Goal: Task Accomplishment & Management: Use online tool/utility

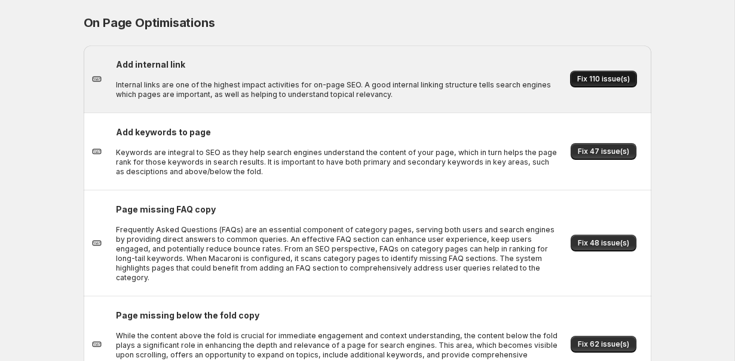
click at [614, 81] on span "Fix 110 issue(s)" at bounding box center [604, 79] width 53 height 10
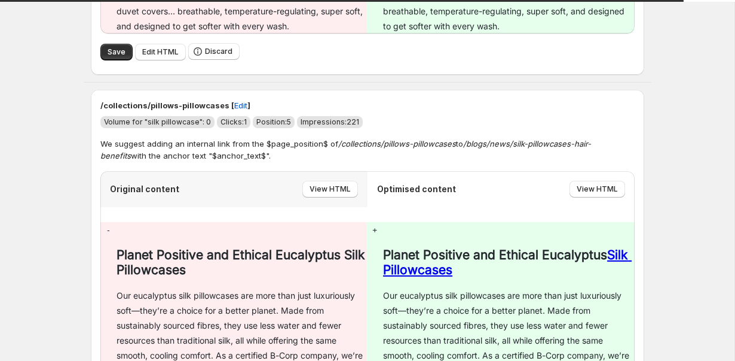
scroll to position [602, 0]
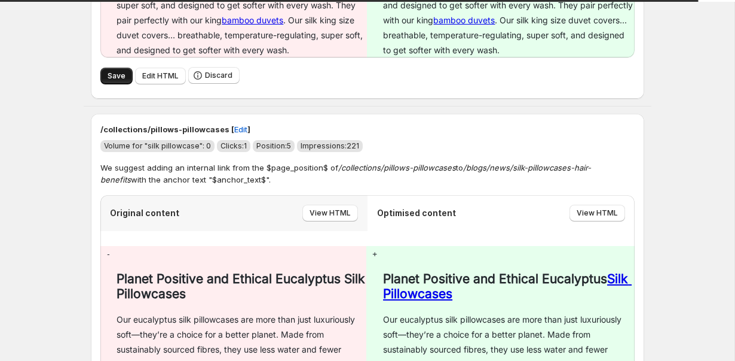
click at [114, 79] on span "Save" at bounding box center [117, 76] width 18 height 10
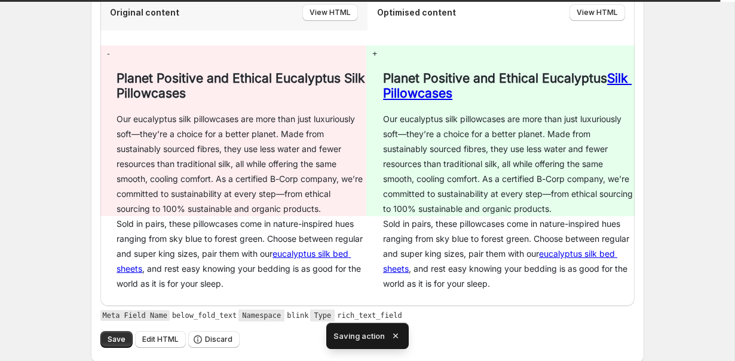
scroll to position [921, 0]
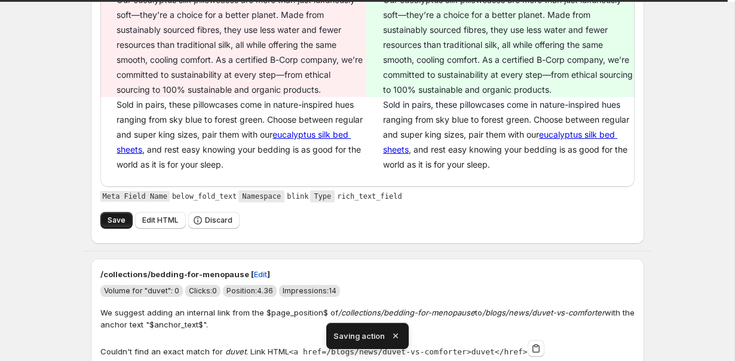
click at [105, 218] on button "Save" at bounding box center [116, 220] width 32 height 17
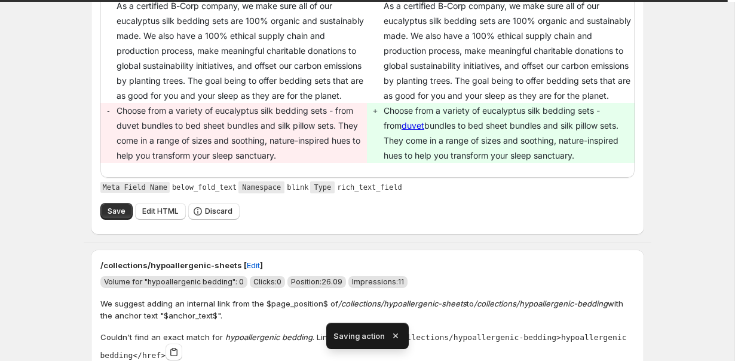
scroll to position [1895, 0]
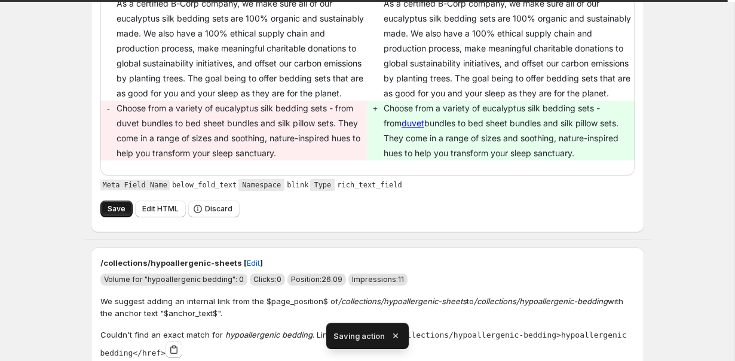
click at [106, 217] on button "Save" at bounding box center [116, 208] width 32 height 17
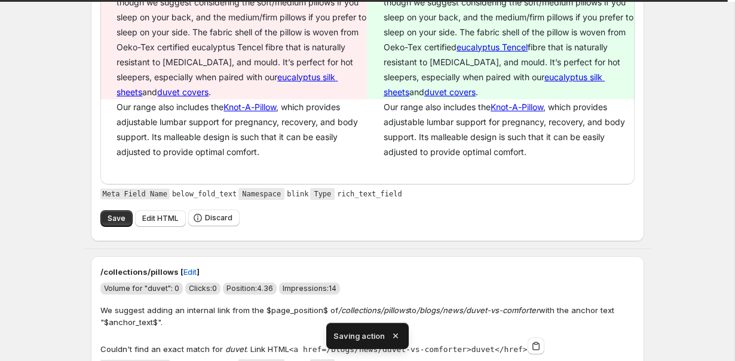
scroll to position [2636, 0]
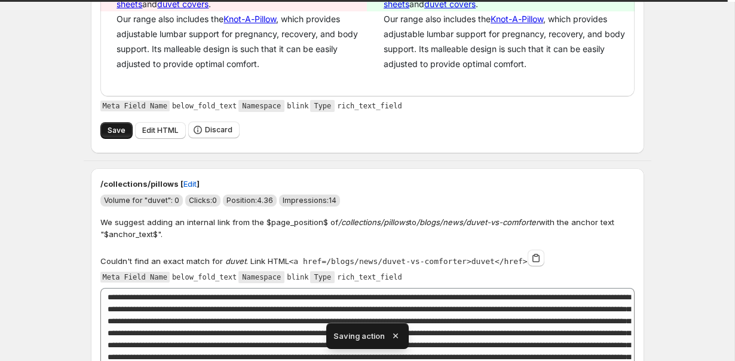
click at [122, 129] on span "Save" at bounding box center [117, 131] width 18 height 10
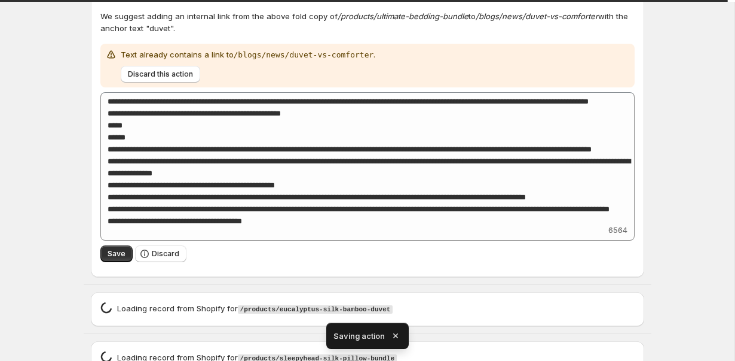
scroll to position [5602, 0]
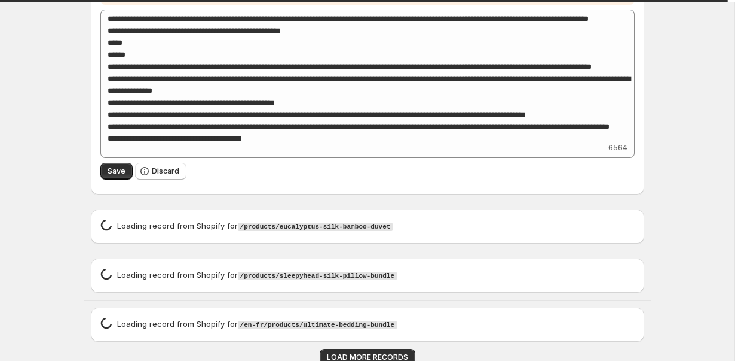
type textarea "**********"
click at [340, 352] on span "LOAD MORE RECORDS" at bounding box center [367, 357] width 81 height 10
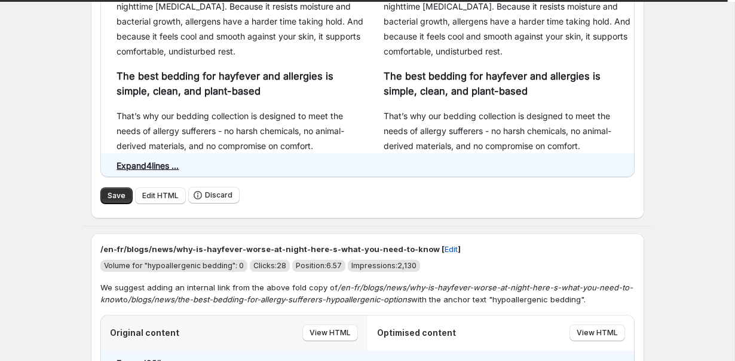
scroll to position [10956, 0]
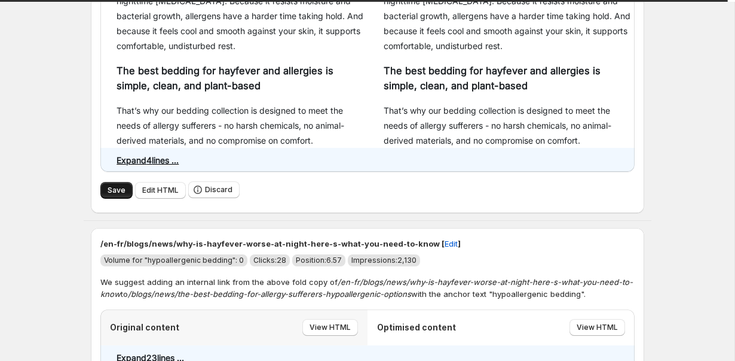
click at [106, 182] on button "Save" at bounding box center [116, 190] width 32 height 17
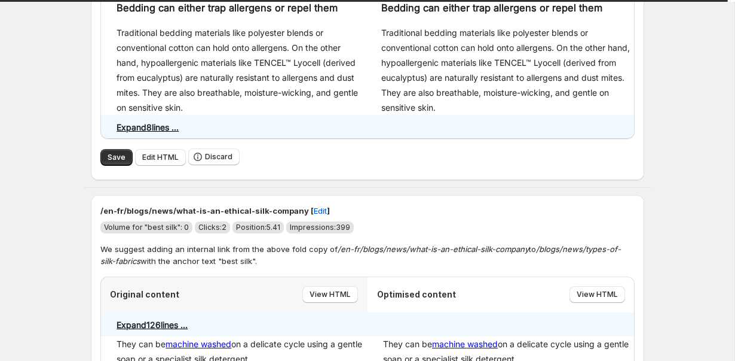
scroll to position [11561, 0]
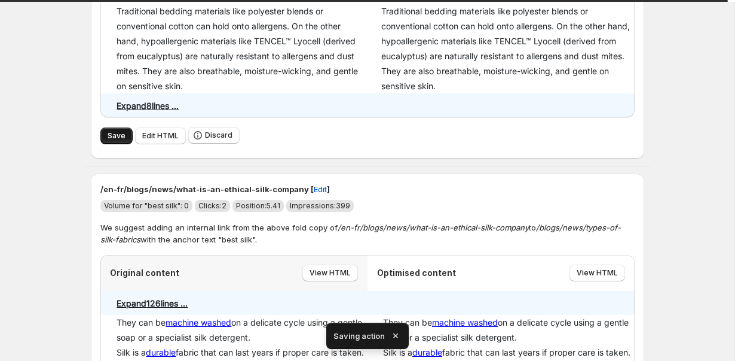
click at [114, 131] on span "Save" at bounding box center [117, 136] width 18 height 10
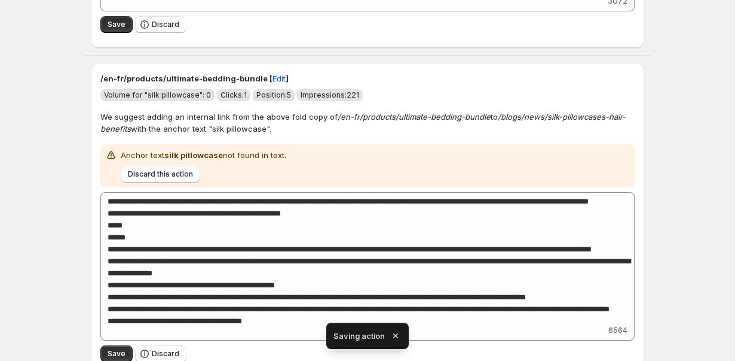
scroll to position [6757, 0]
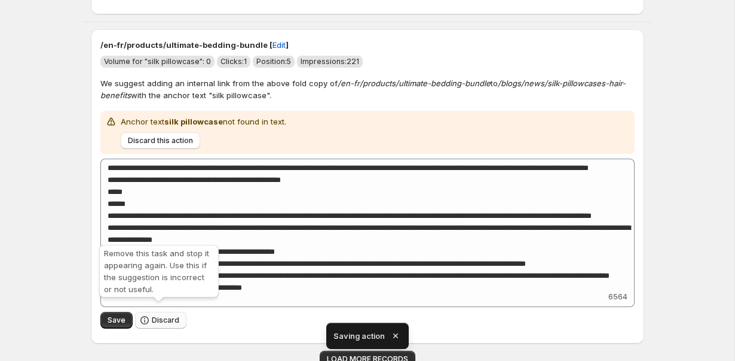
click at [161, 315] on span "Discard" at bounding box center [166, 320] width 28 height 10
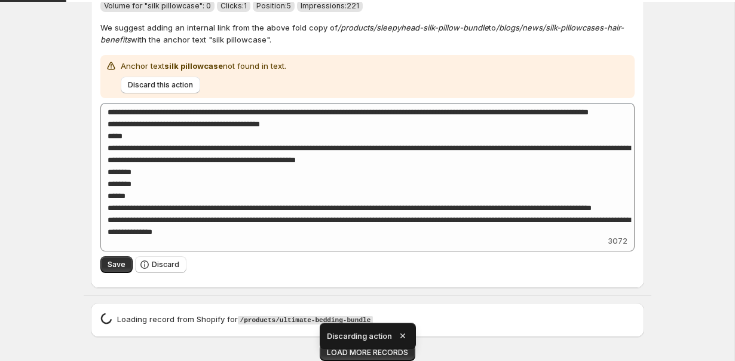
scroll to position [6477, 0]
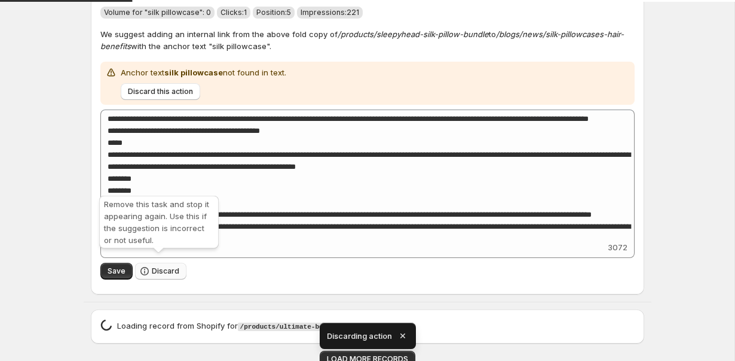
click at [166, 268] on span "Discard" at bounding box center [166, 271] width 28 height 10
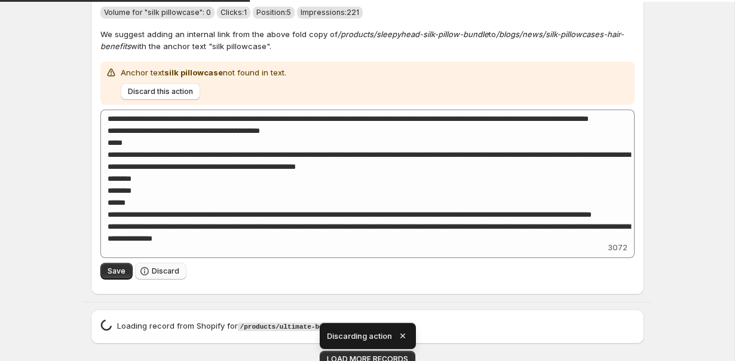
scroll to position [6148, 0]
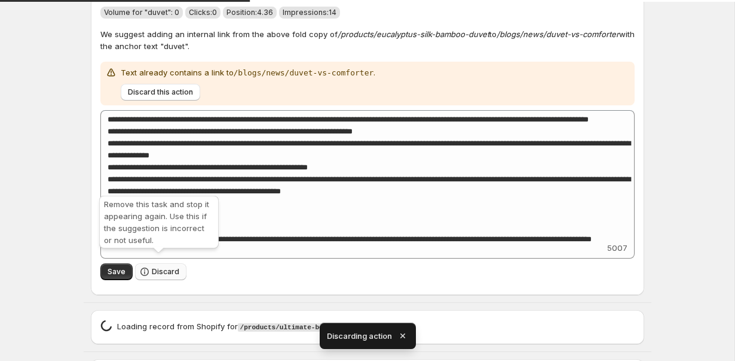
click at [169, 267] on span "Discard" at bounding box center [166, 272] width 28 height 10
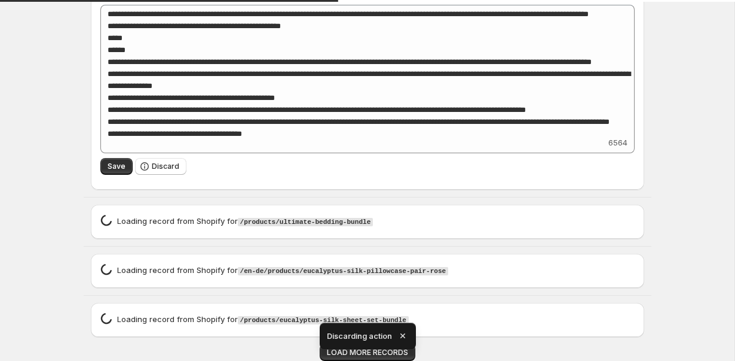
scroll to position [5819, 0]
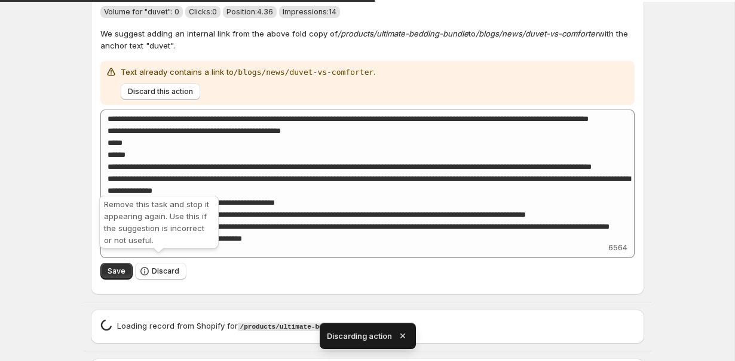
click at [169, 267] on span "Discard" at bounding box center [166, 271] width 28 height 10
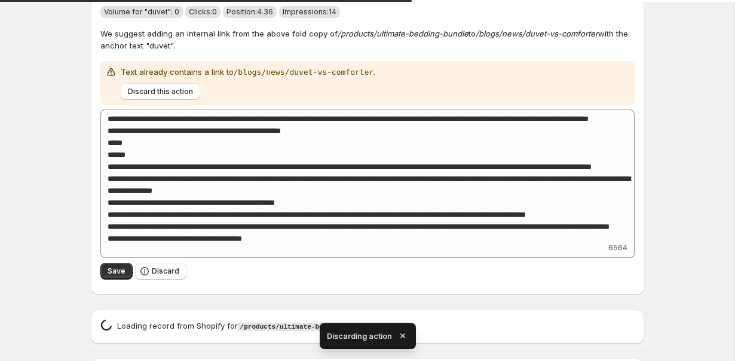
scroll to position [5489, 0]
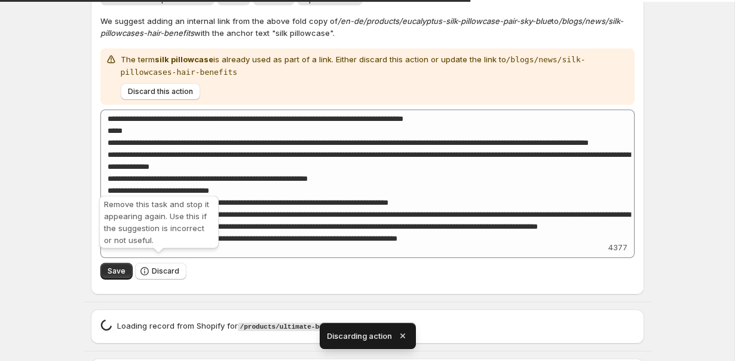
click at [169, 267] on span "Discard" at bounding box center [166, 271] width 28 height 10
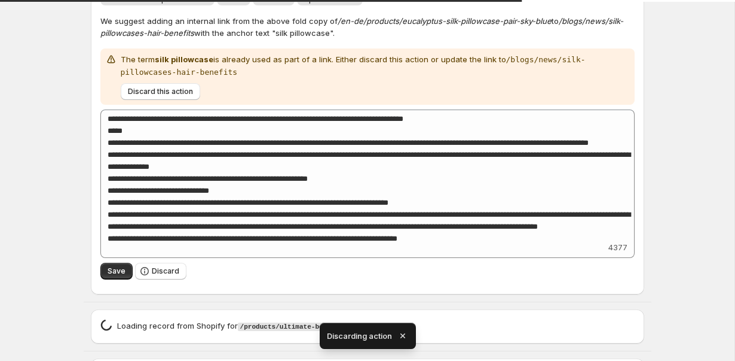
scroll to position [5148, 0]
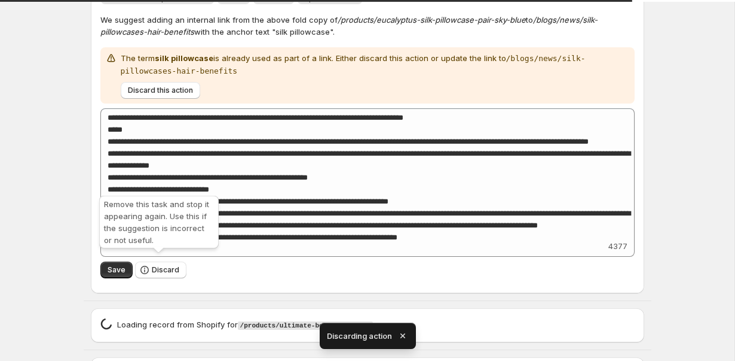
click at [169, 267] on span "Discard" at bounding box center [166, 270] width 28 height 10
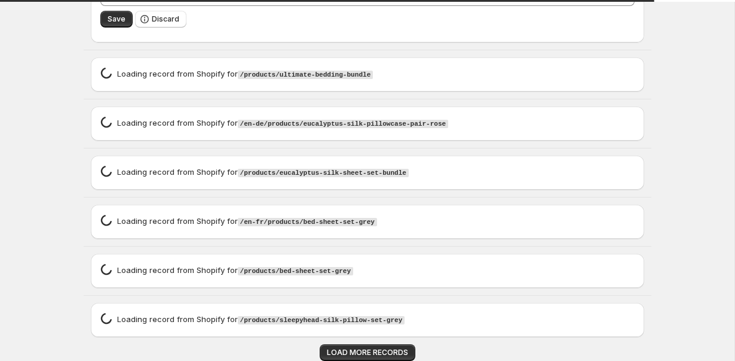
scroll to position [5054, 0]
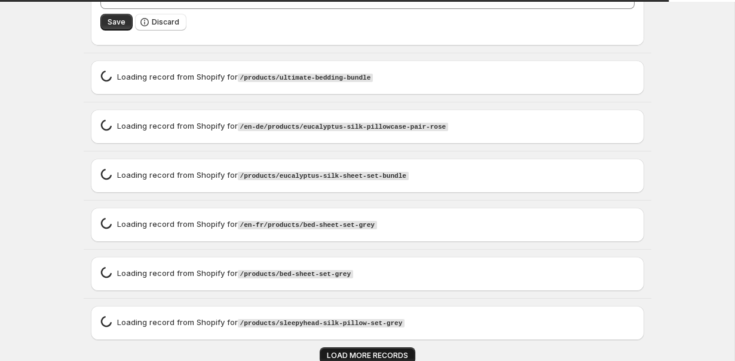
click at [359, 352] on span "LOAD MORE RECORDS" at bounding box center [367, 355] width 81 height 10
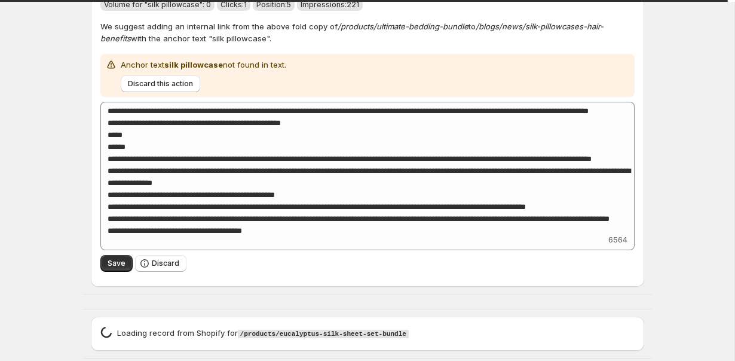
scroll to position [5213, 0]
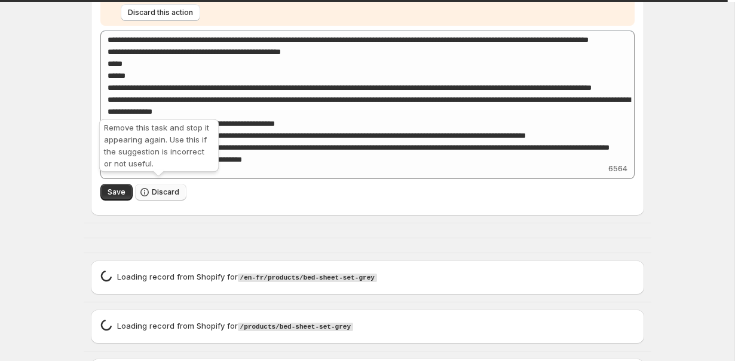
click at [144, 190] on icon "button" at bounding box center [145, 192] width 12 height 12
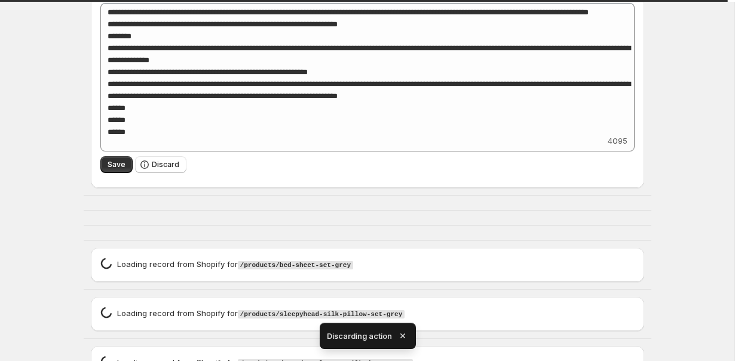
scroll to position [4950, 0]
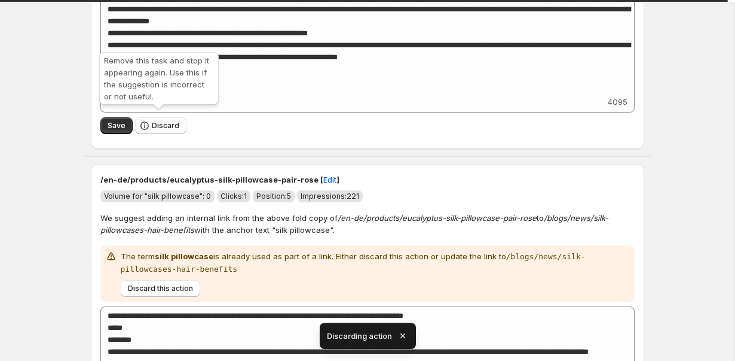
click at [152, 117] on button "Discard" at bounding box center [160, 125] width 51 height 17
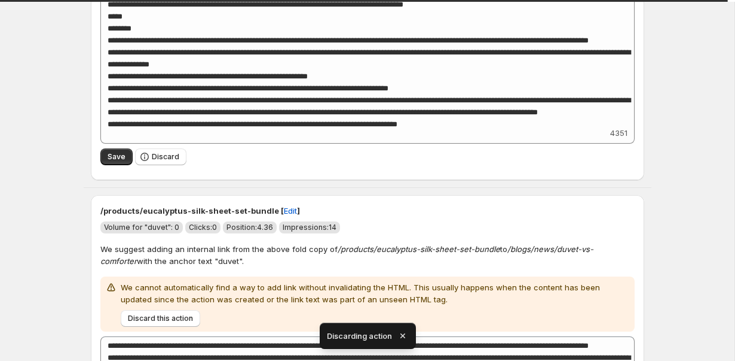
scroll to position [4935, 0]
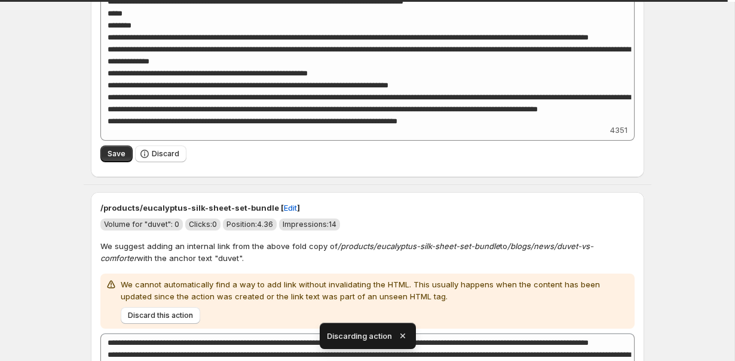
click at [167, 141] on div "Save Discard" at bounding box center [367, 154] width 535 height 27
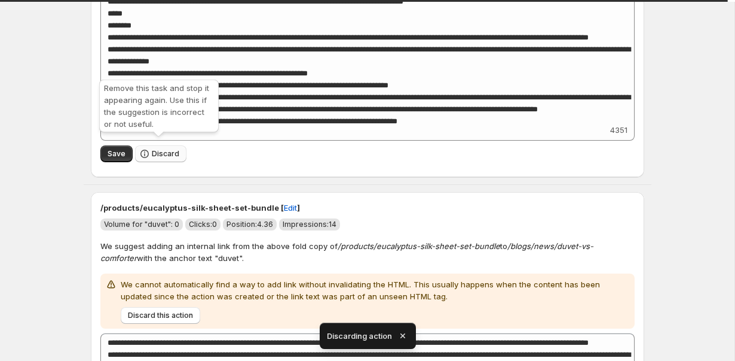
click at [173, 138] on div "Remove this task and stop it appearing again. Use this if the suggestion is inc…" at bounding box center [159, 108] width 124 height 62
click at [173, 149] on span "Discard" at bounding box center [166, 154] width 28 height 10
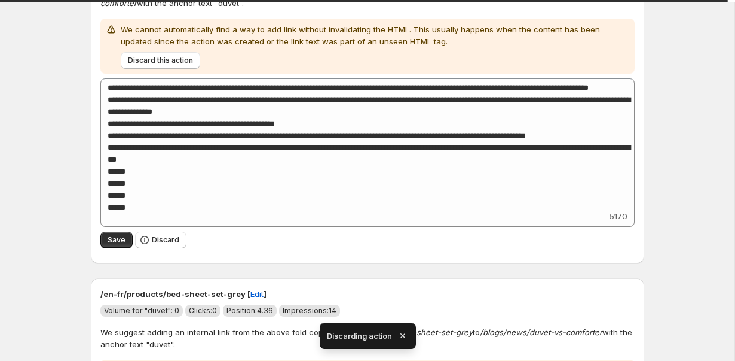
scroll to position [4711, 0]
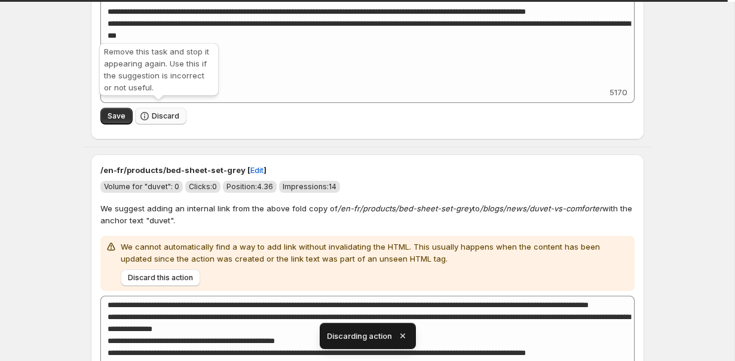
click at [165, 116] on button "Discard" at bounding box center [160, 116] width 51 height 17
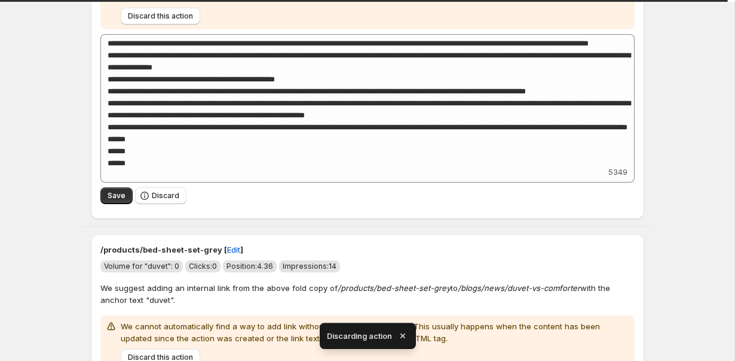
scroll to position [4633, 0]
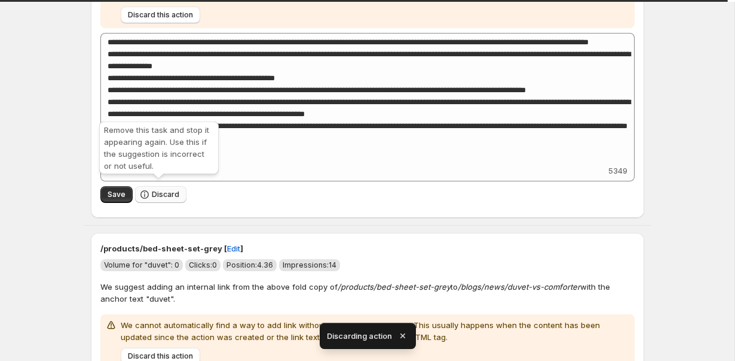
click at [146, 192] on icon "button" at bounding box center [145, 194] width 12 height 12
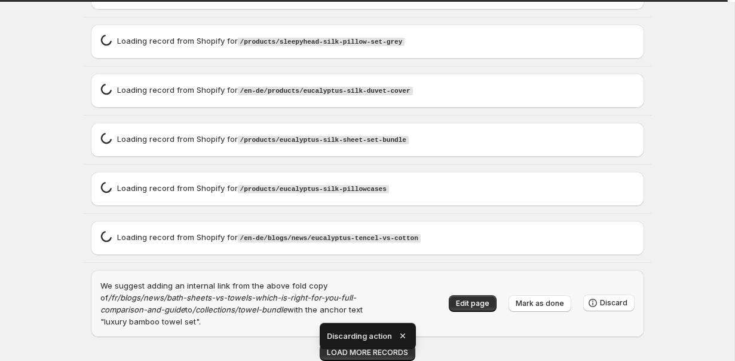
scroll to position [4643, 0]
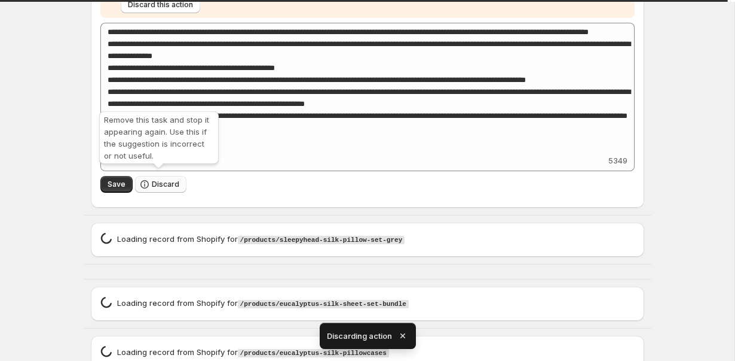
click at [152, 179] on span "Discard" at bounding box center [166, 184] width 28 height 10
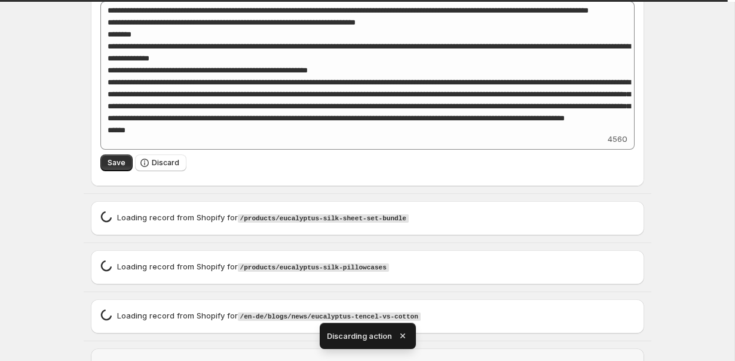
scroll to position [4779, 0]
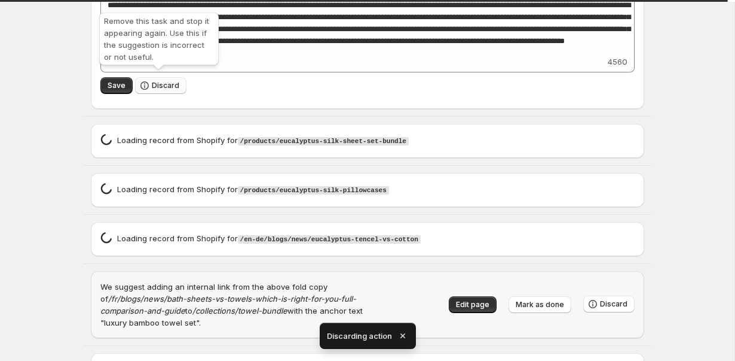
click at [156, 81] on span "Discard" at bounding box center [166, 86] width 28 height 10
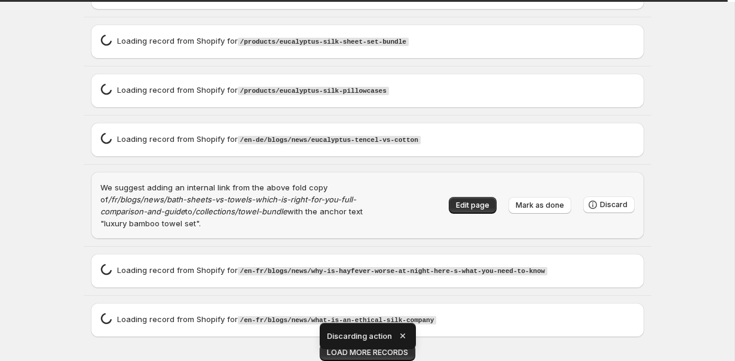
scroll to position [4546, 0]
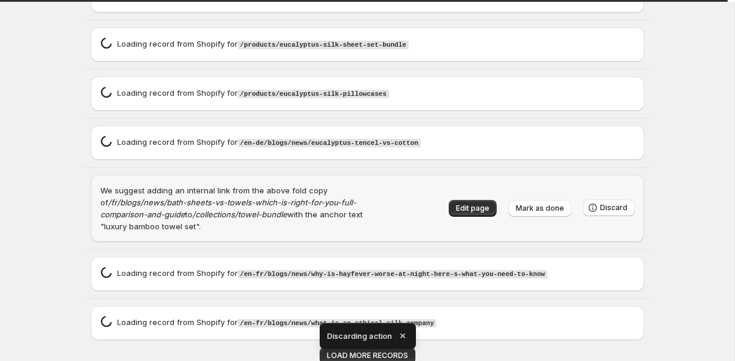
click at [405, 330] on icon "button" at bounding box center [403, 335] width 12 height 12
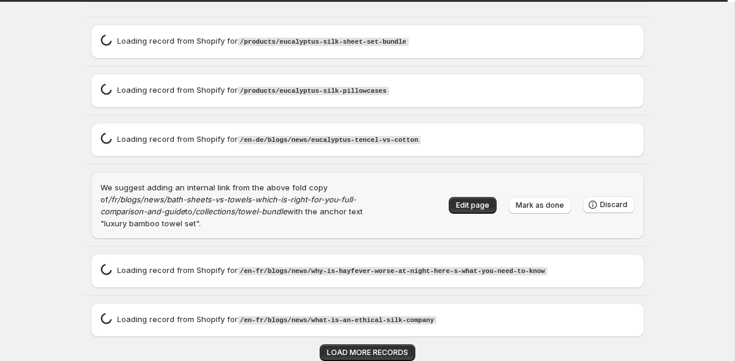
scroll to position [4512, 0]
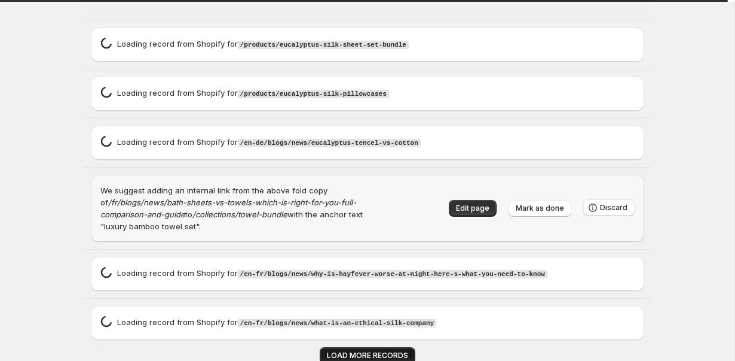
click at [390, 350] on span "LOAD MORE RECORDS" at bounding box center [367, 355] width 81 height 10
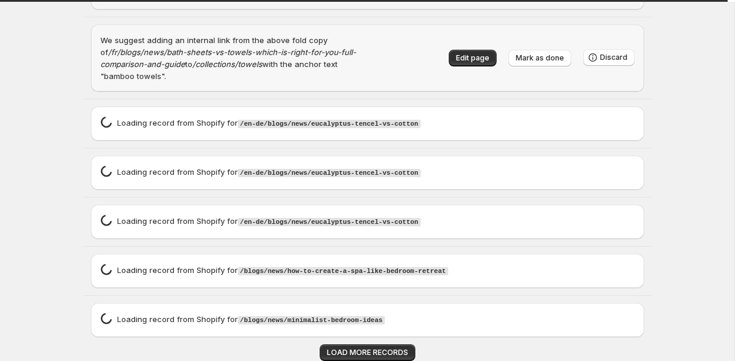
scroll to position [6321, 0]
click at [335, 352] on span "LOAD MORE RECORDS" at bounding box center [367, 352] width 81 height 10
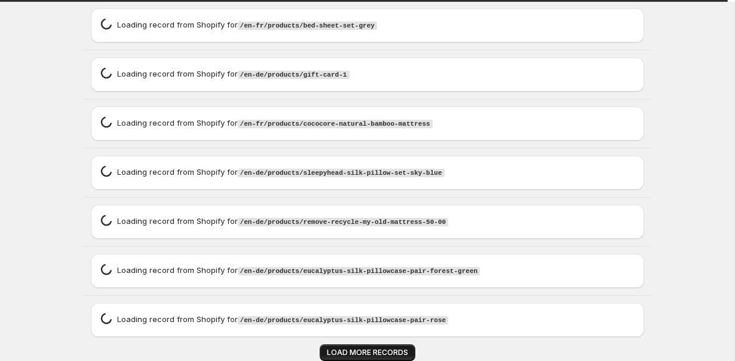
click at [335, 352] on span "LOAD MORE RECORDS" at bounding box center [367, 352] width 81 height 10
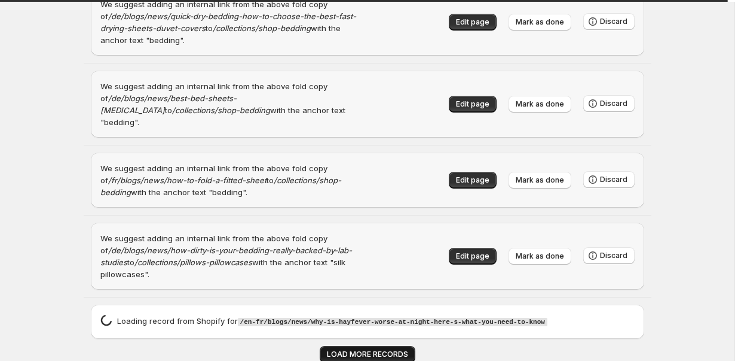
click at [335, 352] on span "LOAD MORE RECORDS" at bounding box center [367, 354] width 81 height 10
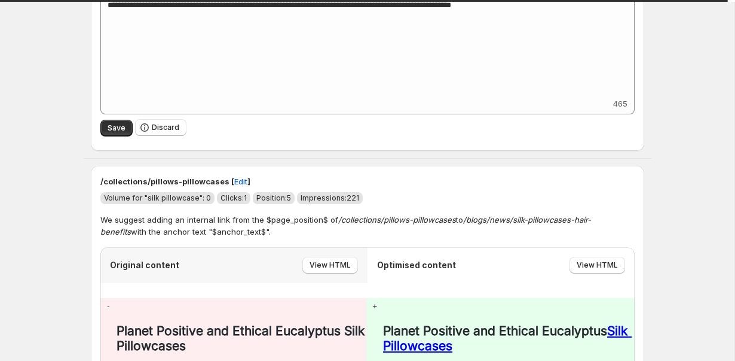
scroll to position [277, 0]
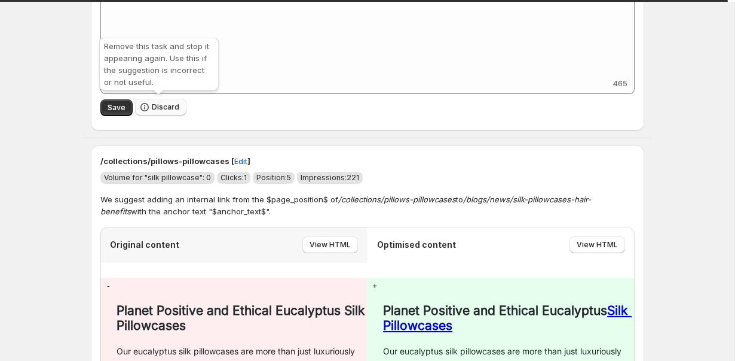
click at [157, 109] on span "Discard" at bounding box center [166, 107] width 28 height 10
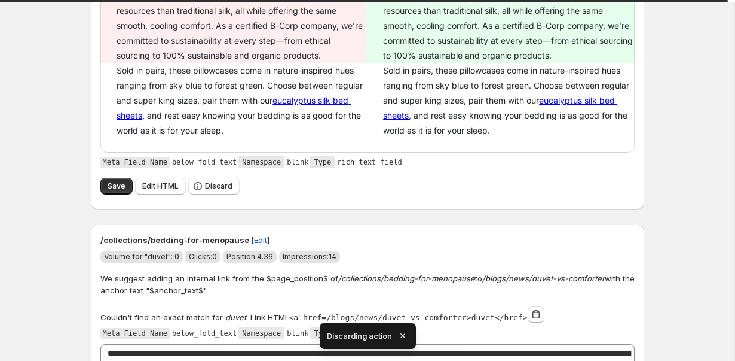
scroll to position [346, 0]
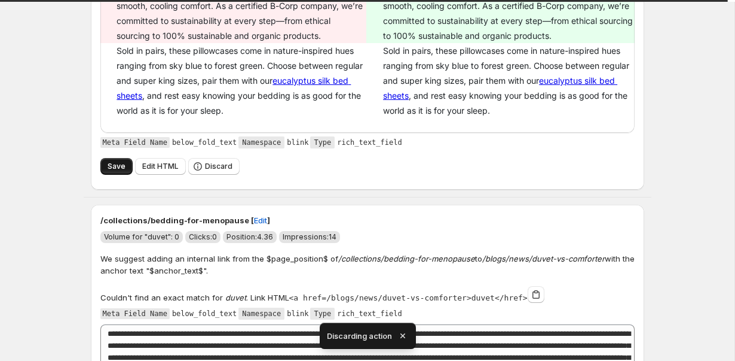
click at [108, 163] on span "Save" at bounding box center [117, 166] width 18 height 10
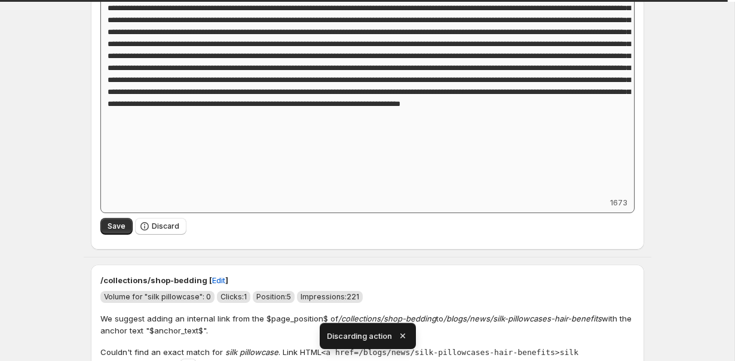
scroll to position [688, 0]
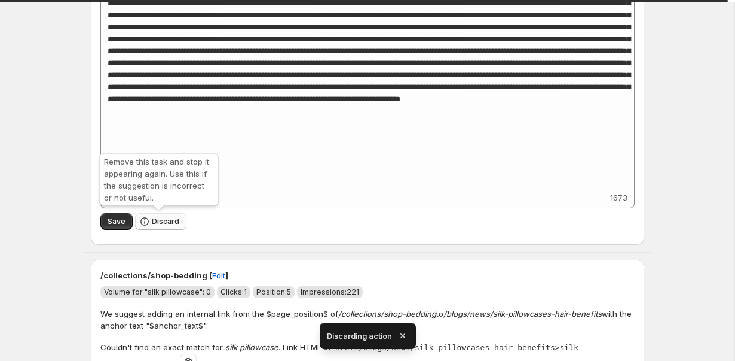
click at [169, 222] on span "Discard" at bounding box center [166, 221] width 28 height 10
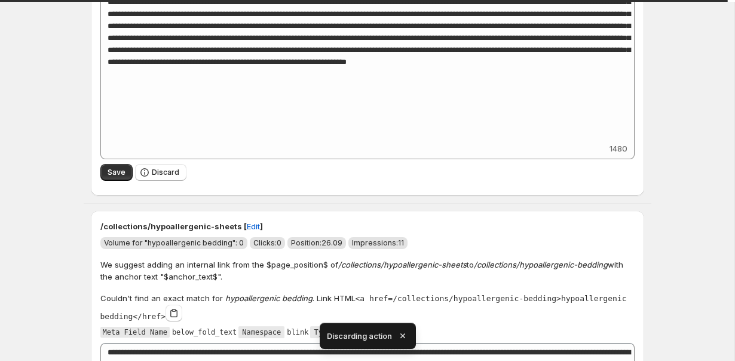
scroll to position [779, 0]
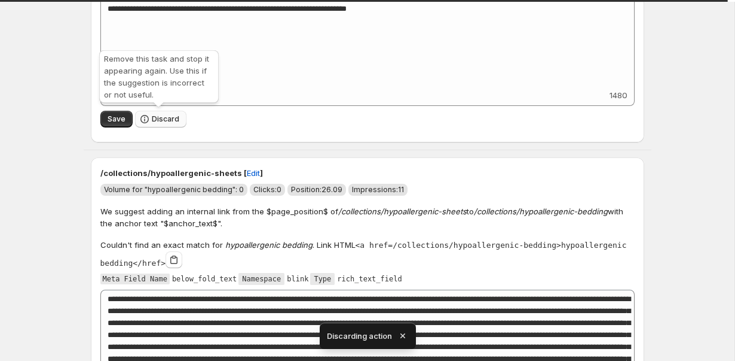
click at [152, 119] on span "Discard" at bounding box center [166, 119] width 28 height 10
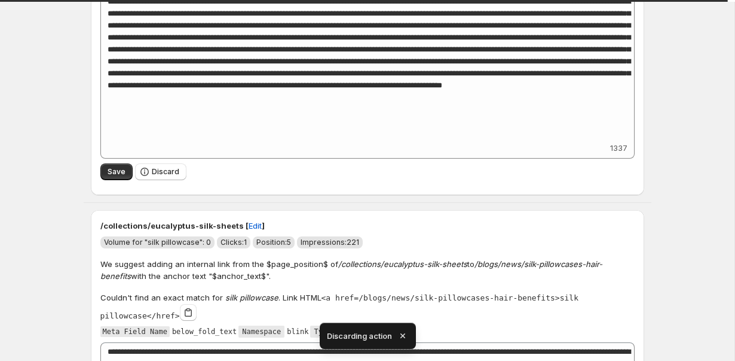
scroll to position [703, 0]
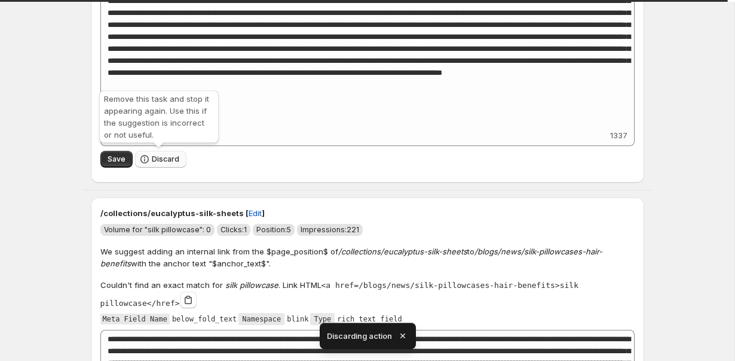
click at [164, 160] on span "Discard" at bounding box center [166, 159] width 28 height 10
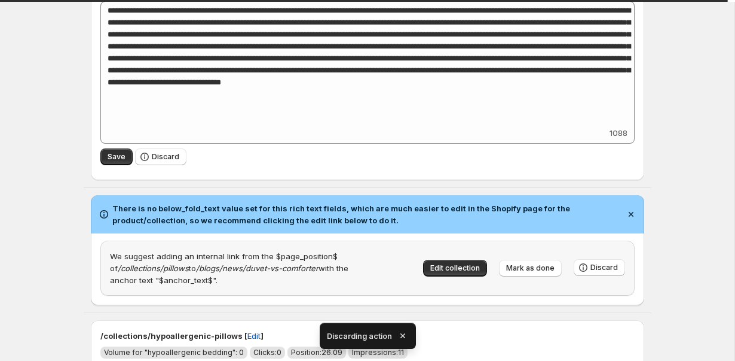
scroll to position [793, 0]
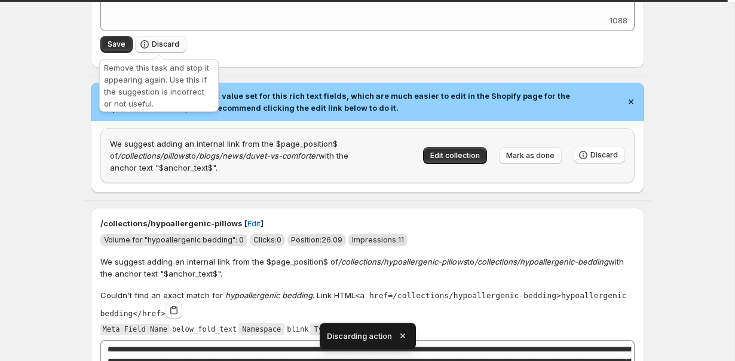
click at [146, 41] on icon "button" at bounding box center [145, 44] width 12 height 12
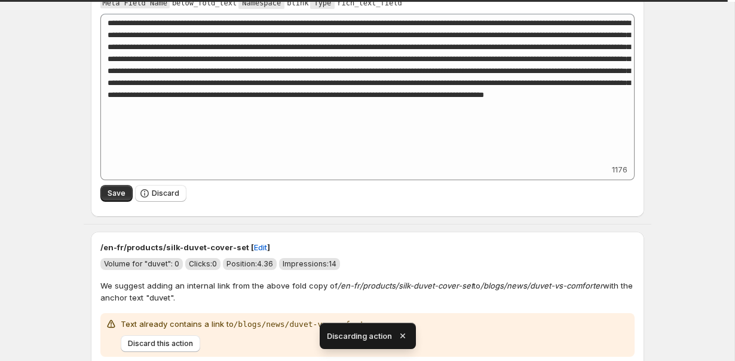
scroll to position [468, 0]
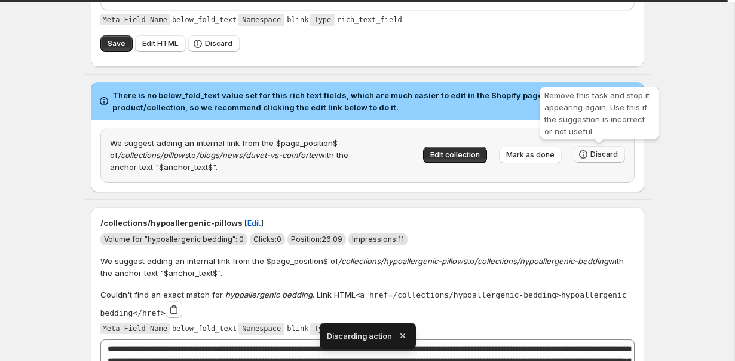
click at [590, 150] on icon "button" at bounding box center [584, 154] width 12 height 12
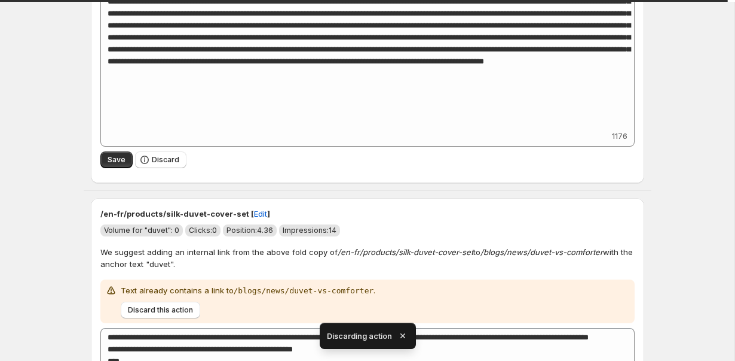
scroll to position [768, 0]
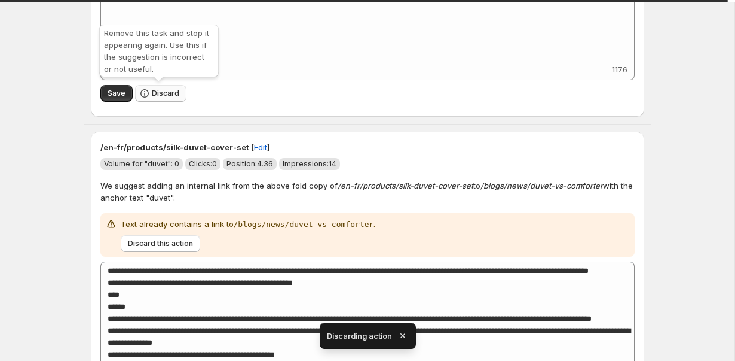
click at [163, 86] on button "Discard" at bounding box center [160, 93] width 51 height 17
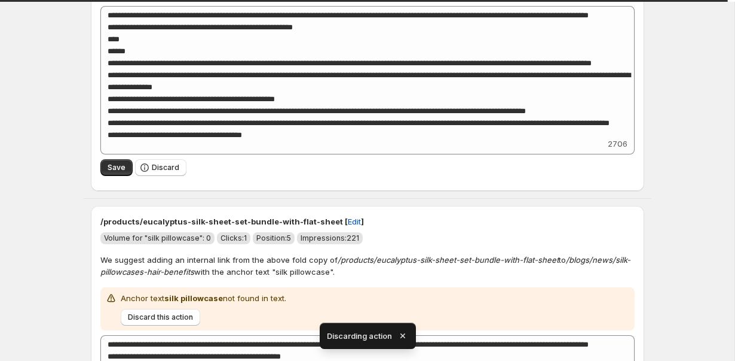
scroll to position [740, 0]
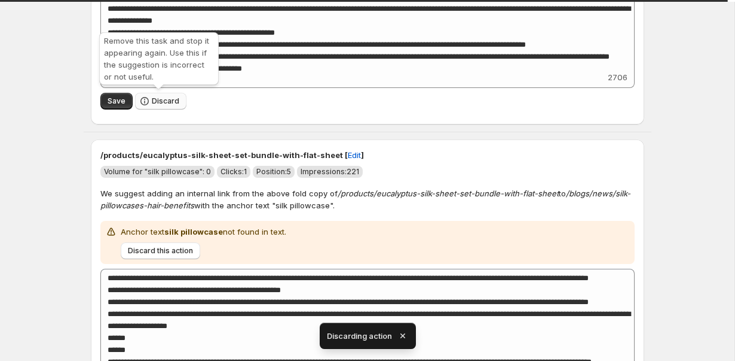
click at [169, 104] on span "Discard" at bounding box center [166, 101] width 28 height 10
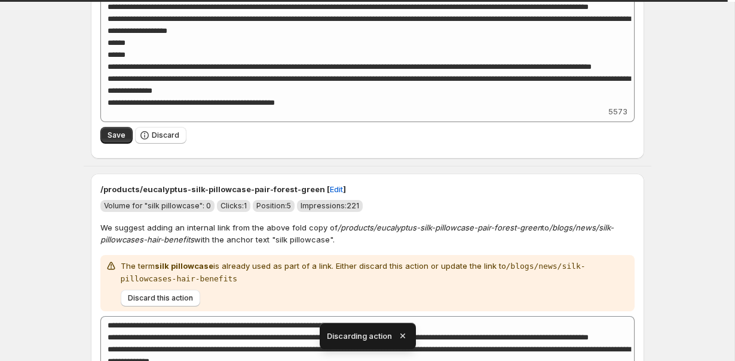
scroll to position [752, 0]
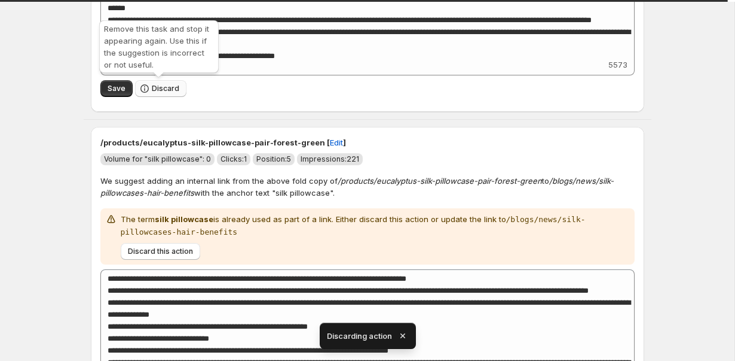
click at [163, 85] on span "Discard" at bounding box center [166, 89] width 28 height 10
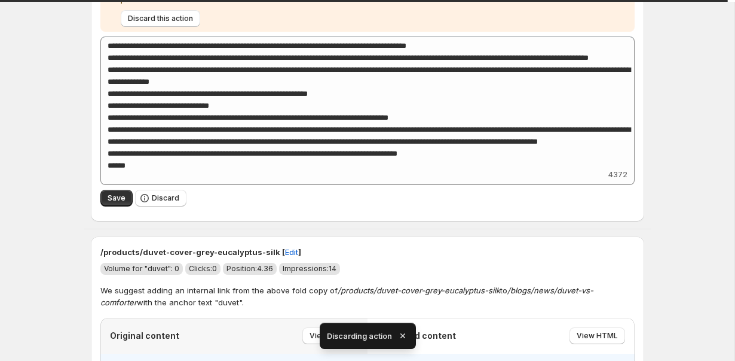
scroll to position [697, 0]
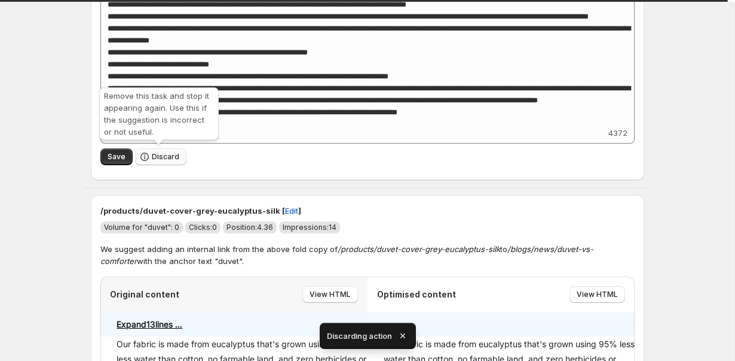
click at [152, 158] on span "Discard" at bounding box center [166, 157] width 28 height 10
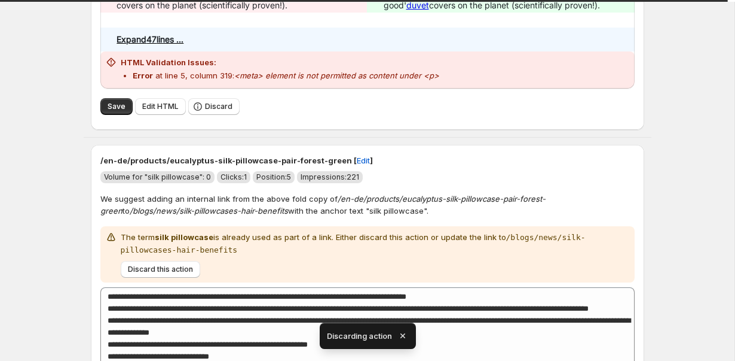
scroll to position [780, 0]
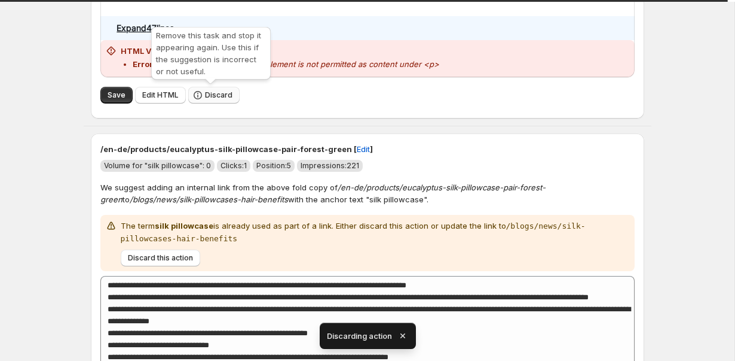
click at [210, 95] on span "Discard" at bounding box center [219, 95] width 28 height 10
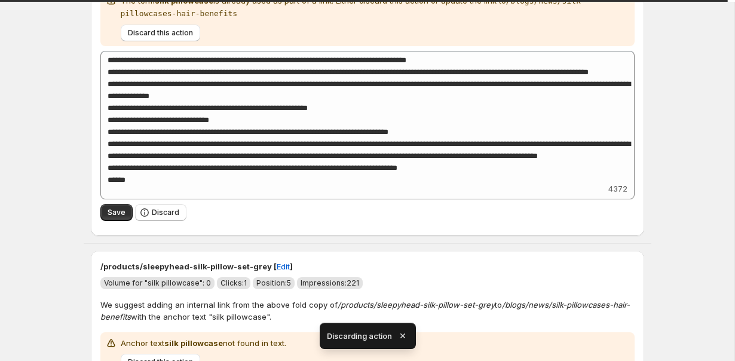
scroll to position [733, 0]
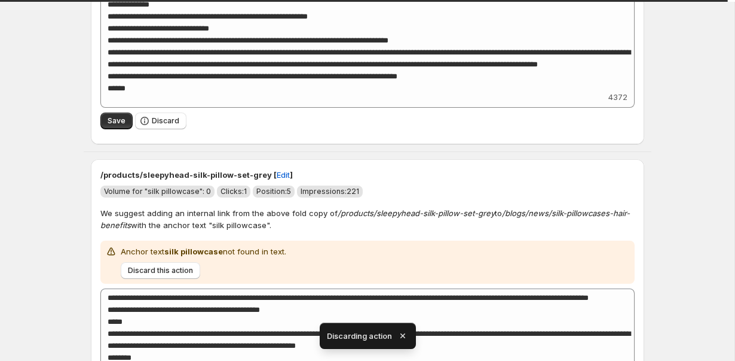
click at [164, 130] on div "Save Discard" at bounding box center [367, 121] width 535 height 27
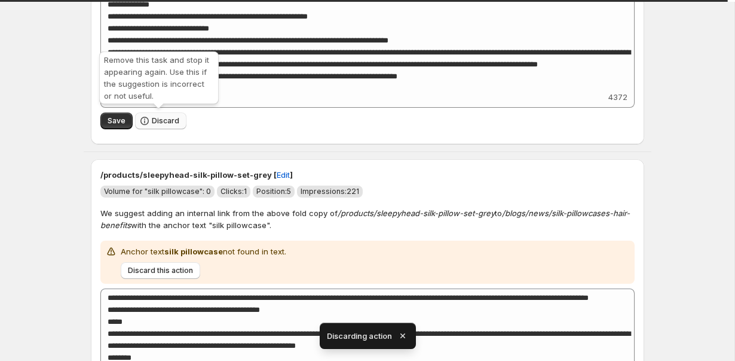
click at [164, 125] on button "Discard" at bounding box center [160, 120] width 51 height 17
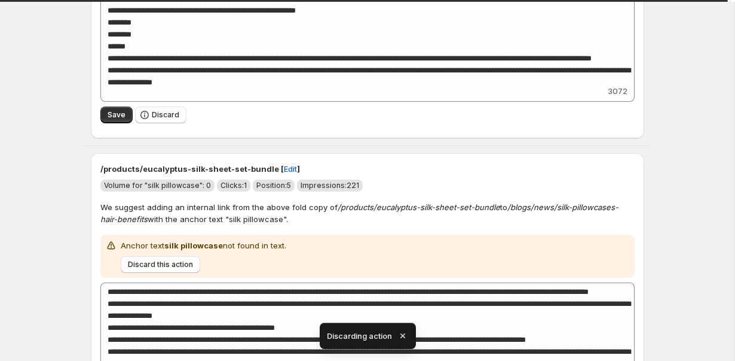
scroll to position [750, 0]
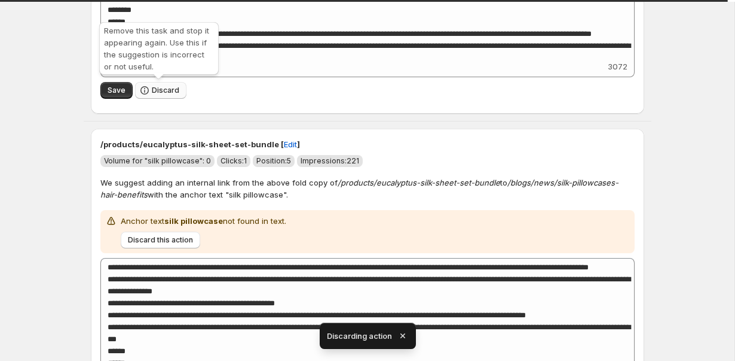
click at [164, 92] on span "Discard" at bounding box center [166, 91] width 28 height 10
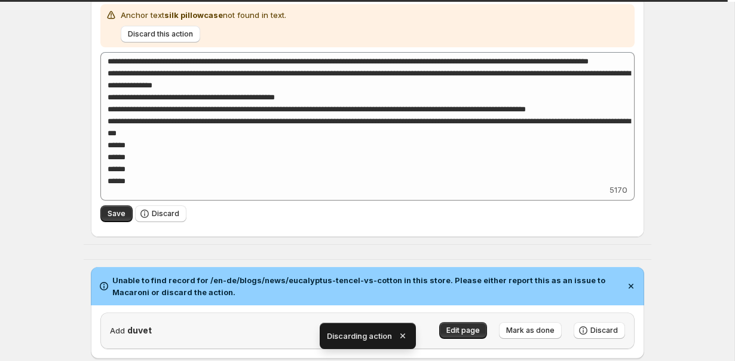
scroll to position [651, 0]
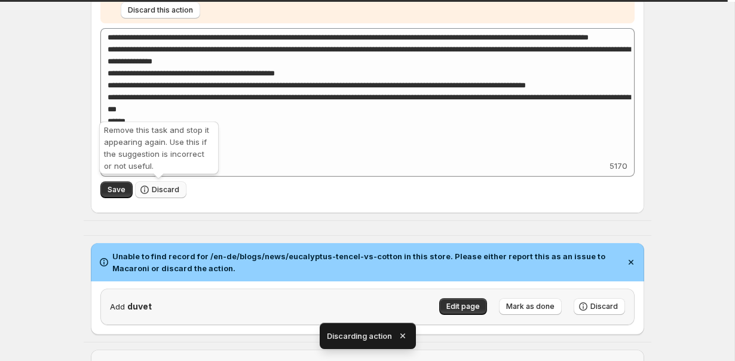
click at [158, 193] on span "Discard" at bounding box center [166, 190] width 28 height 10
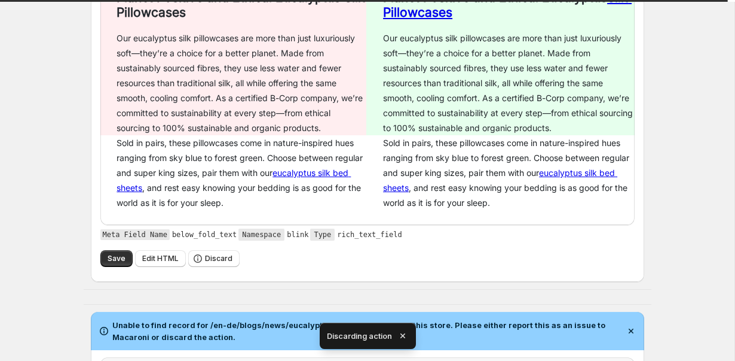
scroll to position [0, 0]
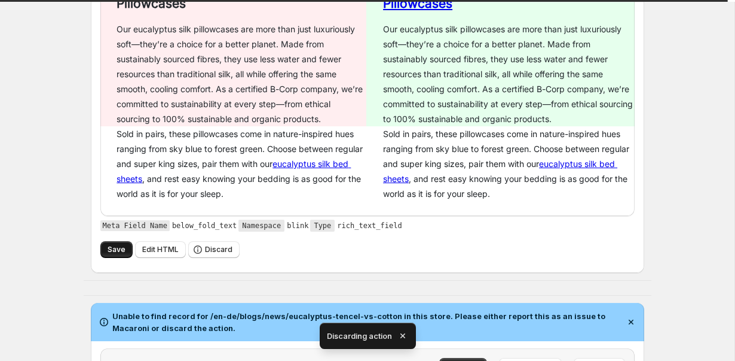
click at [114, 247] on span "Save" at bounding box center [117, 250] width 18 height 10
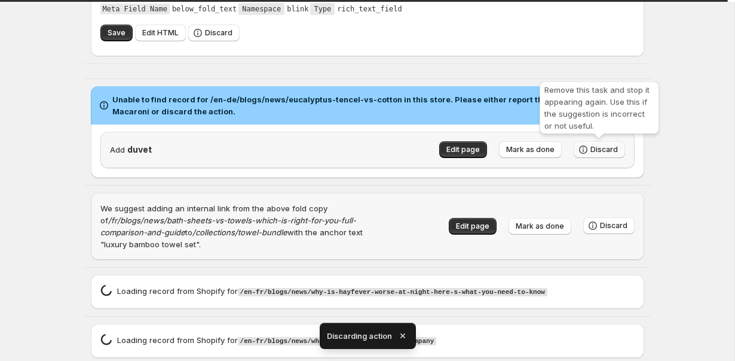
click at [611, 151] on span "Discard" at bounding box center [605, 150] width 28 height 10
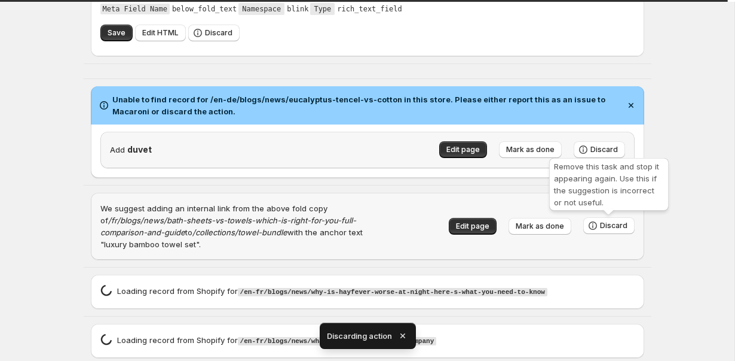
click at [606, 323] on div "Loading record spinner Loading record from Shopify for /en-fr/blogs/news/what-i…" at bounding box center [368, 340] width 554 height 34
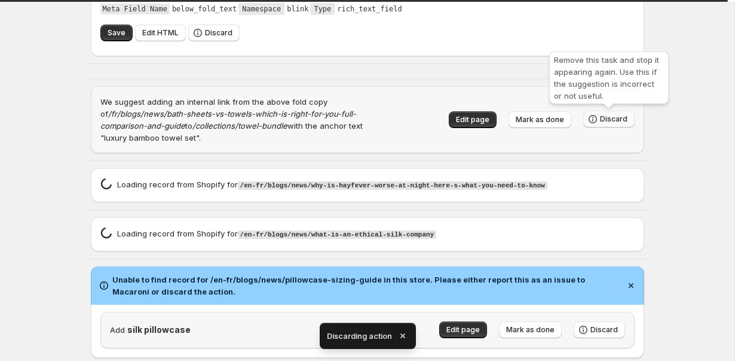
click at [615, 114] on button "Discard" at bounding box center [609, 119] width 51 height 17
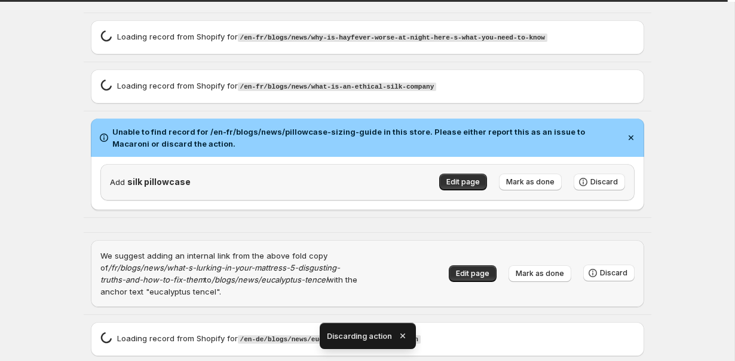
scroll to position [677, 0]
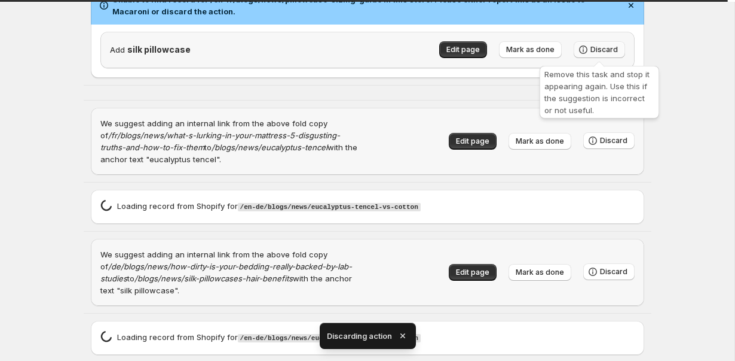
click at [596, 48] on span "Discard" at bounding box center [605, 50] width 28 height 10
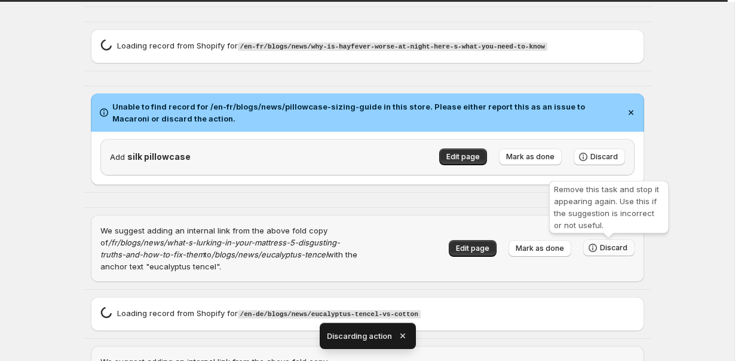
click at [608, 243] on span "Discard" at bounding box center [614, 248] width 28 height 10
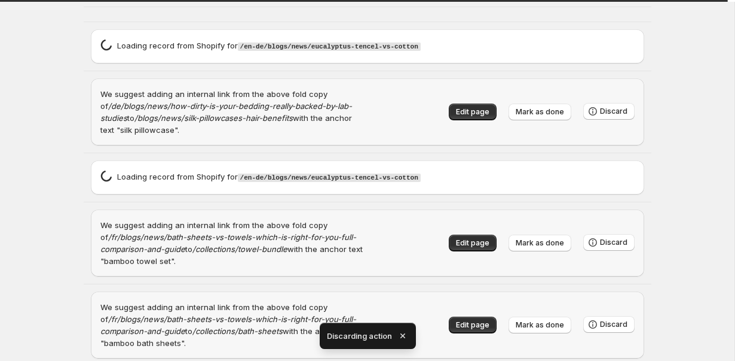
scroll to position [624, 0]
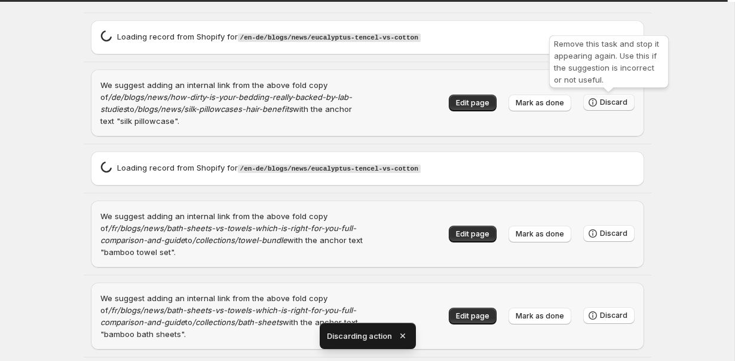
click at [600, 102] on button "Discard" at bounding box center [609, 102] width 51 height 17
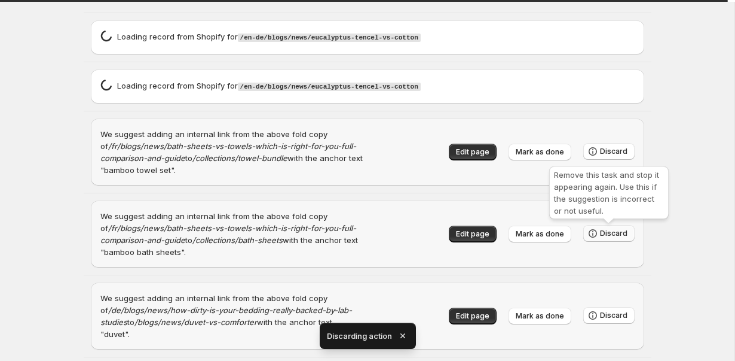
click at [604, 232] on span "Discard" at bounding box center [614, 233] width 28 height 10
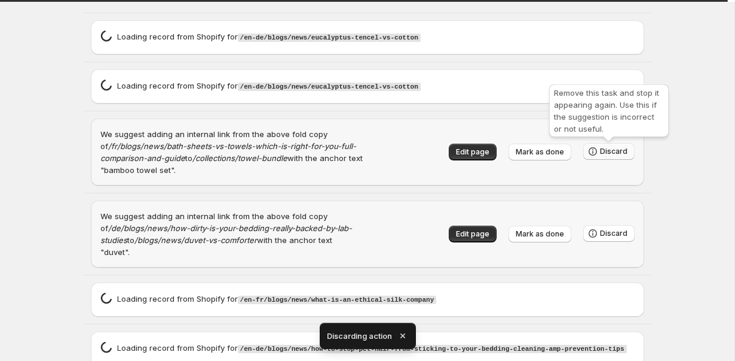
click at [612, 151] on span "Discard" at bounding box center [614, 151] width 28 height 10
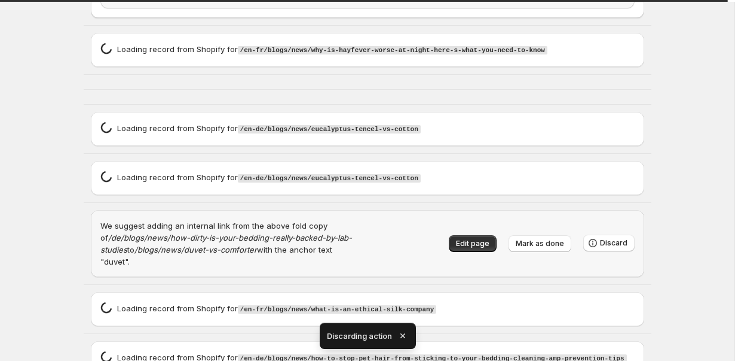
click at [401, 335] on icon "button" at bounding box center [402, 335] width 5 height 5
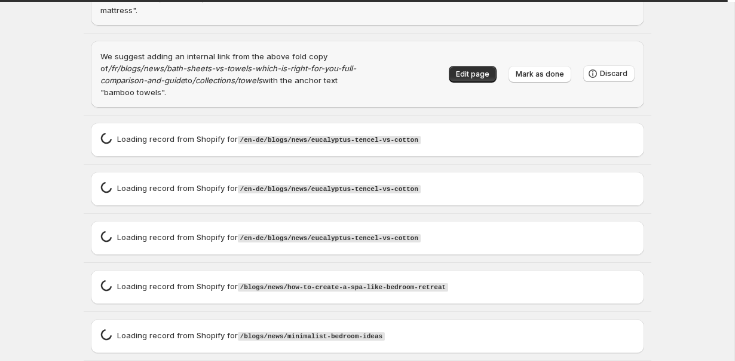
scroll to position [1222, 0]
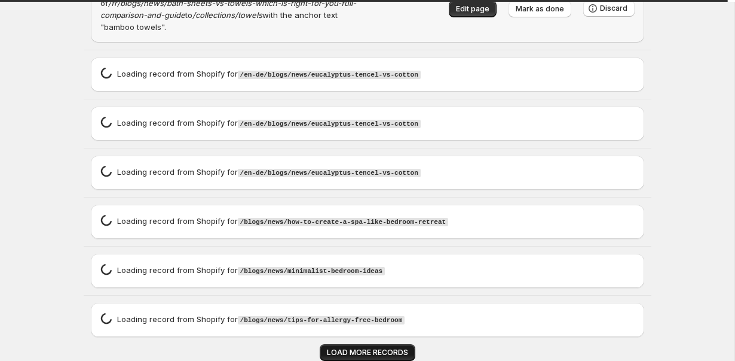
click at [331, 347] on span "LOAD MORE RECORDS" at bounding box center [367, 352] width 81 height 10
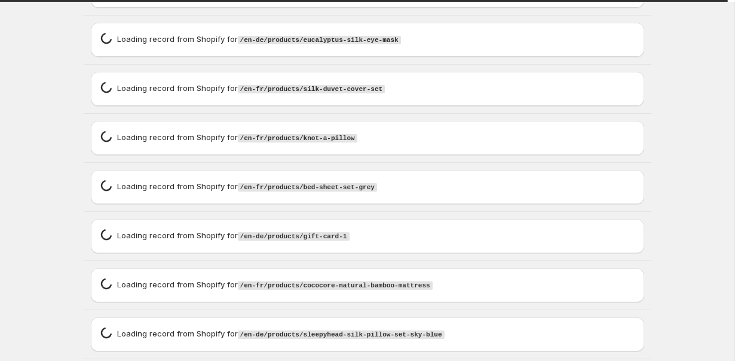
scroll to position [2209, 0]
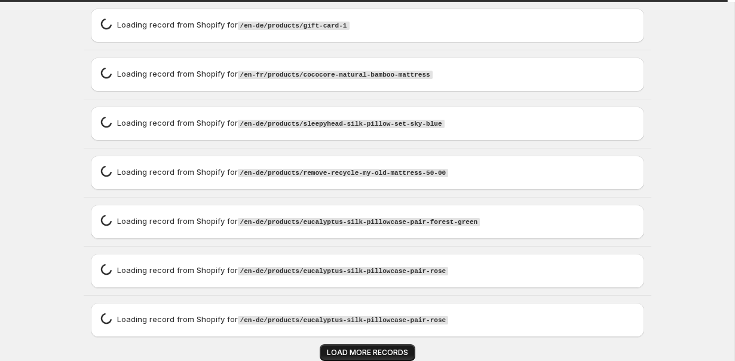
click at [331, 347] on span "LOAD MORE RECORDS" at bounding box center [367, 352] width 81 height 10
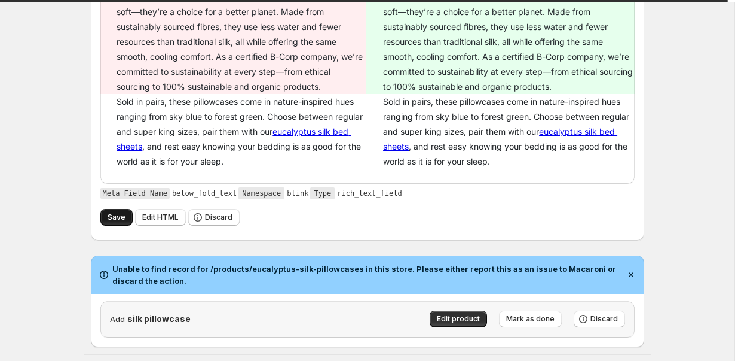
scroll to position [302, 0]
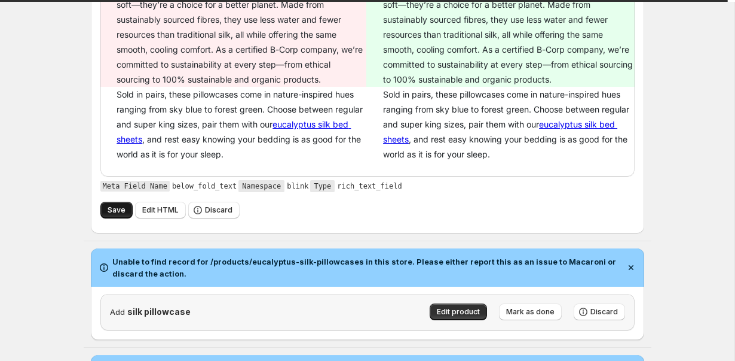
click at [114, 210] on span "Save" at bounding box center [117, 210] width 18 height 10
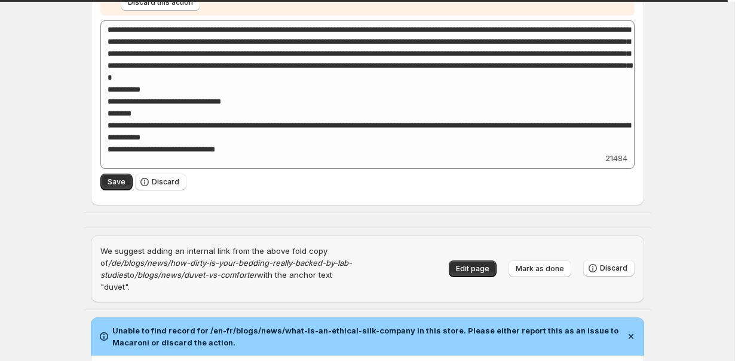
scroll to position [1105, 0]
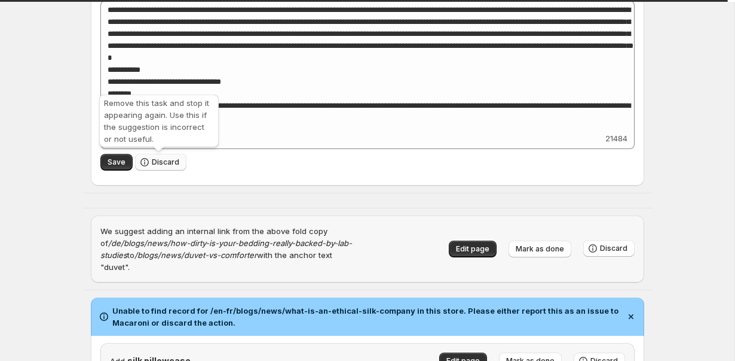
click at [169, 163] on span "Discard" at bounding box center [166, 162] width 28 height 10
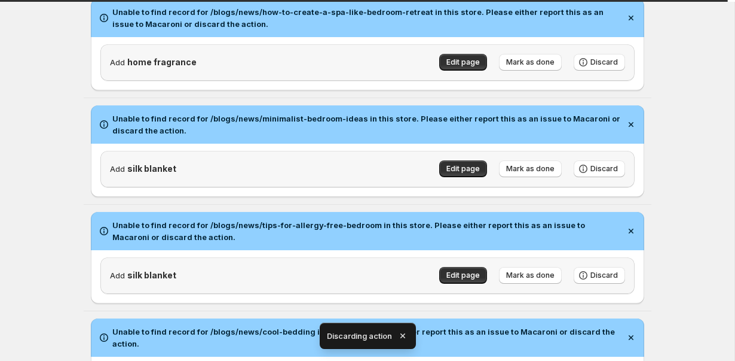
scroll to position [1681, 0]
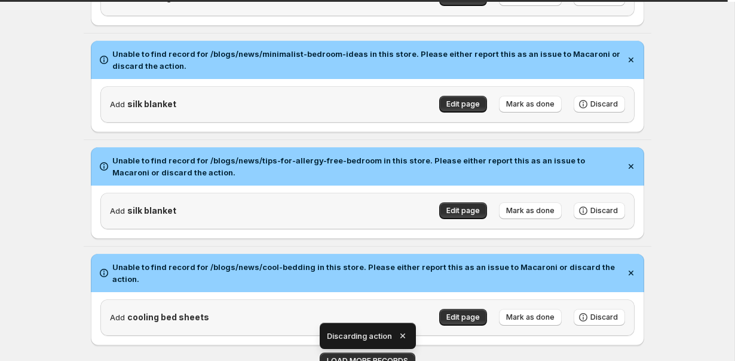
click at [404, 333] on icon "button" at bounding box center [402, 335] width 5 height 5
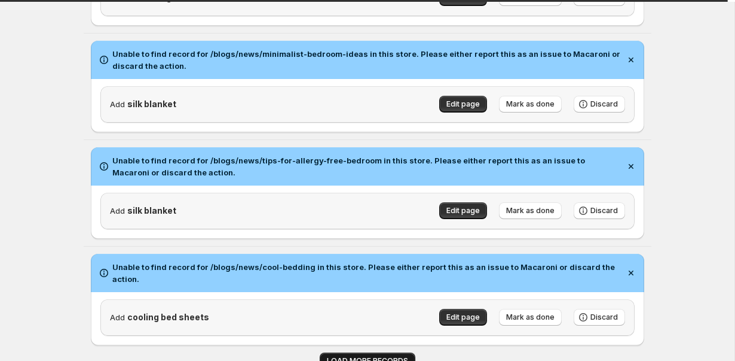
click at [396, 352] on button "LOAD MORE RECORDS" at bounding box center [368, 360] width 96 height 17
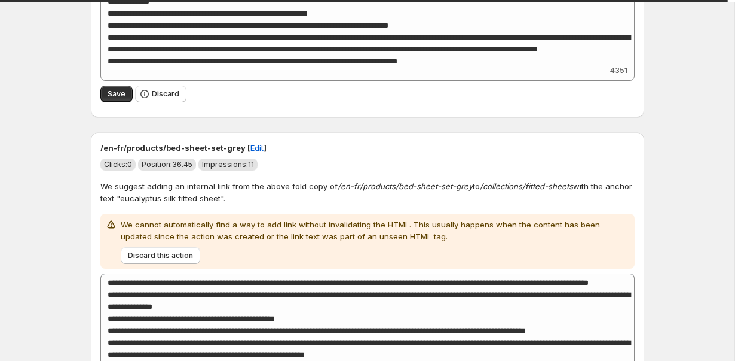
scroll to position [7955, 0]
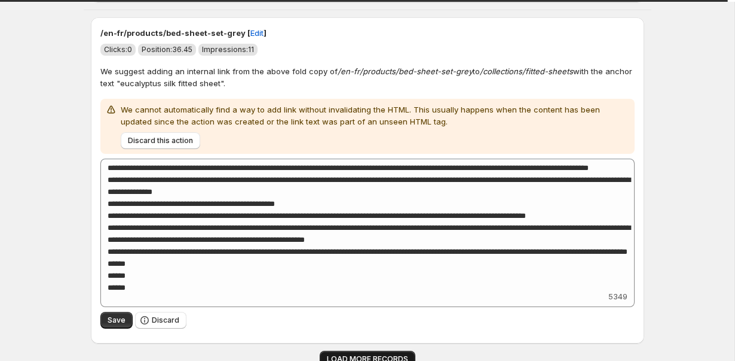
click at [356, 354] on span "LOAD MORE RECORDS" at bounding box center [367, 359] width 81 height 10
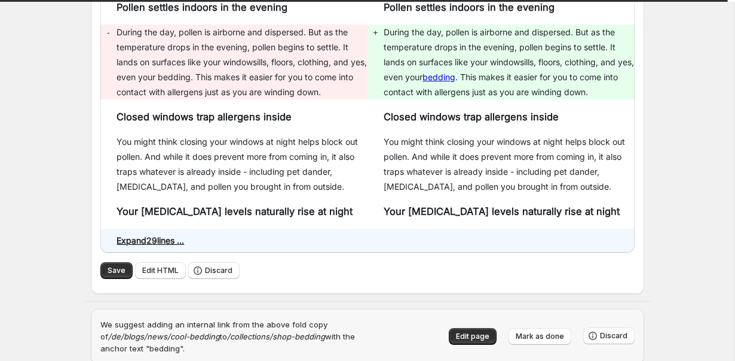
scroll to position [11164, 0]
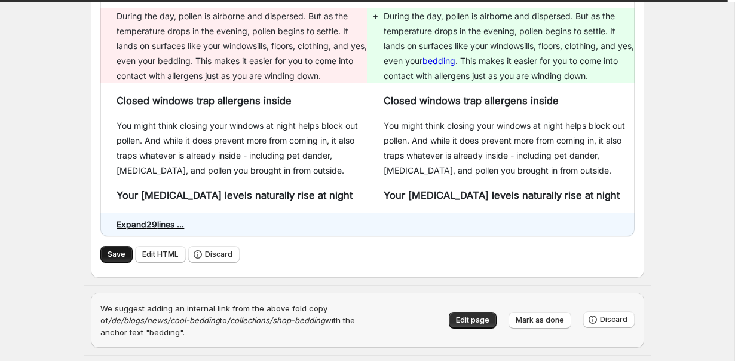
click at [105, 246] on button "Save" at bounding box center [116, 254] width 32 height 17
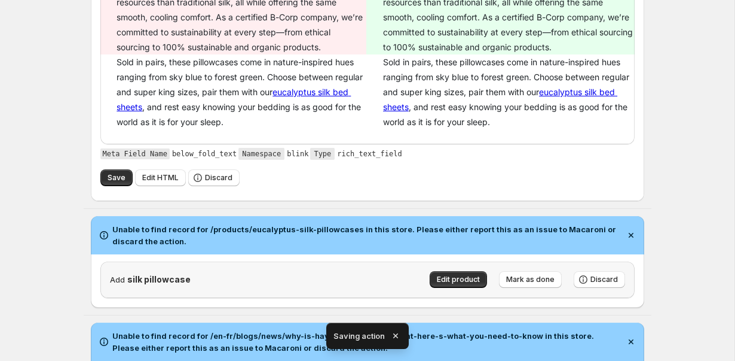
scroll to position [390, 0]
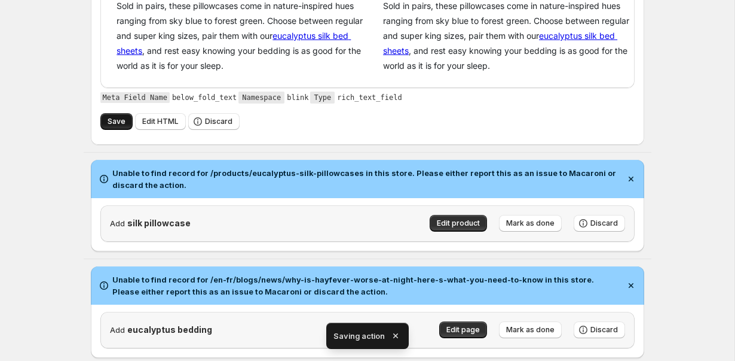
click at [109, 119] on span "Save" at bounding box center [117, 122] width 18 height 10
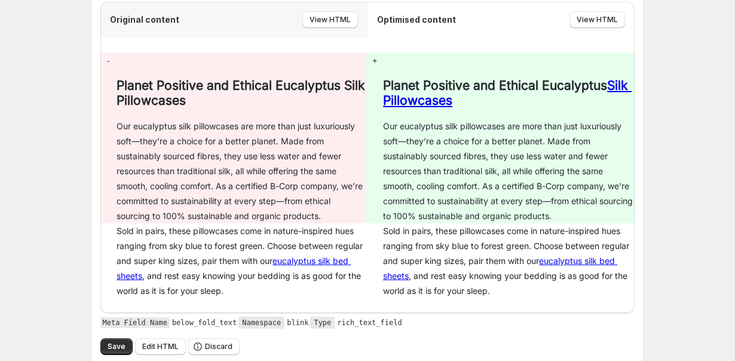
scroll to position [286, 0]
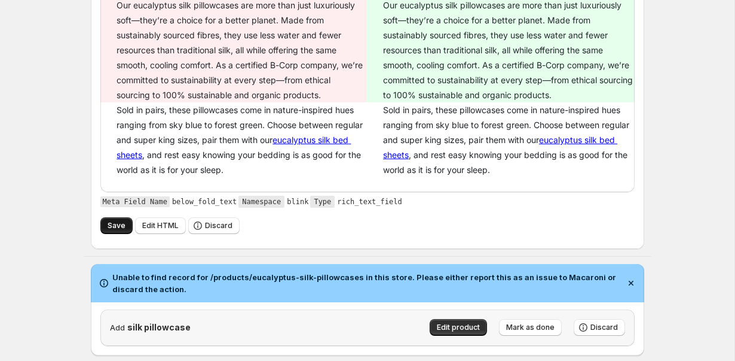
click at [108, 230] on button "Save" at bounding box center [116, 225] width 32 height 17
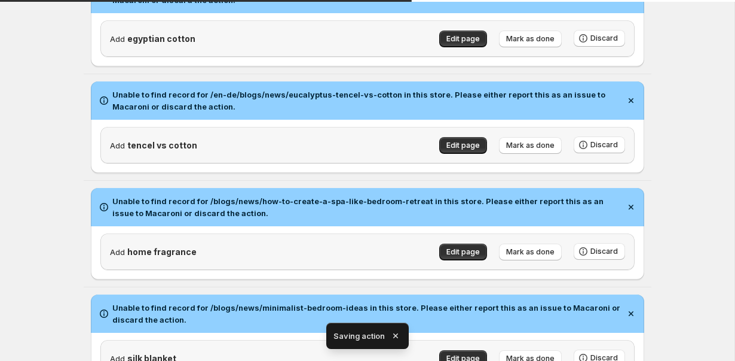
scroll to position [1948, 0]
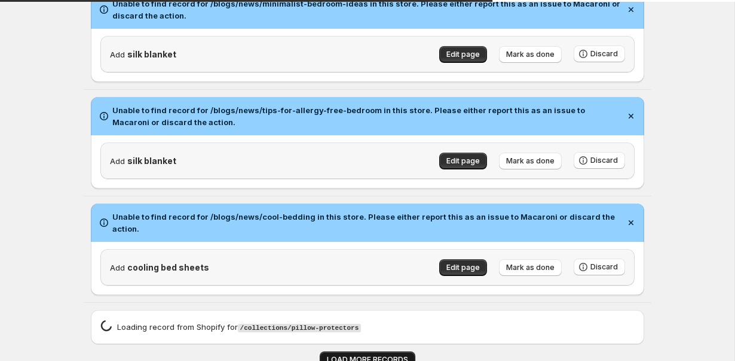
click at [376, 355] on span "LOAD MORE RECORDS" at bounding box center [367, 360] width 81 height 10
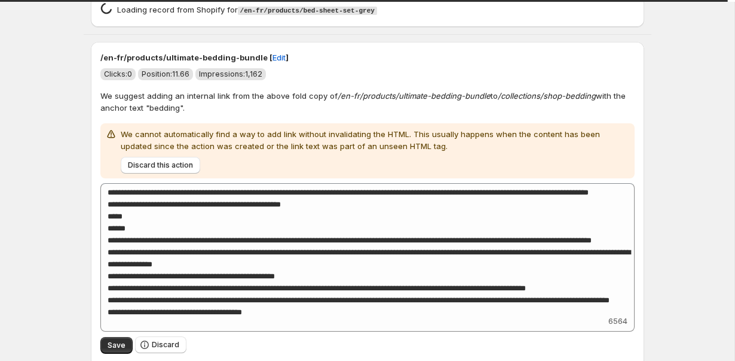
scroll to position [6016, 0]
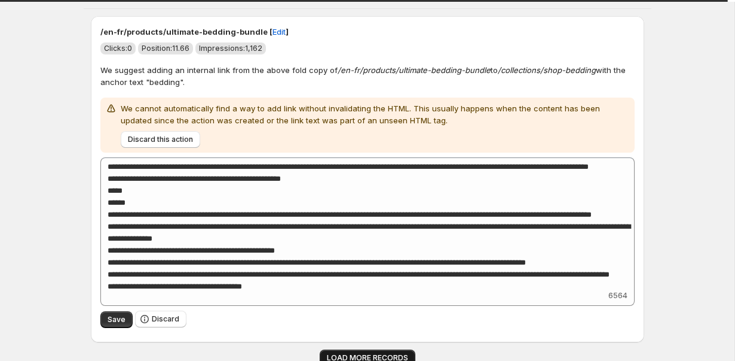
click at [352, 349] on button "LOAD MORE RECORDS" at bounding box center [368, 357] width 96 height 17
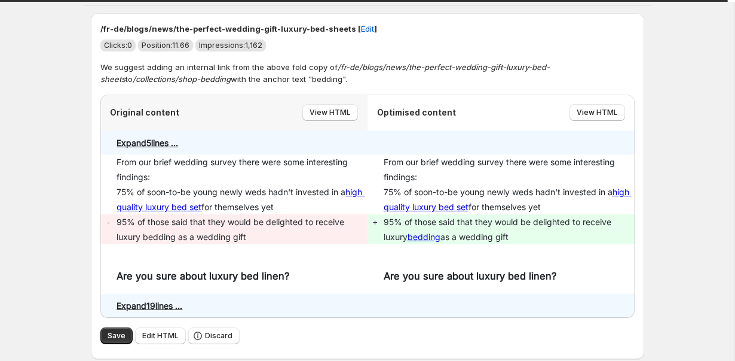
scroll to position [9546, 0]
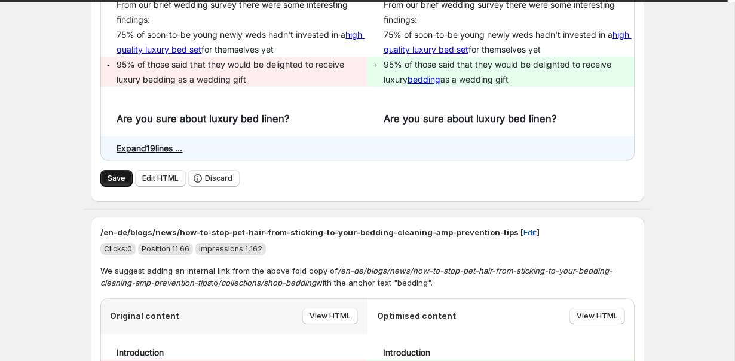
click at [105, 172] on button "Save" at bounding box center [116, 178] width 32 height 17
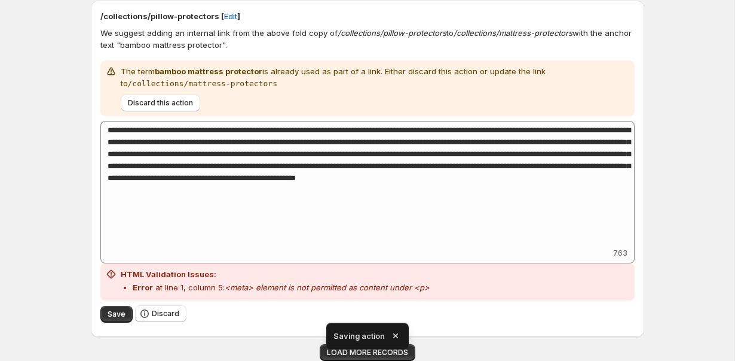
scroll to position [2026, 0]
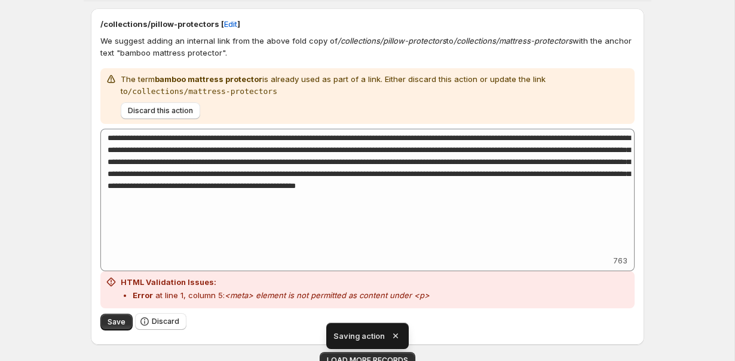
click at [399, 333] on icon "button" at bounding box center [396, 335] width 12 height 12
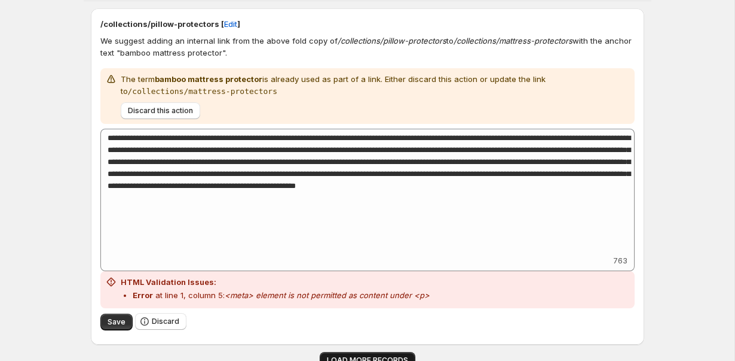
click at [384, 355] on span "LOAD MORE RECORDS" at bounding box center [367, 360] width 81 height 10
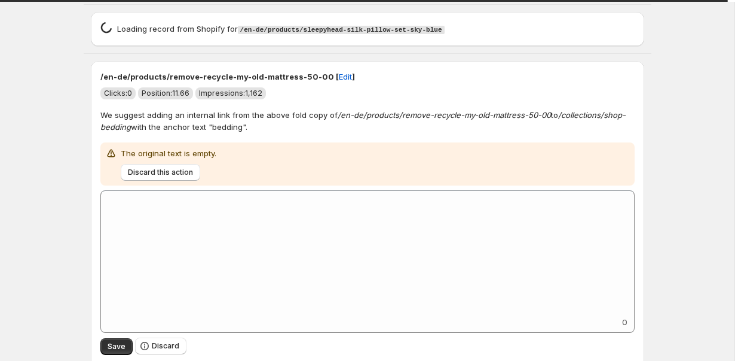
scroll to position [4977, 0]
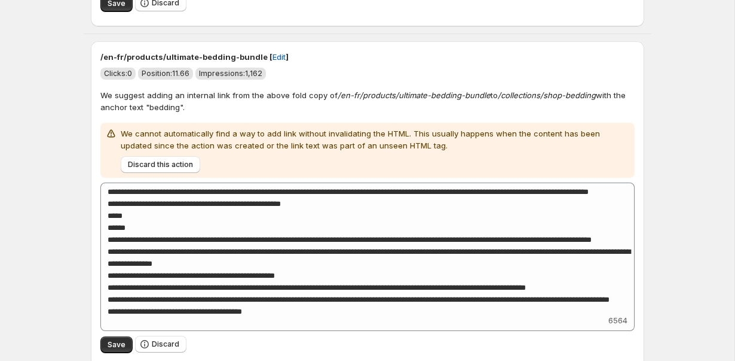
scroll to position [8338, 0]
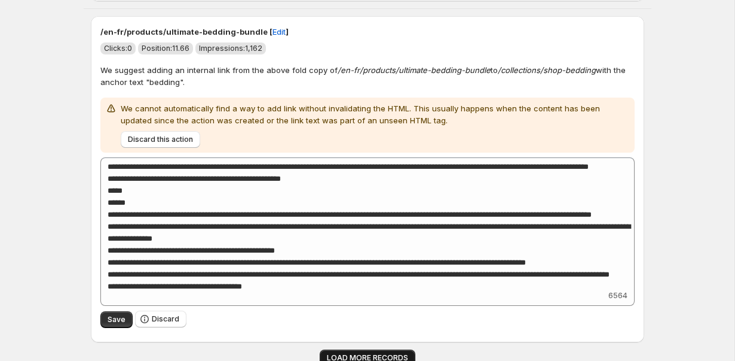
click at [334, 353] on span "LOAD MORE RECORDS" at bounding box center [367, 358] width 81 height 10
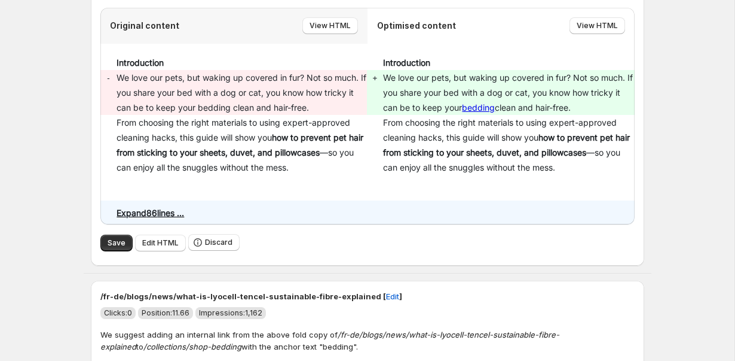
scroll to position [9600, 0]
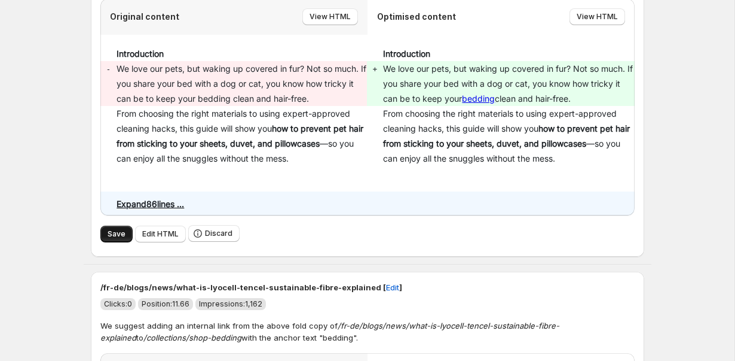
click at [115, 230] on span "Save" at bounding box center [117, 234] width 18 height 10
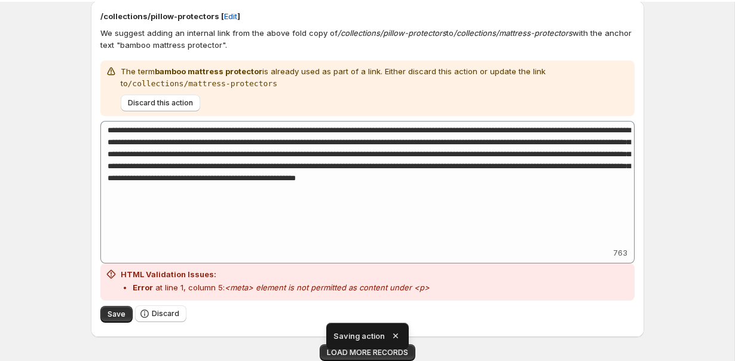
scroll to position [2026, 0]
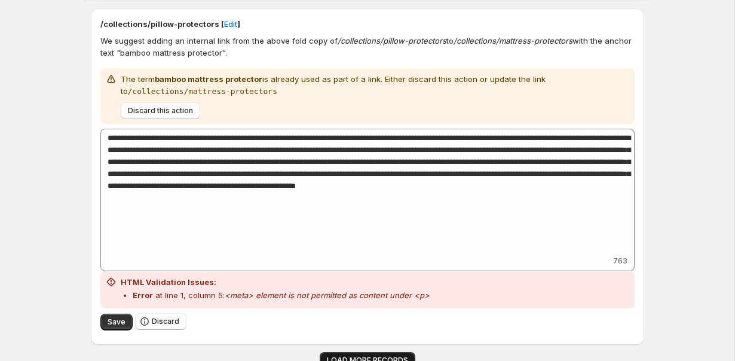
click at [328, 352] on button "LOAD MORE RECORDS" at bounding box center [368, 360] width 96 height 17
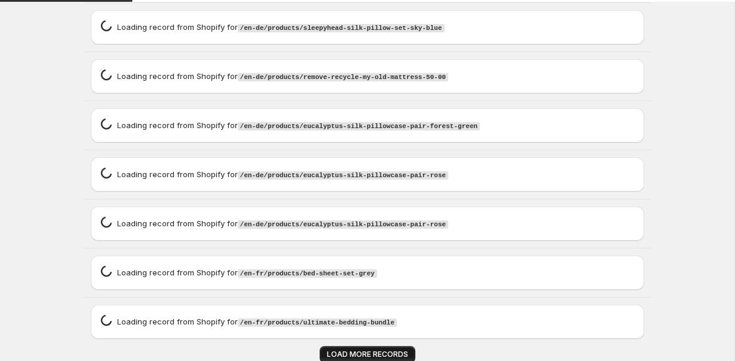
click at [328, 350] on button "LOAD MORE RECORDS" at bounding box center [368, 354] width 96 height 17
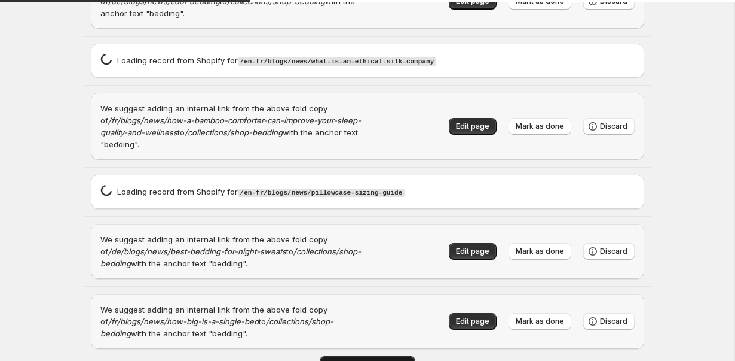
click at [328, 356] on button "LOAD MORE RECORDS" at bounding box center [368, 364] width 96 height 17
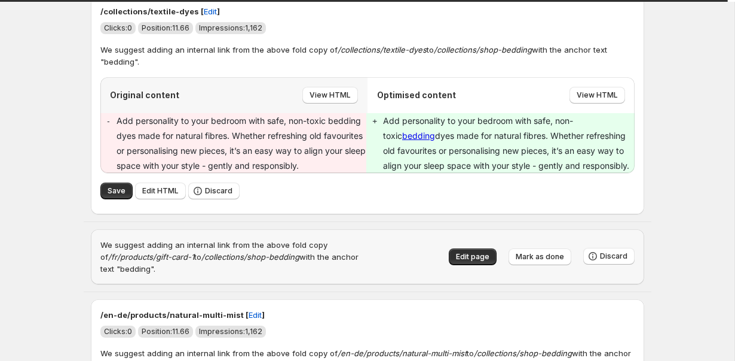
scroll to position [9058, 0]
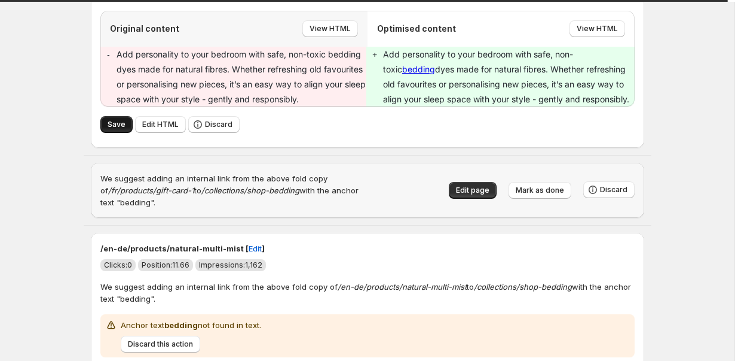
click at [117, 133] on button "Save" at bounding box center [116, 124] width 32 height 17
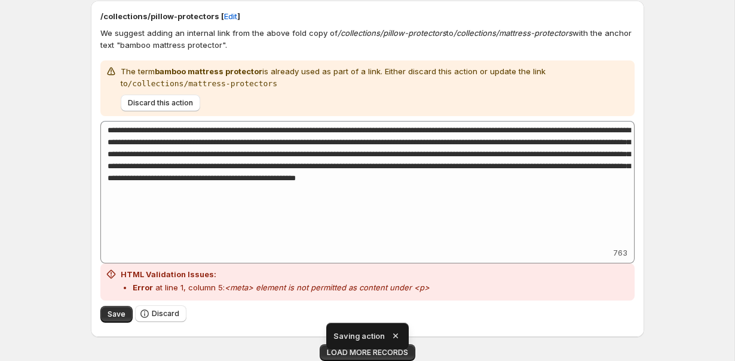
scroll to position [2026, 0]
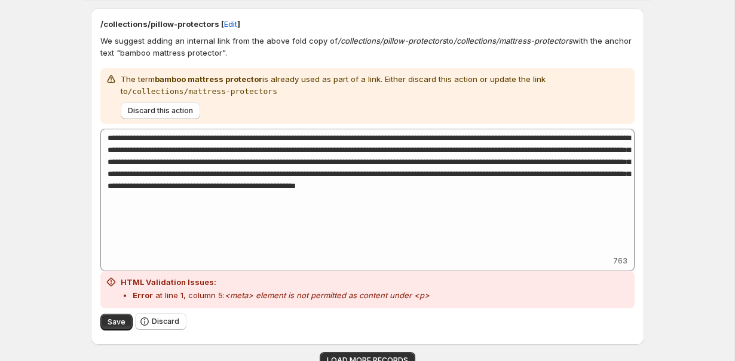
click at [358, 341] on protector\"\,\"source\"\ "/collections/pillow-protectors [ Edit ] We suggest adding an internal link from…" at bounding box center [368, 176] width 568 height 350
click at [358, 355] on span "LOAD MORE RECORDS" at bounding box center [367, 360] width 81 height 10
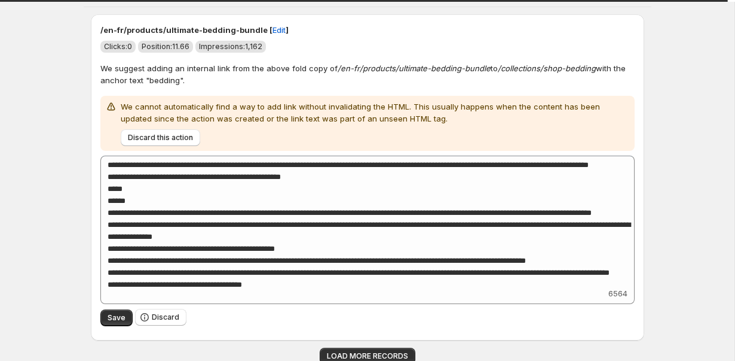
scroll to position [5748, 0]
click at [380, 347] on button "LOAD MORE RECORDS" at bounding box center [368, 355] width 96 height 17
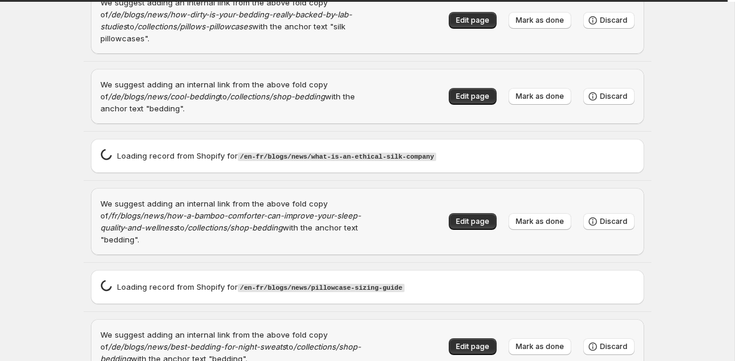
scroll to position [7981, 0]
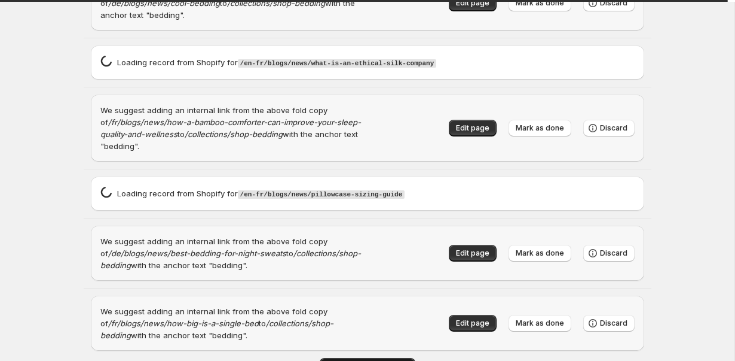
click at [329, 360] on span "LOAD MORE RECORDS" at bounding box center [367, 366] width 81 height 10
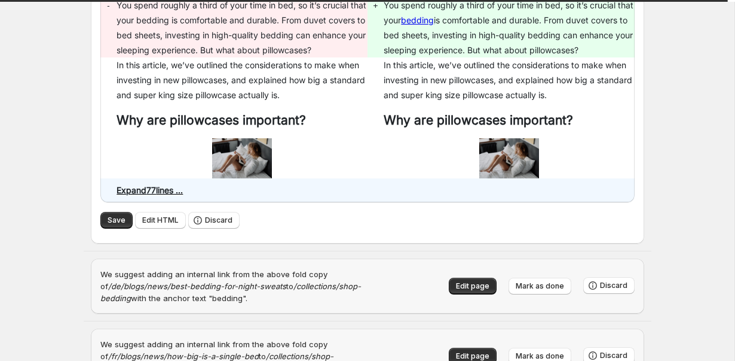
scroll to position [10713, 0]
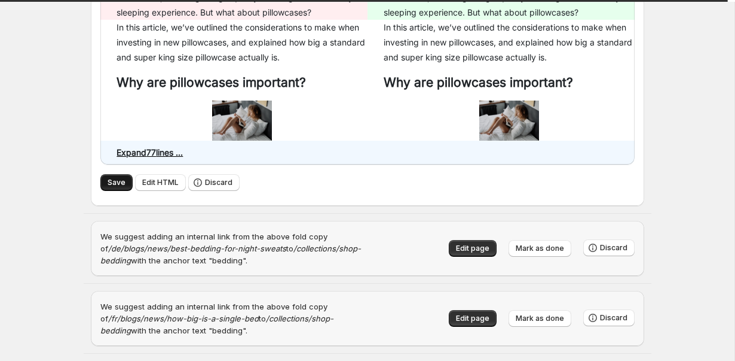
click at [120, 183] on span "Save" at bounding box center [117, 183] width 18 height 10
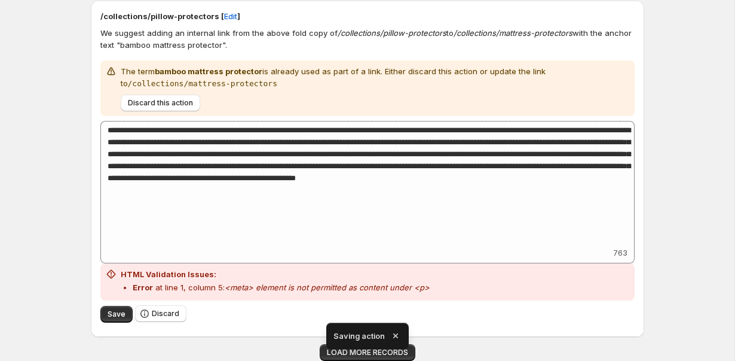
scroll to position [2026, 0]
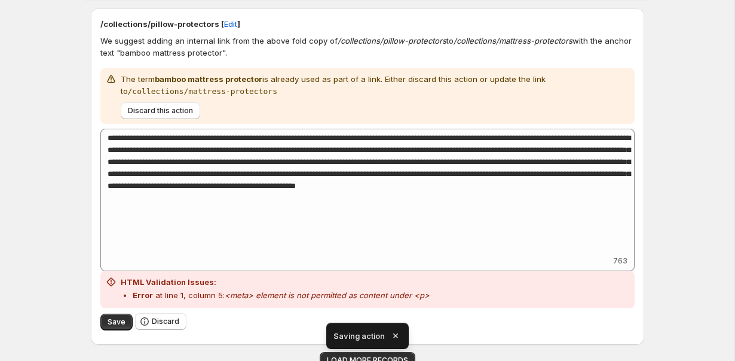
click at [399, 329] on div "Saving action" at bounding box center [367, 335] width 83 height 26
click at [395, 337] on icon "button" at bounding box center [396, 335] width 12 height 12
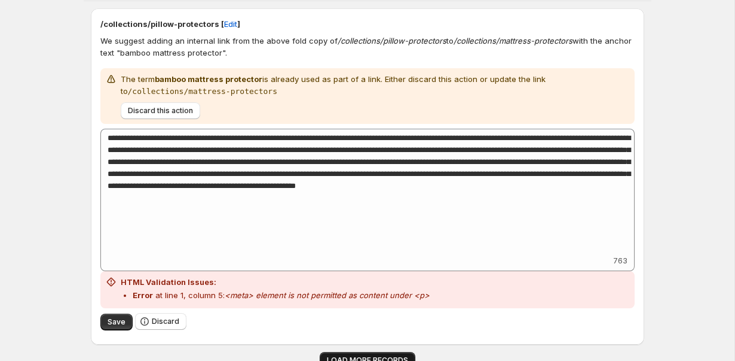
click at [359, 355] on span "LOAD MORE RECORDS" at bounding box center [367, 360] width 81 height 10
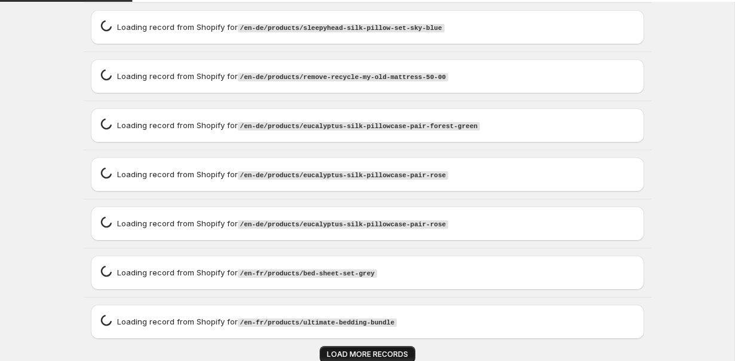
click at [359, 352] on span "LOAD MORE RECORDS" at bounding box center [367, 354] width 81 height 10
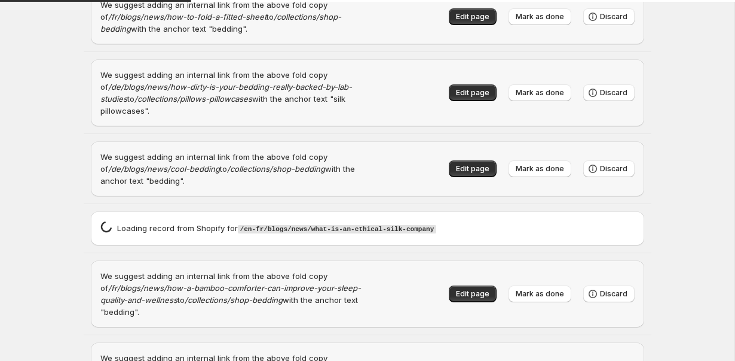
scroll to position [4405, 0]
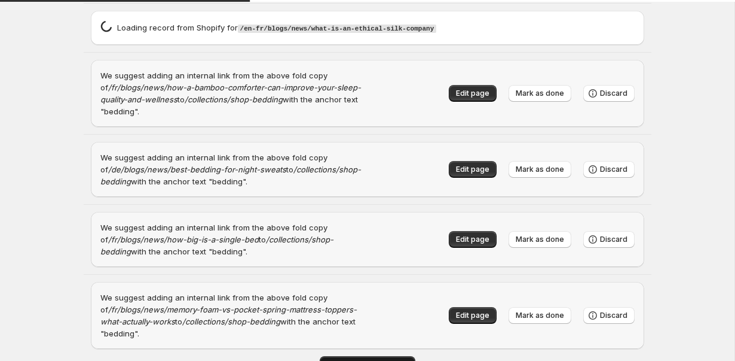
click at [359, 359] on span "LOAD MORE RECORDS" at bounding box center [367, 364] width 81 height 10
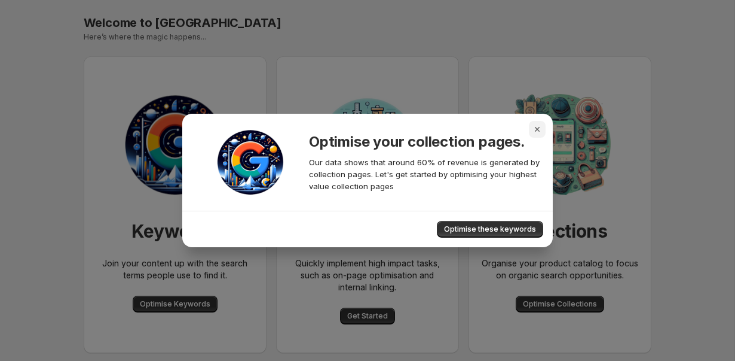
click at [542, 123] on icon "Close" at bounding box center [538, 129] width 12 height 12
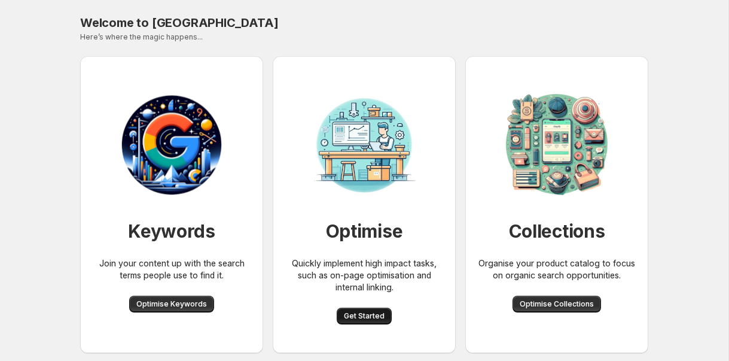
click at [371, 316] on span "Get Started" at bounding box center [364, 316] width 41 height 10
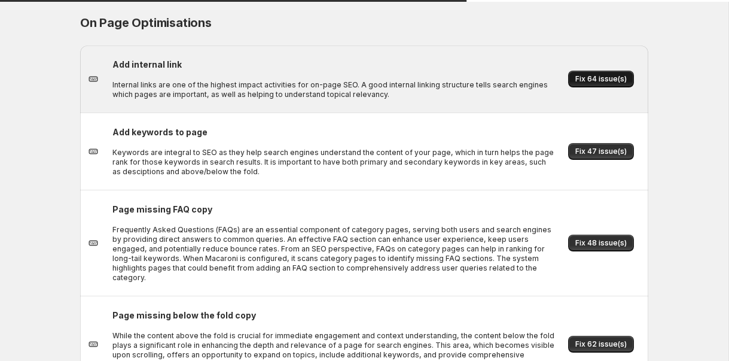
click at [611, 85] on button "Fix 64 issue(s)" at bounding box center [601, 79] width 66 height 17
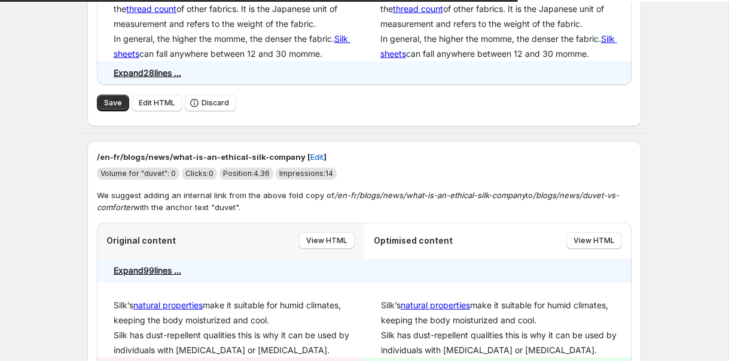
scroll to position [706, 0]
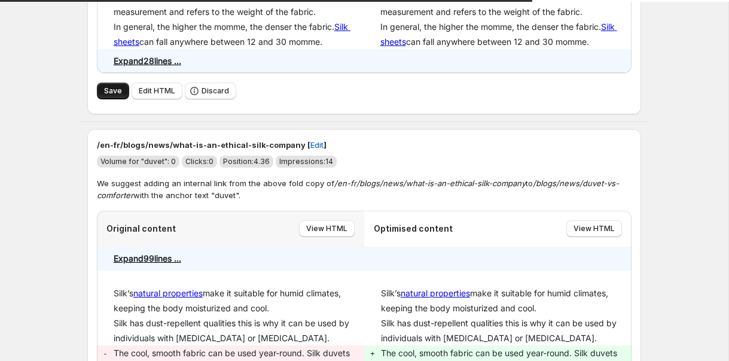
click at [99, 99] on button "Save" at bounding box center [113, 91] width 32 height 17
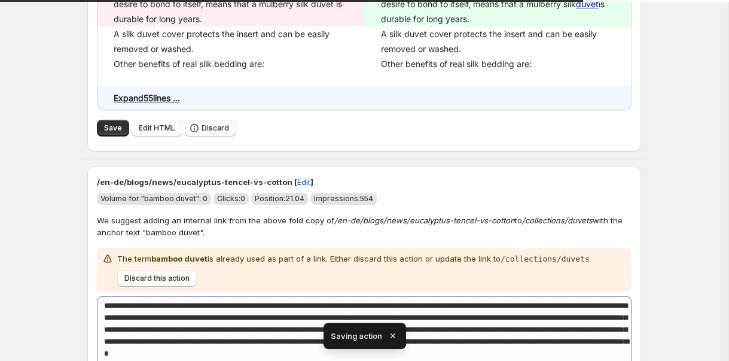
click at [110, 133] on div "Save Edit HTML Discard" at bounding box center [364, 128] width 535 height 27
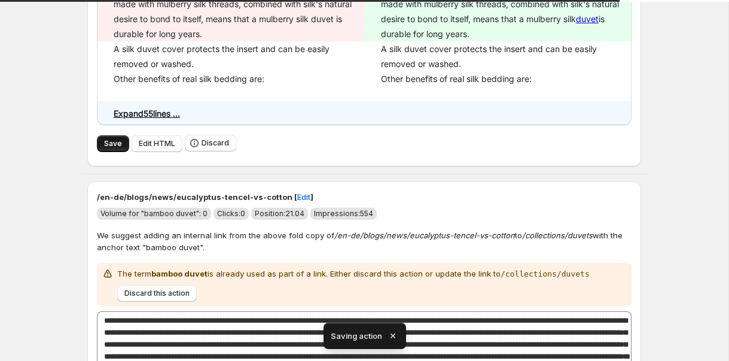
click at [119, 138] on button "Save" at bounding box center [113, 143] width 32 height 17
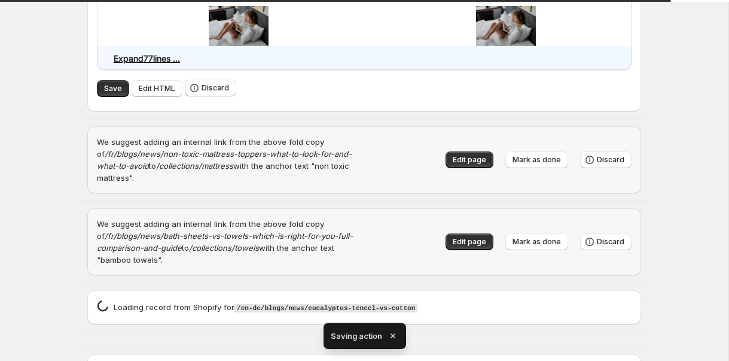
scroll to position [1087, 0]
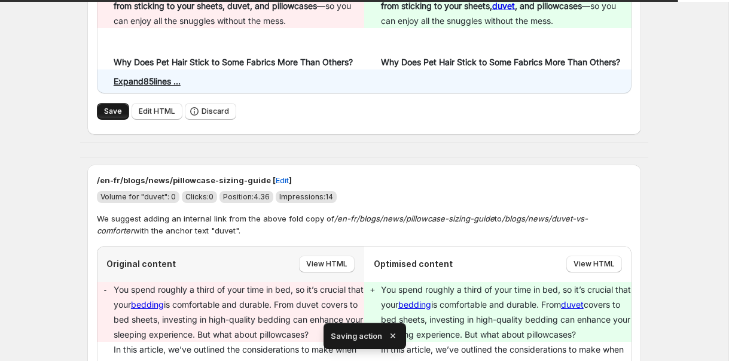
click at [118, 111] on span "Save" at bounding box center [113, 111] width 18 height 10
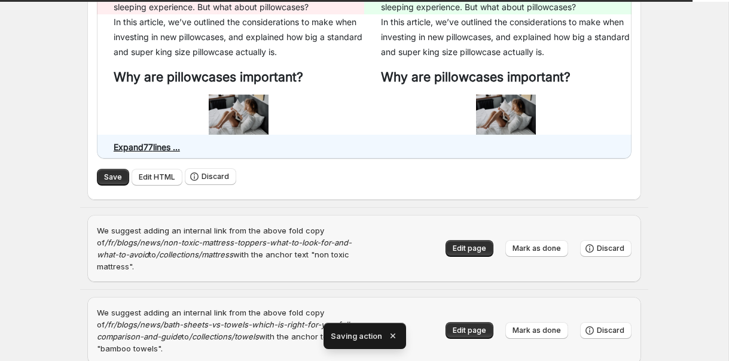
scroll to position [1469, 0]
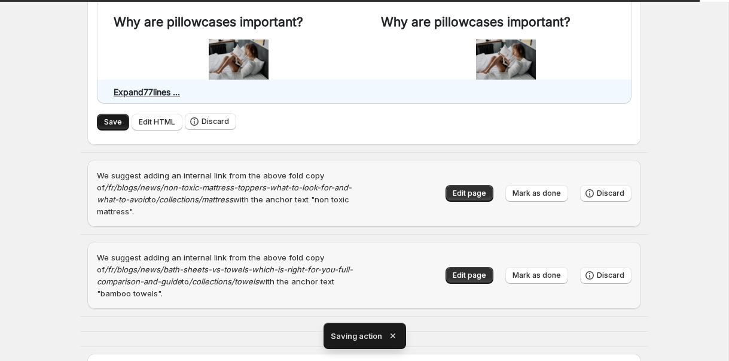
click at [107, 127] on span "Save" at bounding box center [113, 122] width 18 height 10
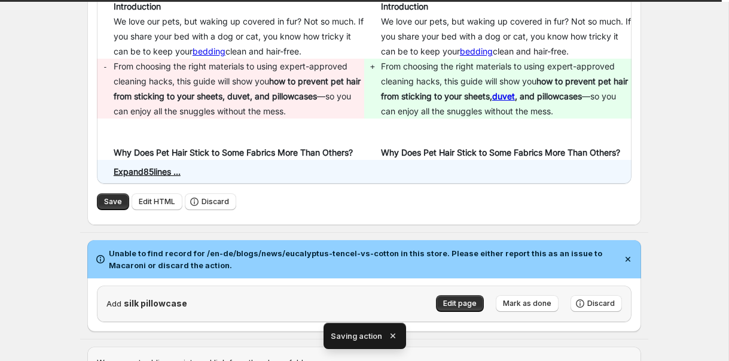
scroll to position [1091, 0]
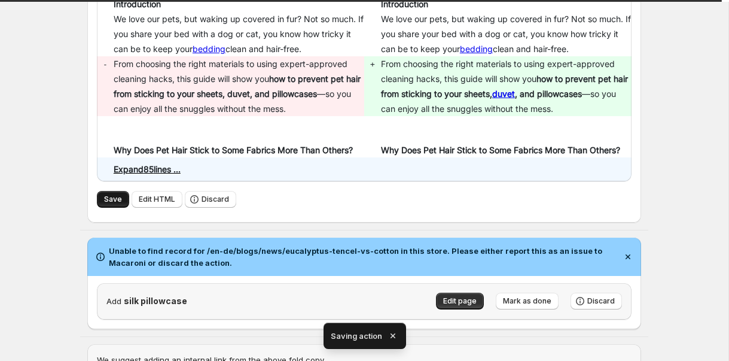
click at [118, 194] on span "Save" at bounding box center [113, 199] width 18 height 10
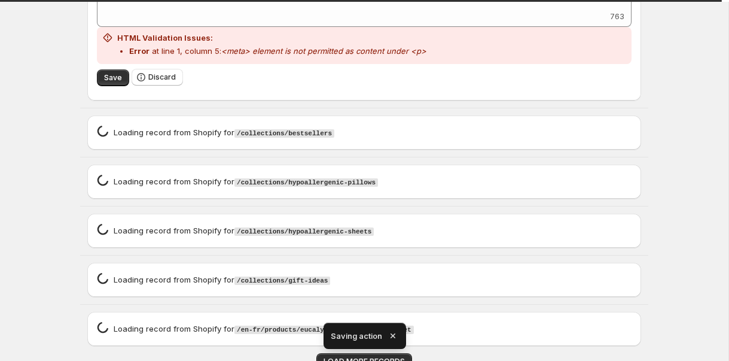
scroll to position [2055, 0]
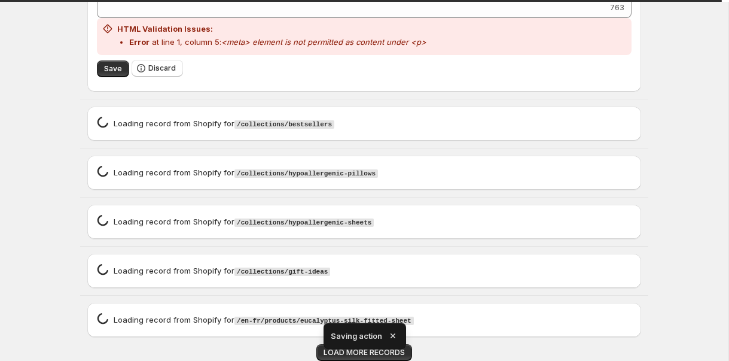
click at [393, 330] on icon "button" at bounding box center [393, 335] width 12 height 12
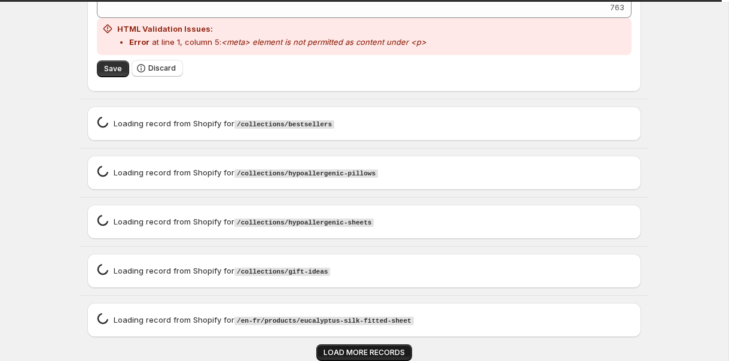
click at [379, 350] on span "LOAD MORE RECORDS" at bounding box center [363, 352] width 81 height 10
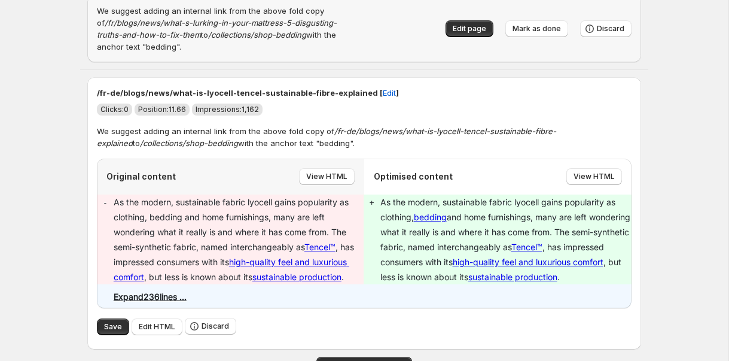
scroll to position [10042, 0]
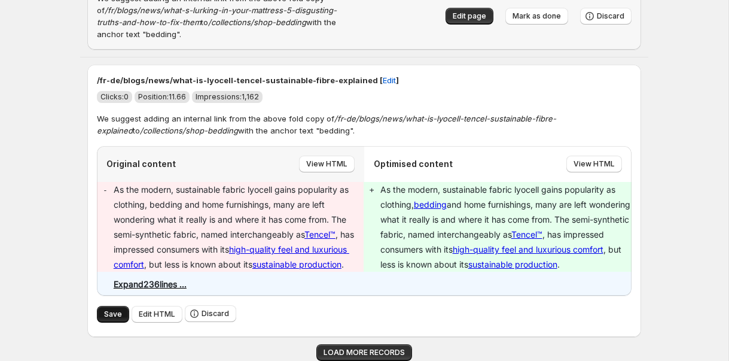
click at [106, 310] on span "Save" at bounding box center [113, 314] width 18 height 10
click at [100, 310] on button "Save" at bounding box center [113, 314] width 32 height 17
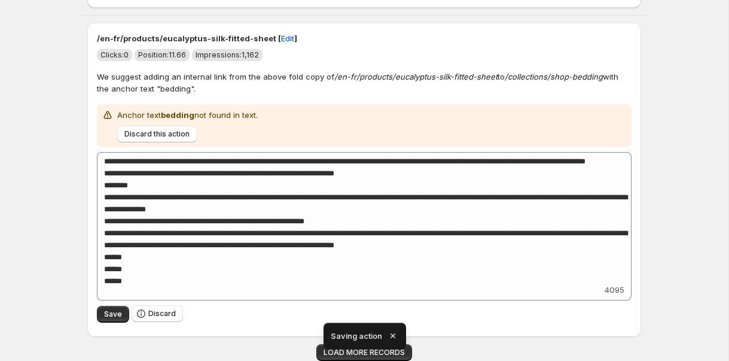
scroll to position [4020, 0]
click at [393, 334] on icon "button" at bounding box center [392, 335] width 5 height 5
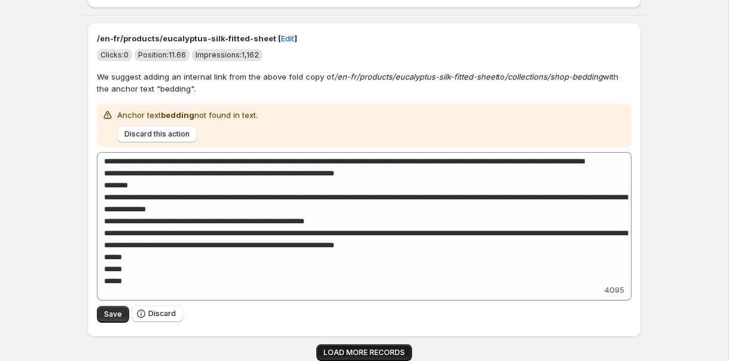
click at [370, 350] on span "LOAD MORE RECORDS" at bounding box center [363, 352] width 81 height 10
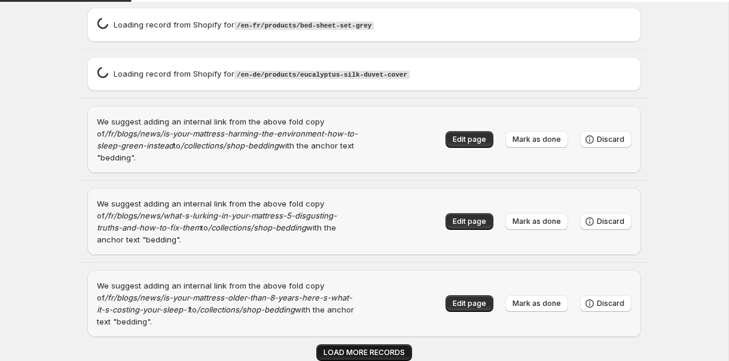
click at [370, 350] on span "LOAD MORE RECORDS" at bounding box center [363, 352] width 81 height 10
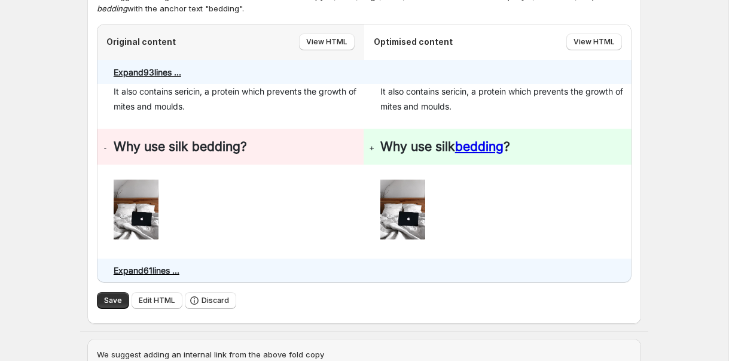
scroll to position [11410, 0]
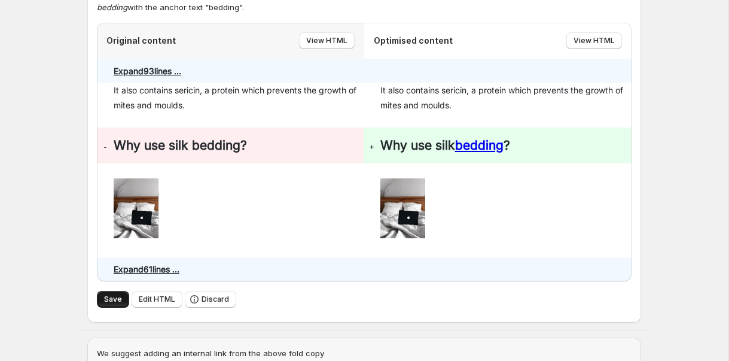
click at [115, 294] on span "Save" at bounding box center [113, 299] width 18 height 10
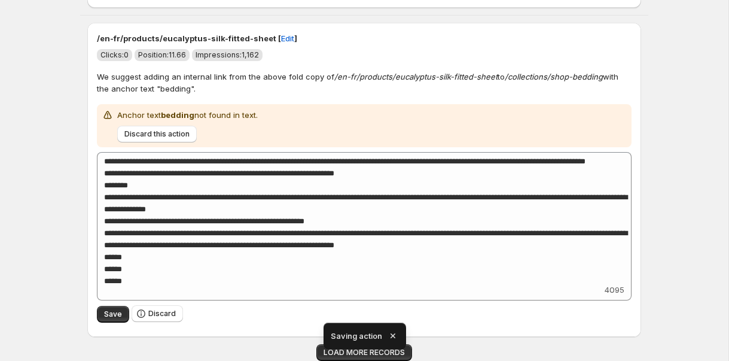
scroll to position [4020, 0]
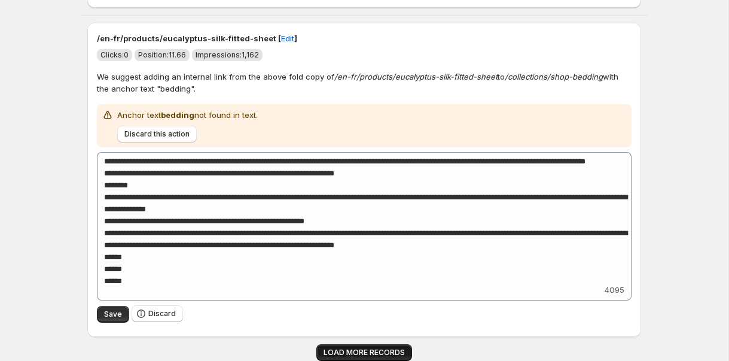
click at [396, 350] on span "LOAD MORE RECORDS" at bounding box center [363, 352] width 81 height 10
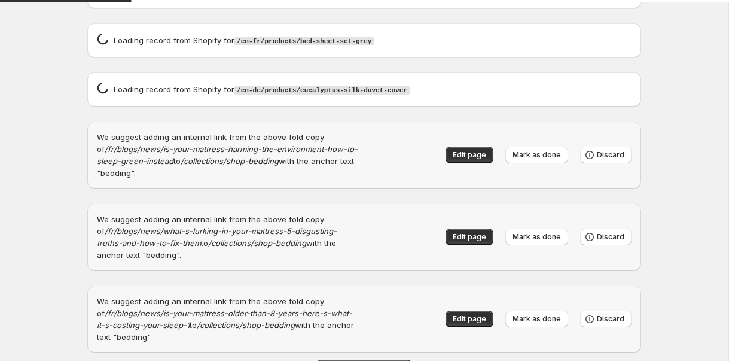
scroll to position [5105, 0]
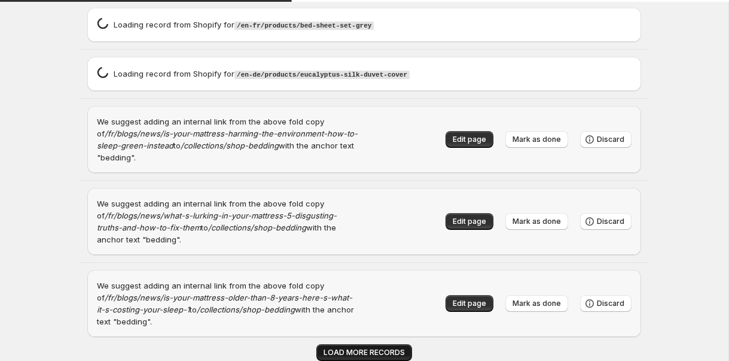
click at [348, 350] on span "LOAD MORE RECORDS" at bounding box center [363, 352] width 81 height 10
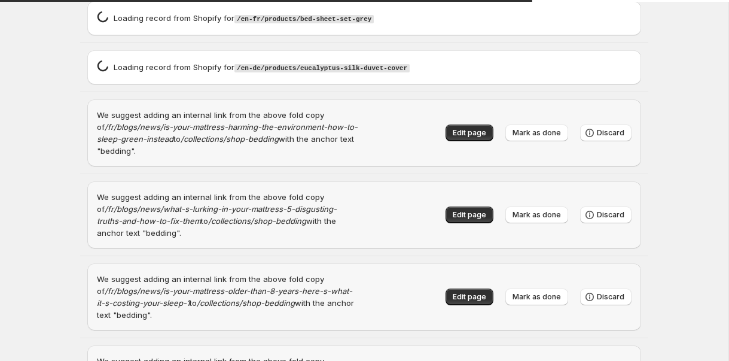
click at [80, 80] on covers\"\,\"source\"\ "Loading record spinner Loading record from Shopify for /en-de/products/eucalypt…" at bounding box center [364, 67] width 568 height 48
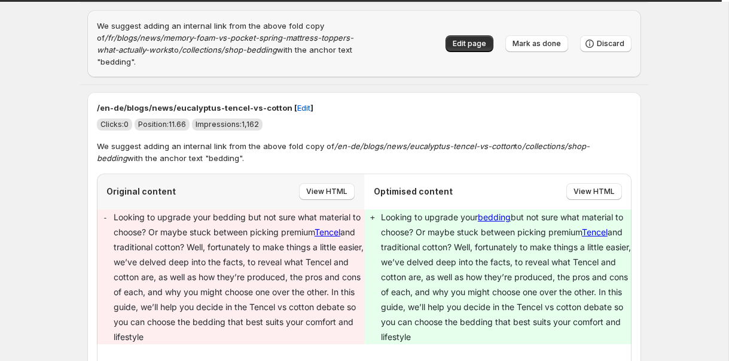
scroll to position [11597, 0]
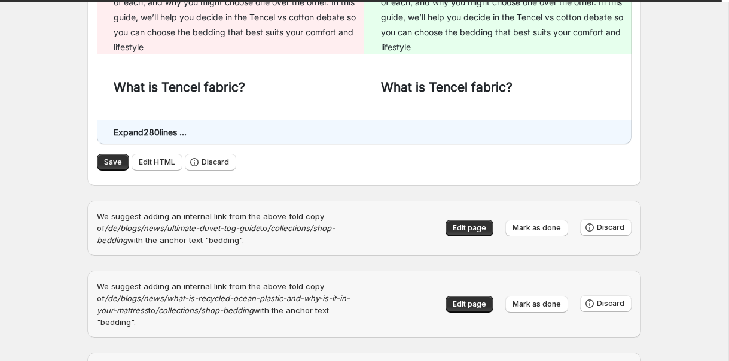
scroll to position [11883, 0]
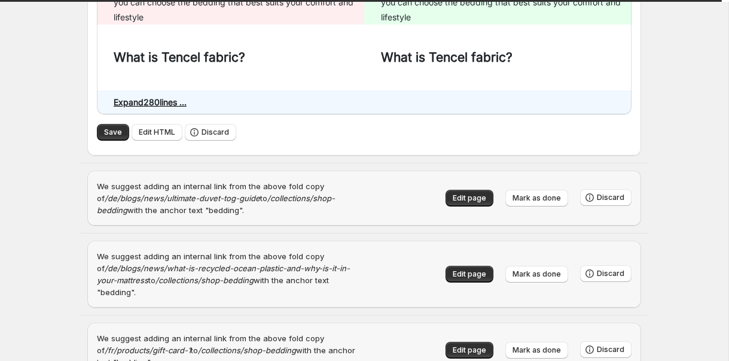
click at [106, 130] on div "Save Edit HTML Discard" at bounding box center [364, 132] width 535 height 17
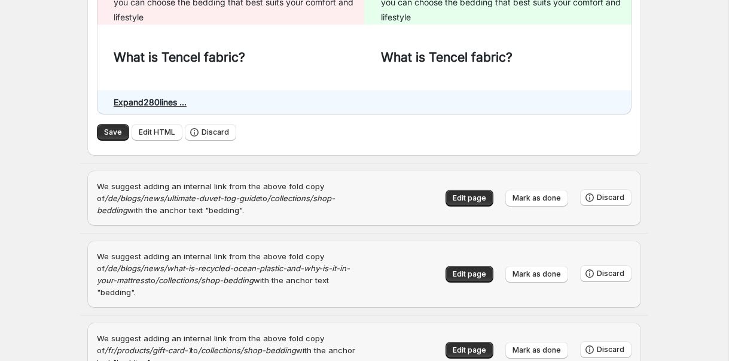
click at [106, 130] on div "Save Edit HTML Discard" at bounding box center [364, 132] width 535 height 17
click at [109, 127] on span "Save" at bounding box center [113, 132] width 18 height 10
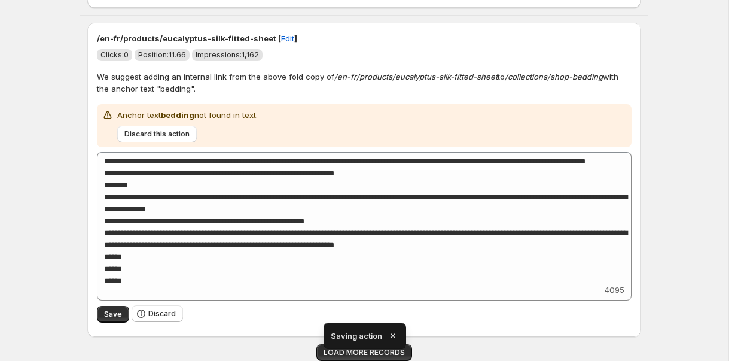
scroll to position [4020, 0]
drag, startPoint x: 391, startPoint y: 336, endPoint x: 382, endPoint y: 356, distance: 22.2
click at [391, 336] on icon "button" at bounding box center [392, 335] width 5 height 5
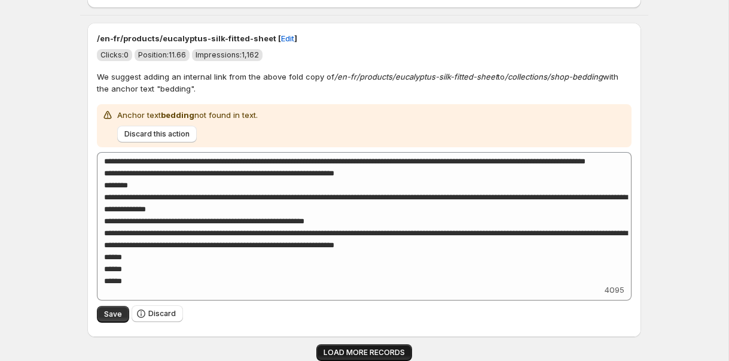
click at [374, 344] on button "LOAD MORE RECORDS" at bounding box center [364, 352] width 96 height 17
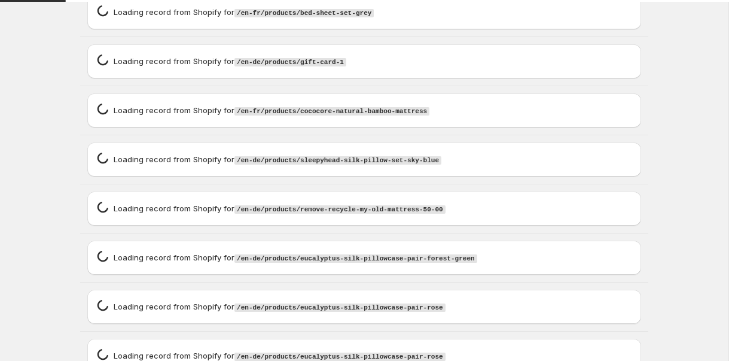
scroll to position [5105, 0]
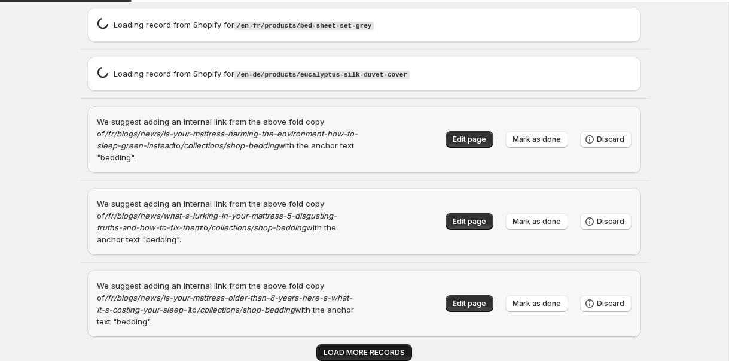
click at [379, 355] on span "LOAD MORE RECORDS" at bounding box center [363, 352] width 81 height 10
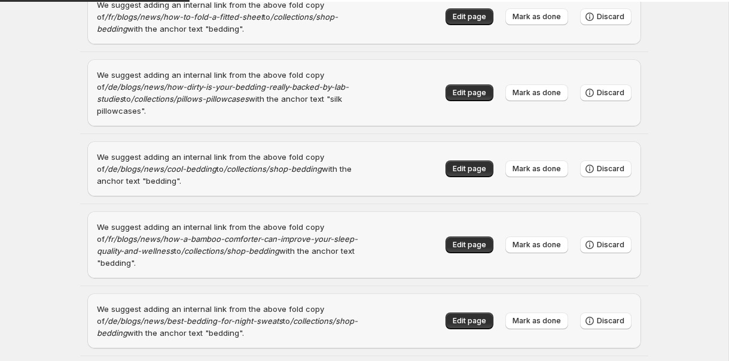
scroll to position [6308, 0]
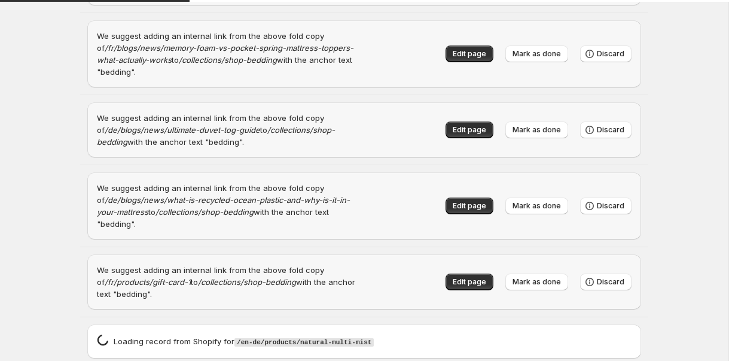
type textarea "**********"
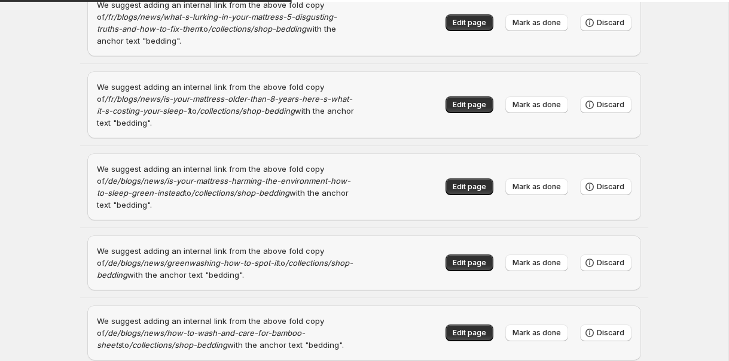
type textarea "**********"
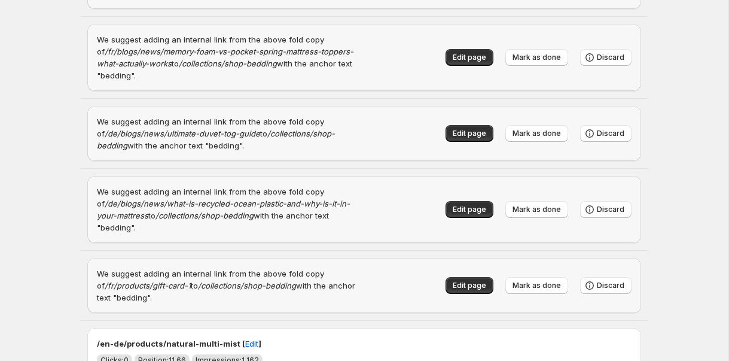
scroll to position [10265, 0]
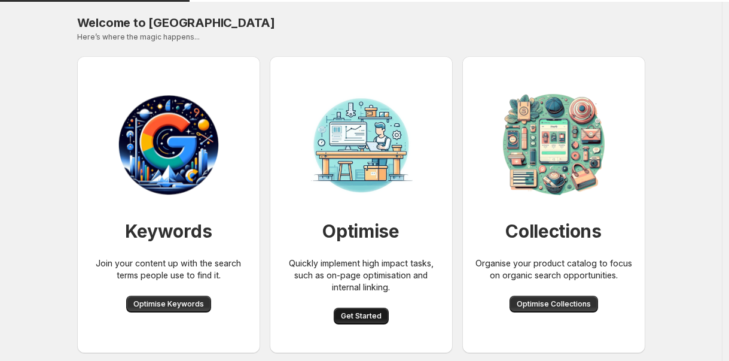
click at [389, 312] on button "Get Started" at bounding box center [361, 315] width 55 height 17
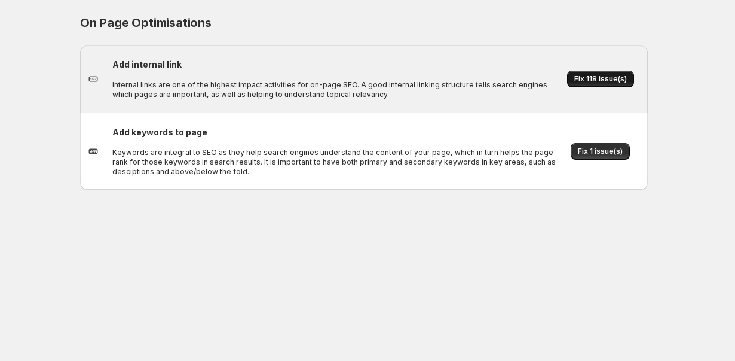
click at [625, 82] on span "Fix 118 issue(s)" at bounding box center [601, 79] width 53 height 10
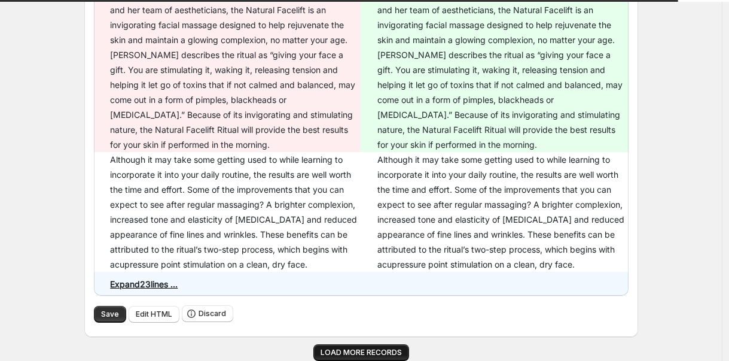
scroll to position [8553, 0]
click at [408, 346] on button "LOAD MORE RECORDS" at bounding box center [361, 352] width 96 height 17
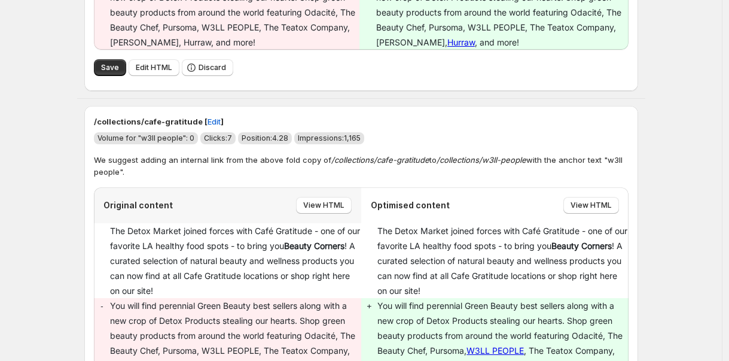
scroll to position [14041, 0]
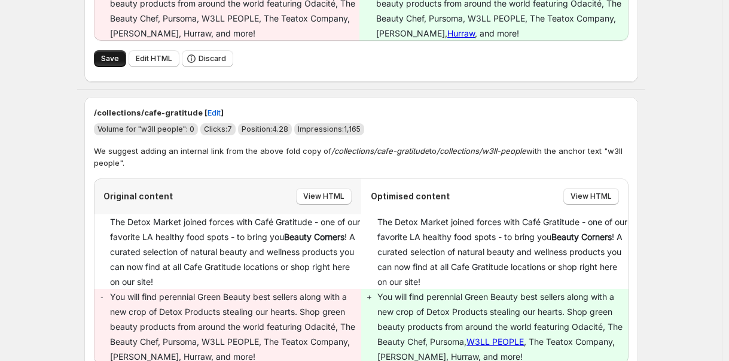
click at [117, 63] on span "Save" at bounding box center [110, 59] width 18 height 10
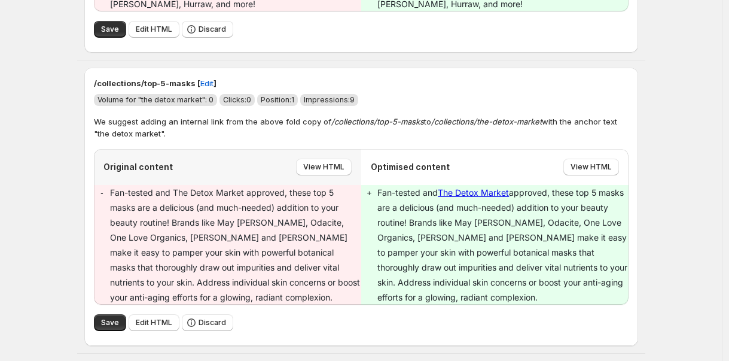
click at [105, 34] on span "Save" at bounding box center [110, 30] width 18 height 10
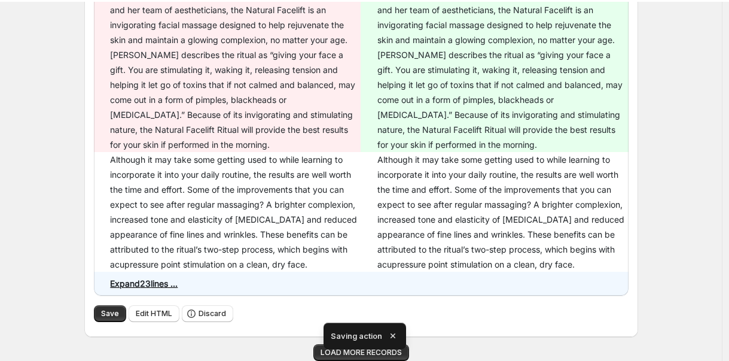
scroll to position [9337, 0]
click at [109, 311] on span "Save" at bounding box center [110, 314] width 18 height 10
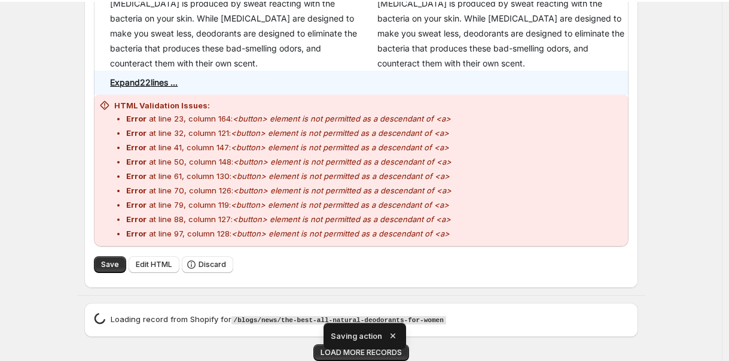
click at [395, 333] on icon "button" at bounding box center [393, 335] width 12 height 12
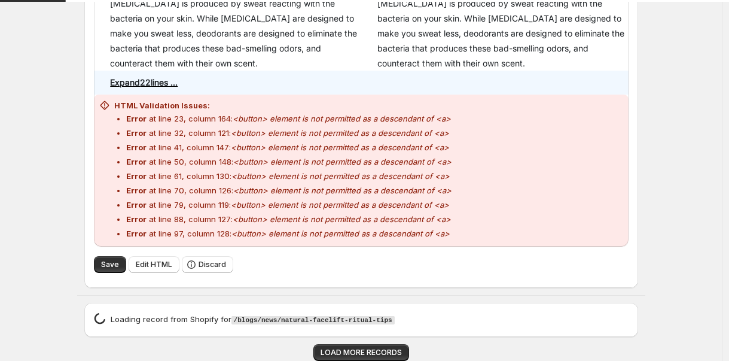
scroll to position [8905, 0]
click at [383, 350] on span "LOAD MORE RECORDS" at bounding box center [361, 352] width 81 height 10
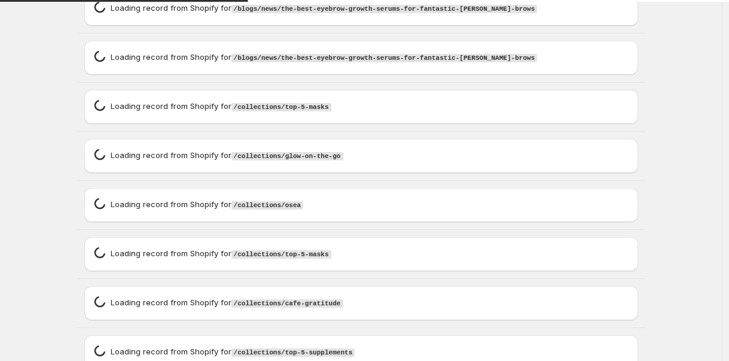
scroll to position [9891, 0]
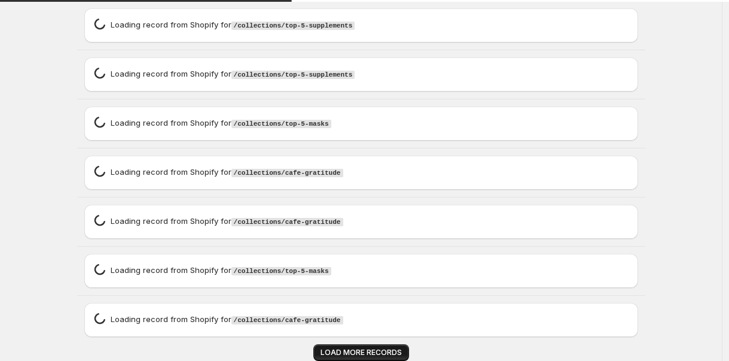
click at [390, 350] on span "LOAD MORE RECORDS" at bounding box center [361, 352] width 81 height 10
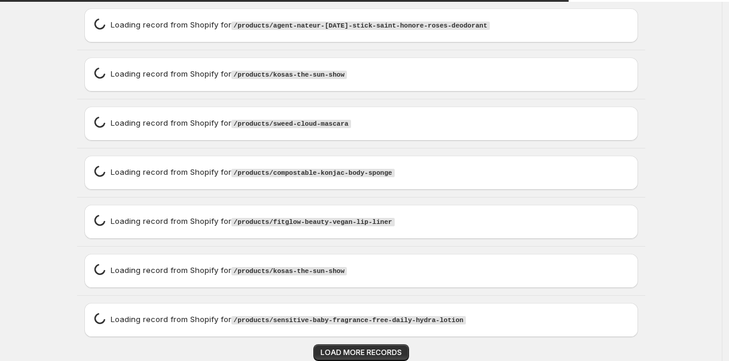
scroll to position [10878, 0]
click at [355, 351] on span "LOAD MORE RECORDS" at bounding box center [361, 352] width 81 height 10
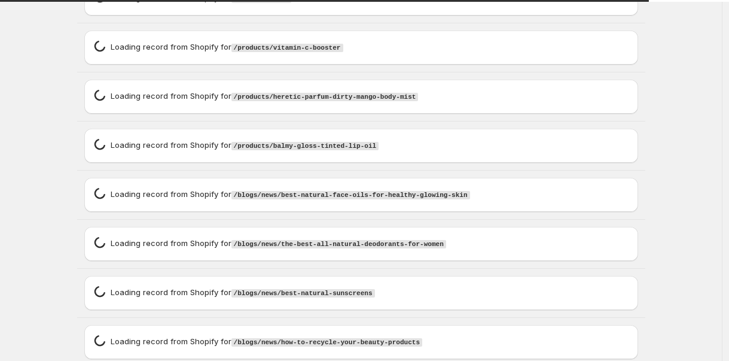
scroll to position [11865, 0]
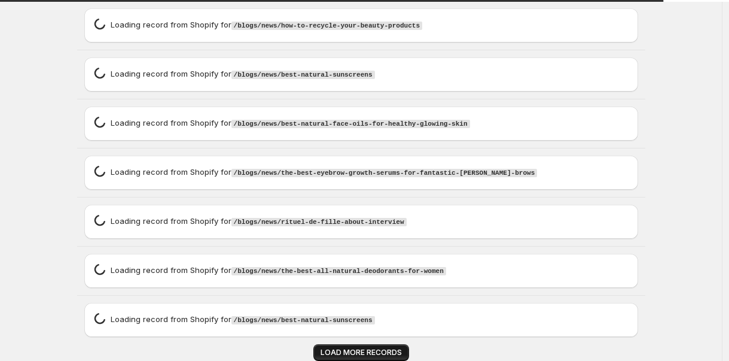
click at [369, 346] on button "LOAD MORE RECORDS" at bounding box center [361, 352] width 96 height 17
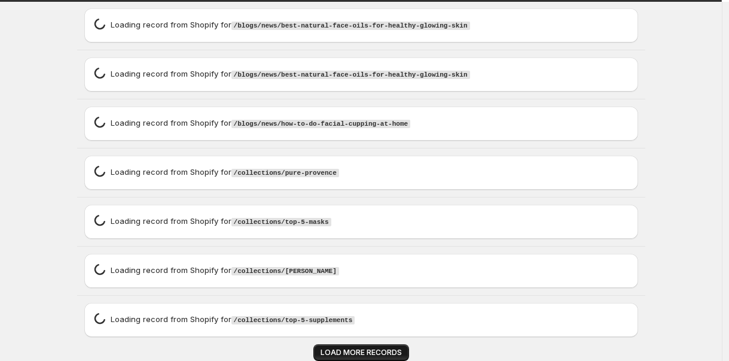
scroll to position [16393, 0]
click at [341, 354] on span "LOAD MORE RECORDS" at bounding box center [361, 352] width 81 height 10
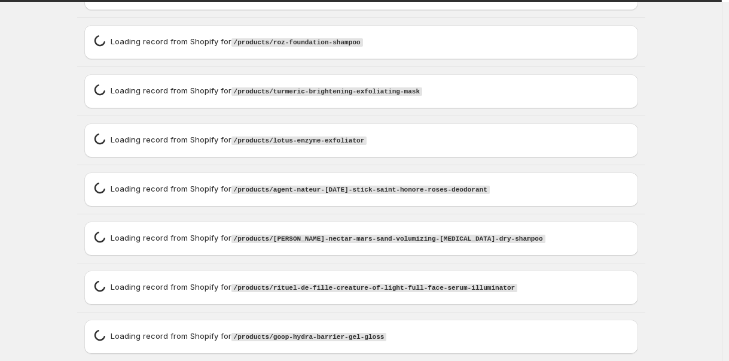
scroll to position [18082, 0]
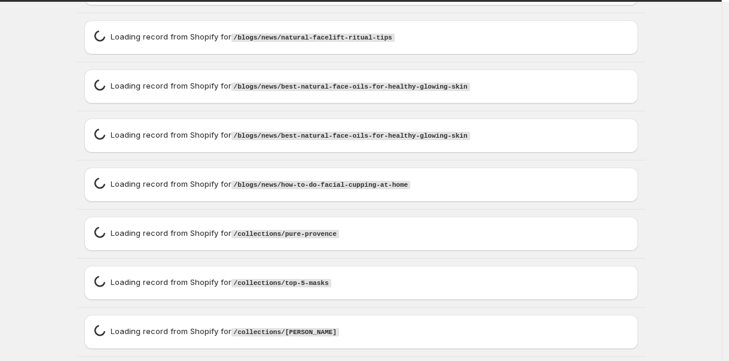
type textarea "**********"
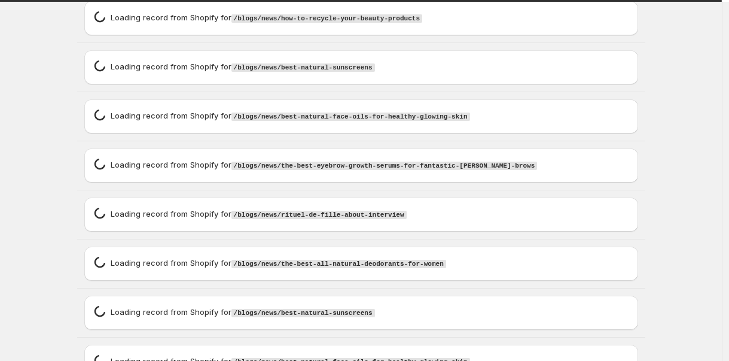
type textarea "**********"
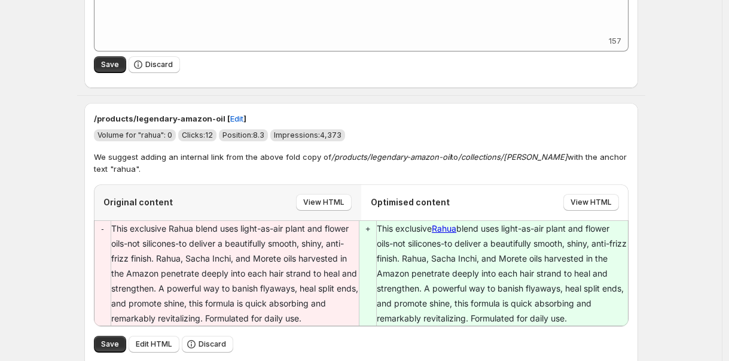
type textarea "**********"
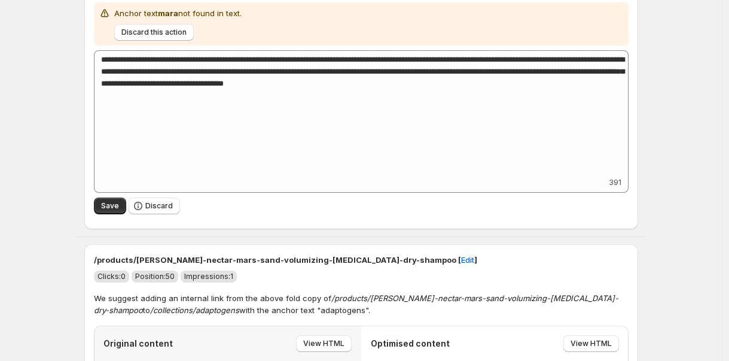
scroll to position [45312, 0]
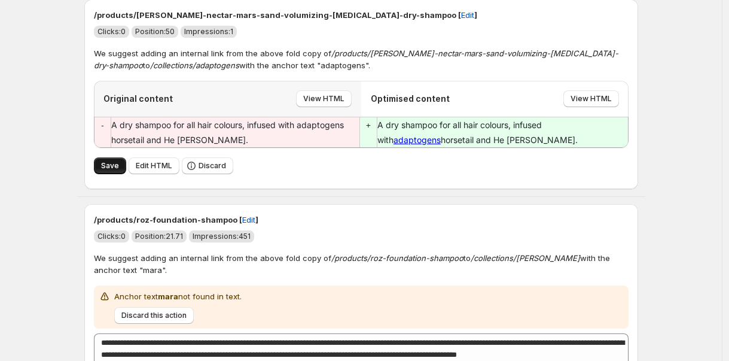
click at [105, 161] on span "Save" at bounding box center [110, 166] width 18 height 10
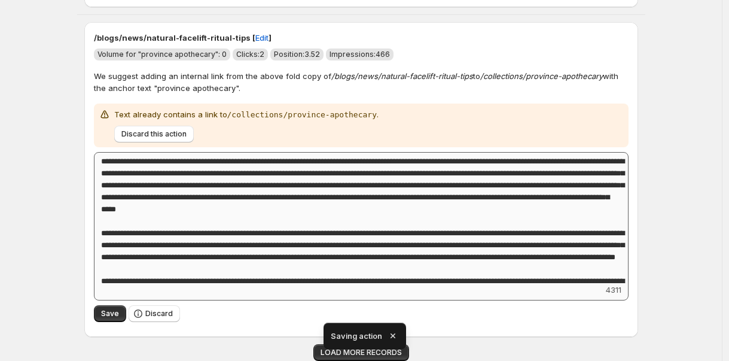
scroll to position [9185, 0]
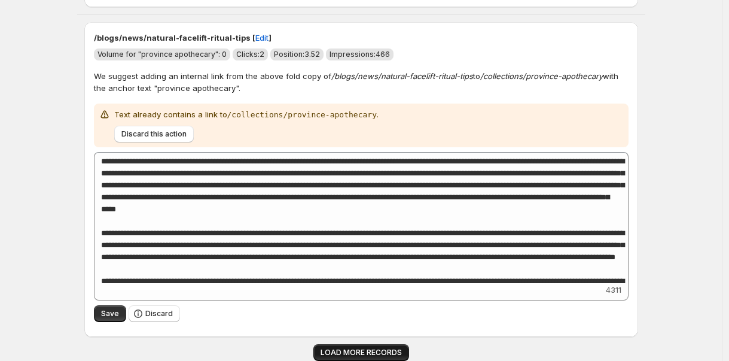
click at [390, 351] on span "LOAD MORE RECORDS" at bounding box center [361, 352] width 81 height 10
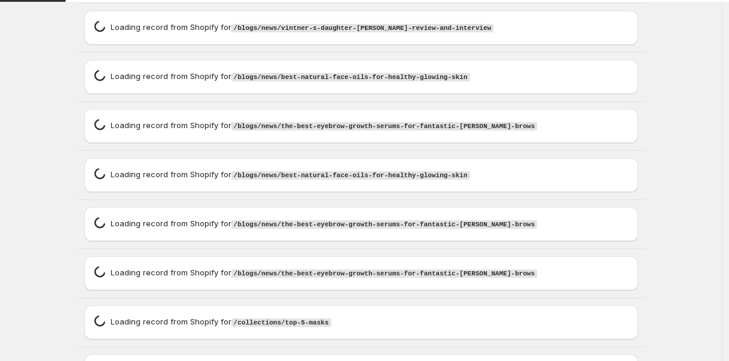
scroll to position [10171, 0]
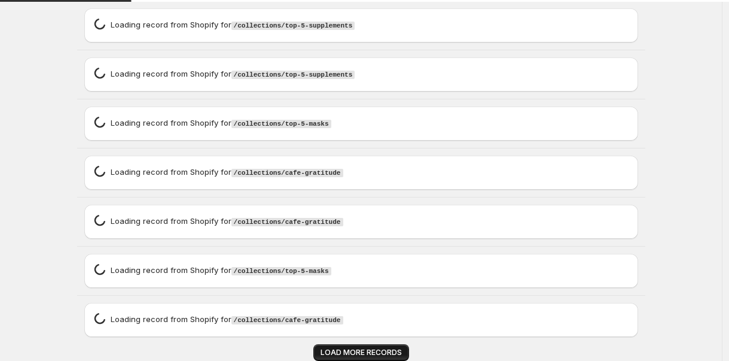
click at [376, 353] on span "LOAD MORE RECORDS" at bounding box center [361, 352] width 81 height 10
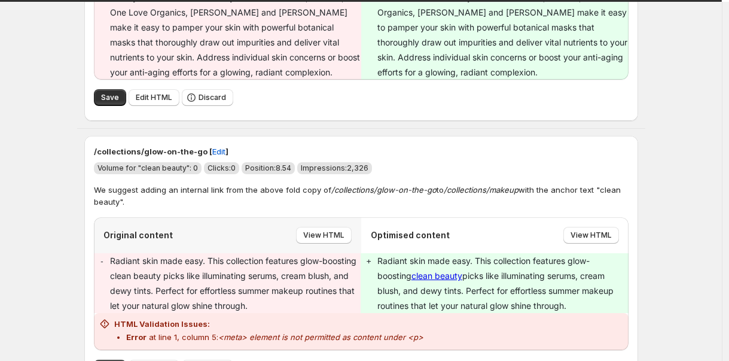
scroll to position [13850, 0]
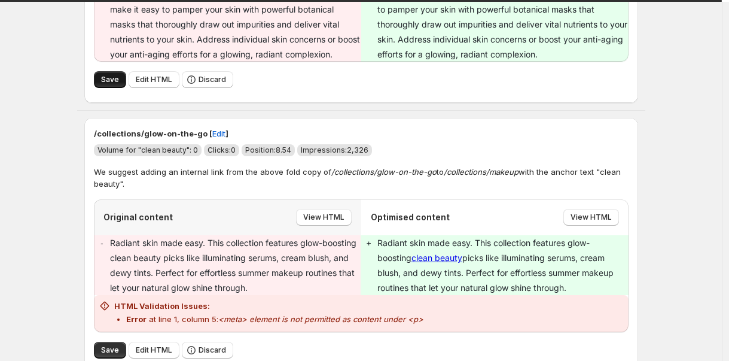
click at [112, 88] on button "Save" at bounding box center [110, 79] width 32 height 17
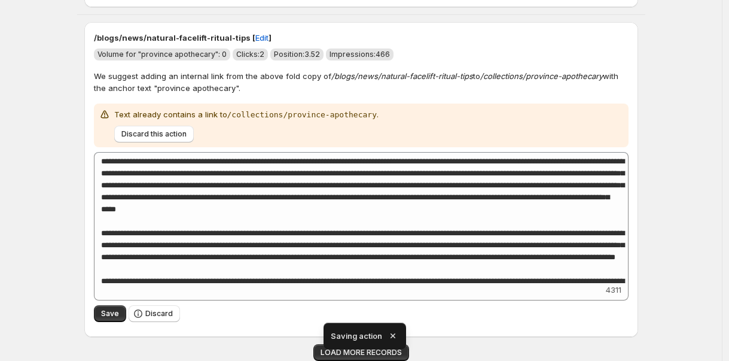
scroll to position [9185, 0]
click at [395, 333] on icon "button" at bounding box center [393, 335] width 12 height 12
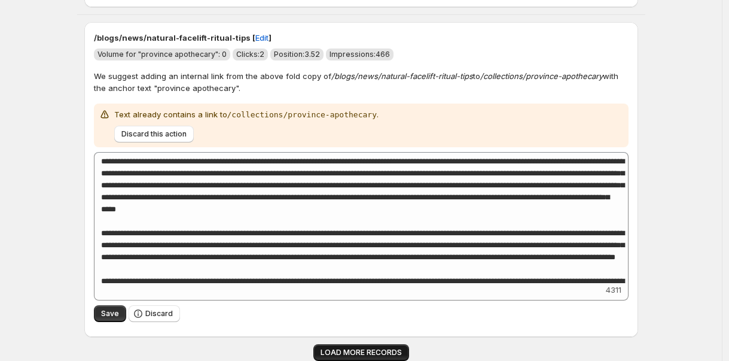
click at [390, 350] on span "LOAD MORE RECORDS" at bounding box center [361, 352] width 81 height 10
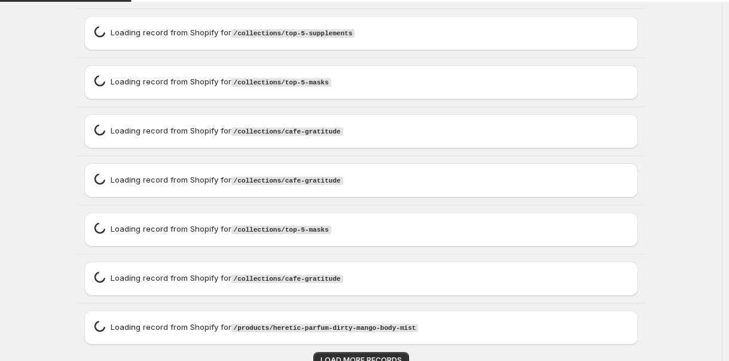
scroll to position [10171, 0]
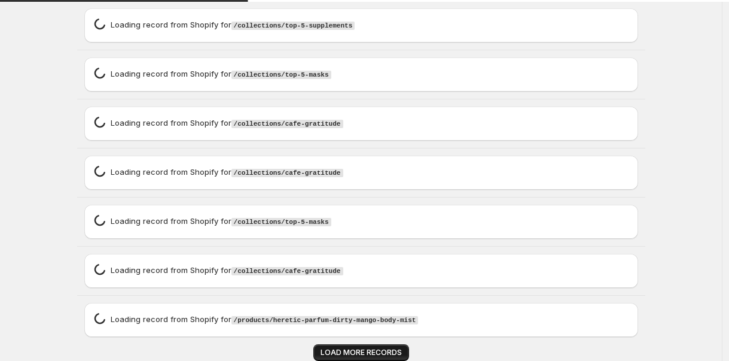
click at [395, 351] on span "LOAD MORE RECORDS" at bounding box center [361, 352] width 81 height 10
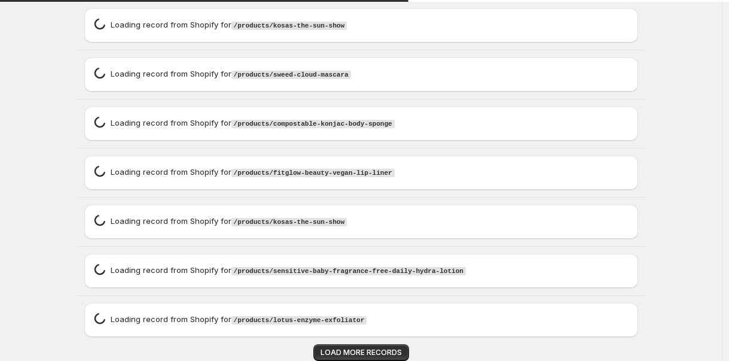
scroll to position [11158, 0]
click at [385, 349] on span "LOAD MORE RECORDS" at bounding box center [361, 352] width 81 height 10
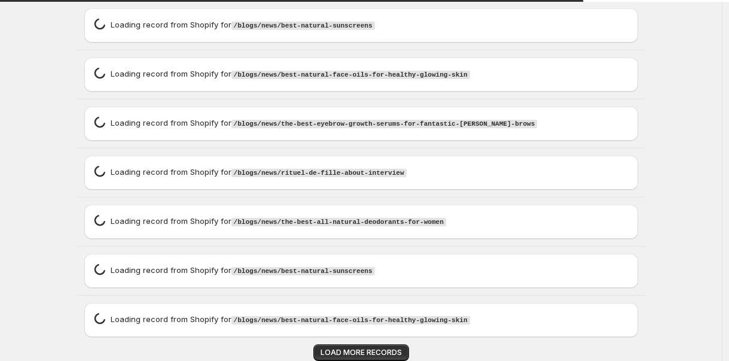
scroll to position [18049, 0]
click at [349, 344] on button "LOAD MORE RECORDS" at bounding box center [361, 352] width 96 height 17
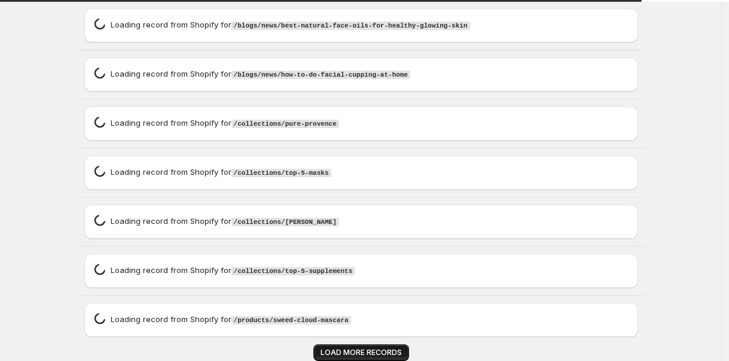
click at [353, 345] on button "LOAD MORE RECORDS" at bounding box center [361, 352] width 96 height 17
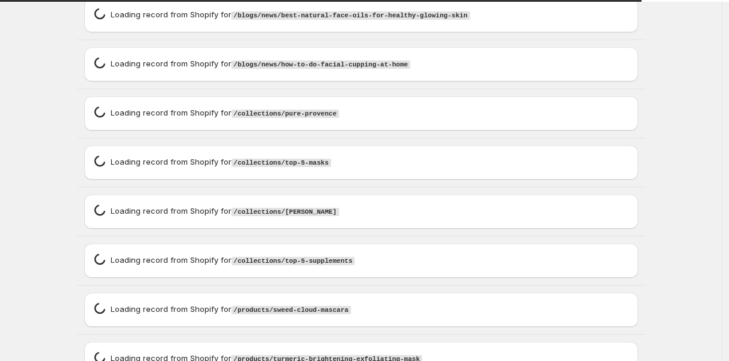
type textarea "**********"
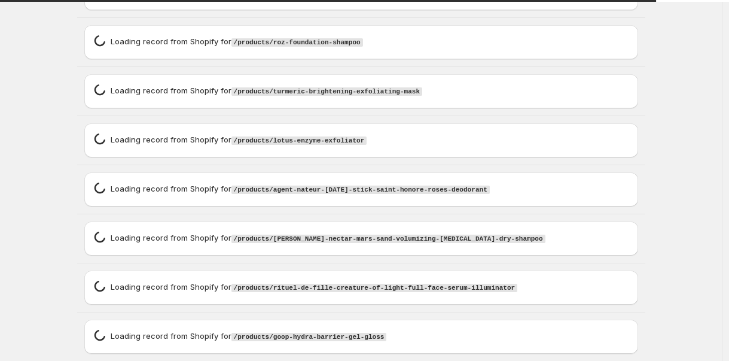
type textarea "**********"
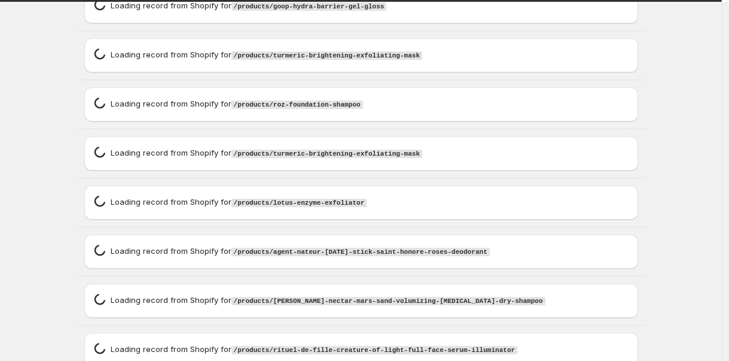
scroll to position [42949, 0]
type textarea "**********"
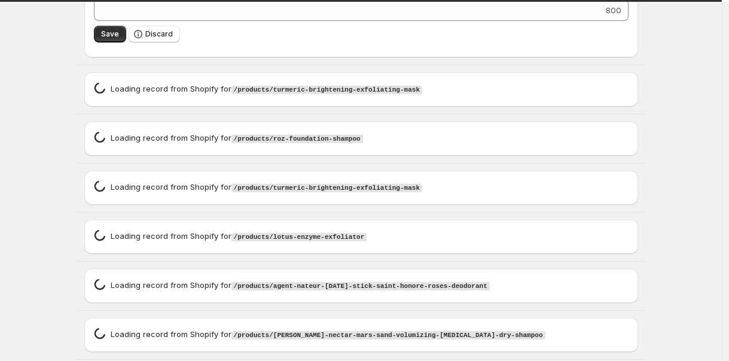
type textarea "**********"
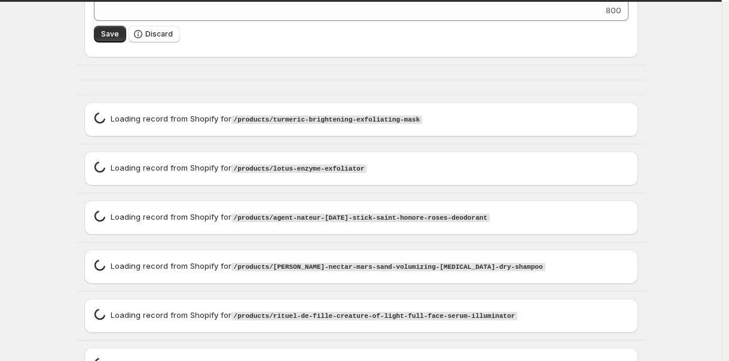
scroll to position [44641, 0]
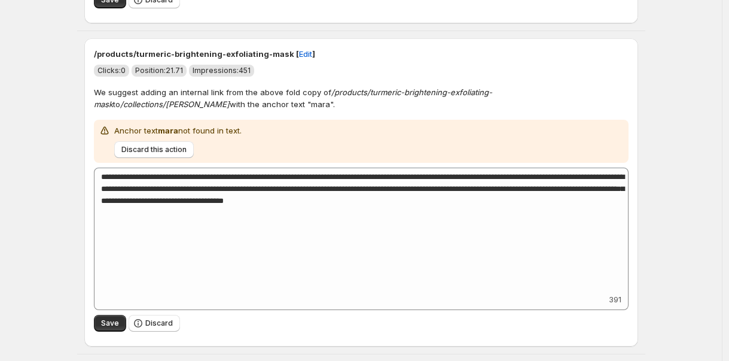
type textarea "**********"
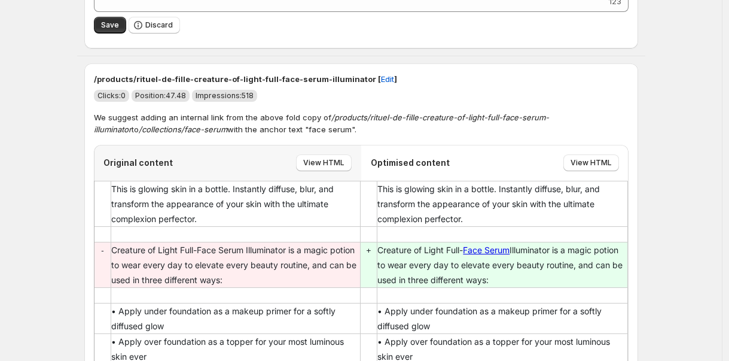
scroll to position [46921, 0]
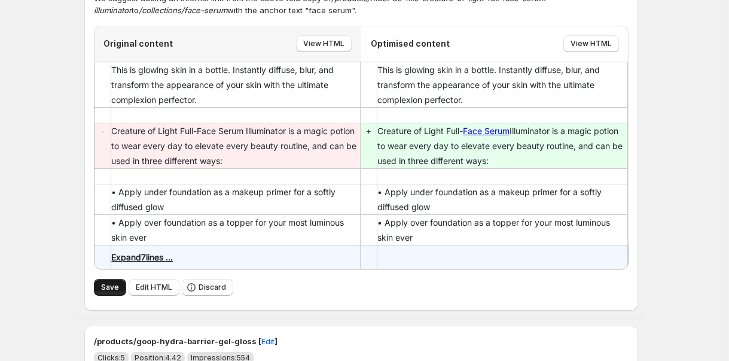
click at [120, 279] on button "Save" at bounding box center [110, 287] width 32 height 17
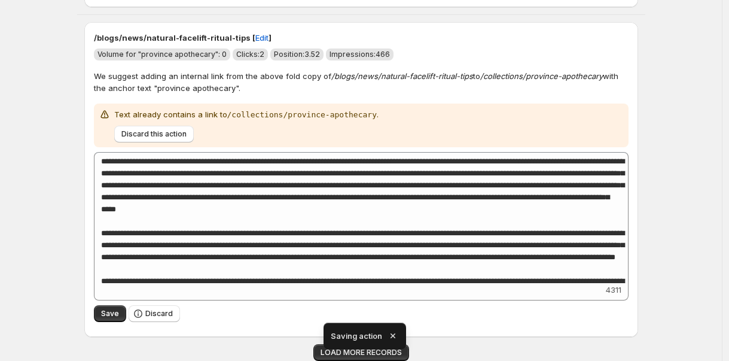
scroll to position [9185, 0]
click at [393, 335] on icon "button" at bounding box center [393, 335] width 12 height 12
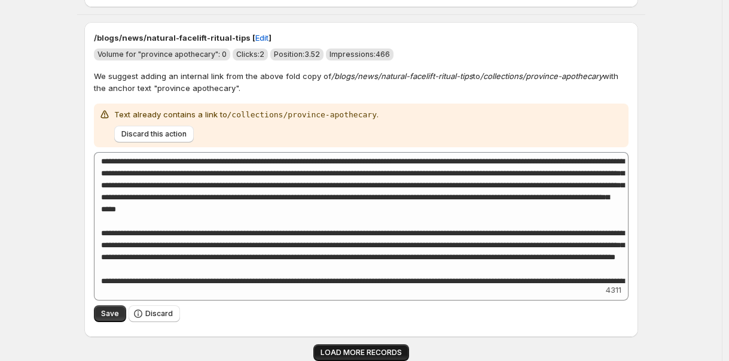
click at [393, 348] on span "LOAD MORE RECORDS" at bounding box center [361, 352] width 81 height 10
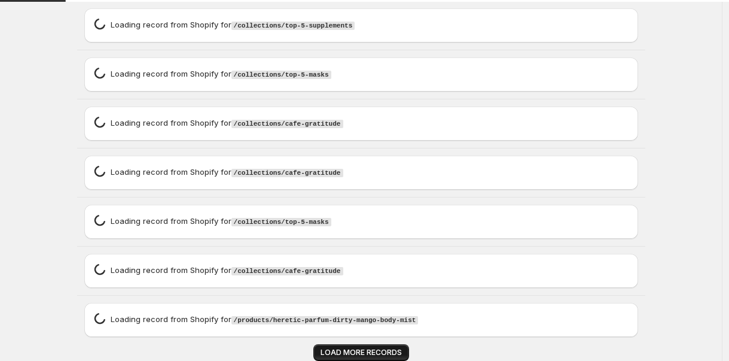
click at [394, 347] on span "LOAD MORE RECORDS" at bounding box center [361, 352] width 81 height 10
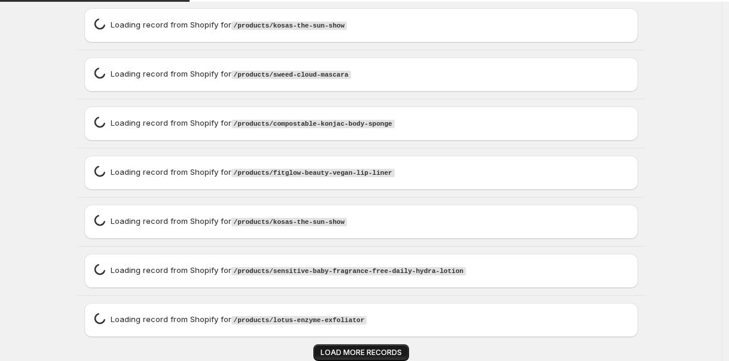
click at [395, 347] on button "LOAD MORE RECORDS" at bounding box center [361, 352] width 96 height 17
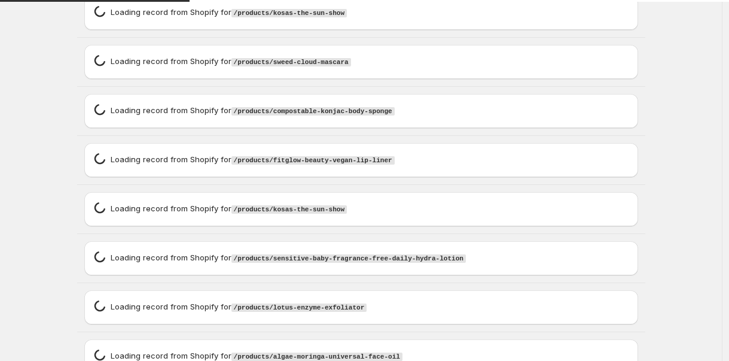
scroll to position [12144, 0]
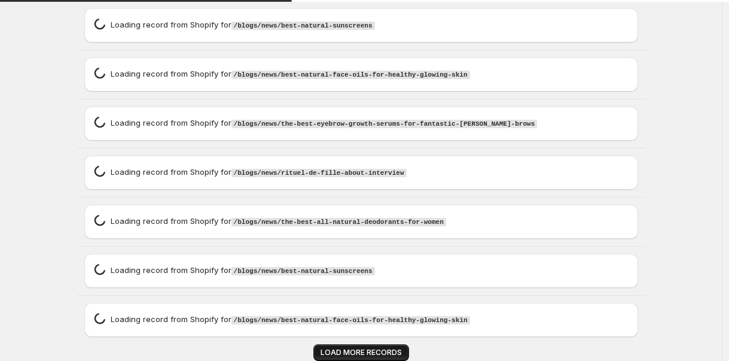
click at [392, 345] on button "LOAD MORE RECORDS" at bounding box center [361, 352] width 96 height 17
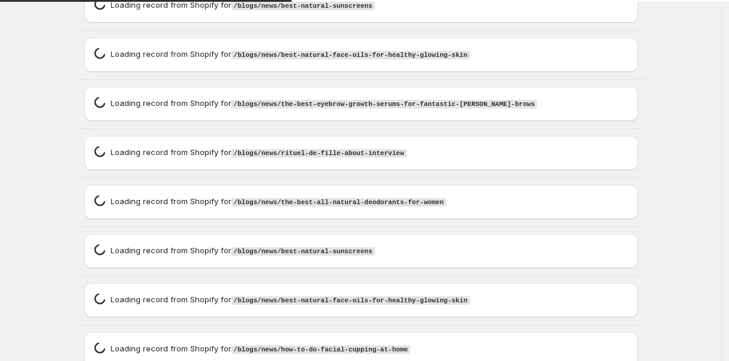
scroll to position [13131, 0]
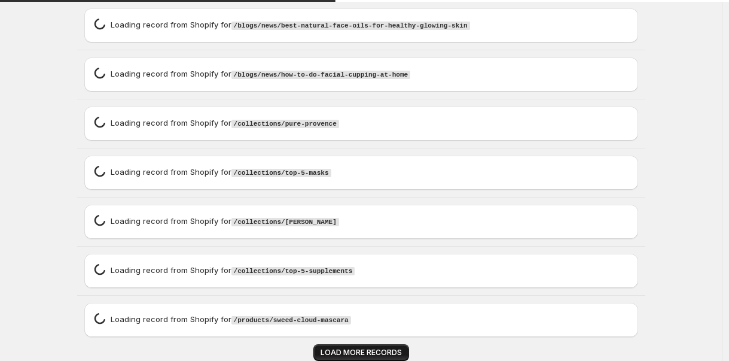
click at [393, 344] on button "LOAD MORE RECORDS" at bounding box center [361, 352] width 96 height 17
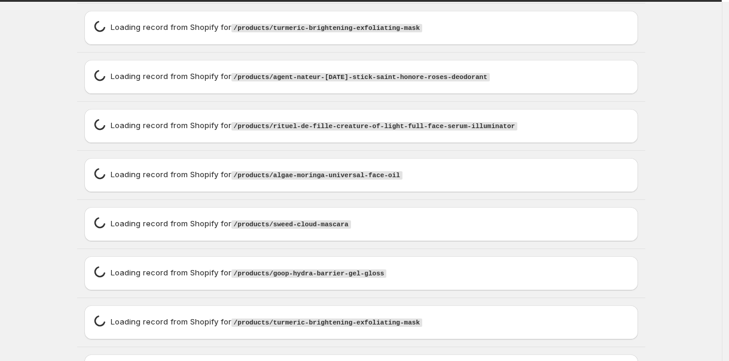
scroll to position [19969, 0]
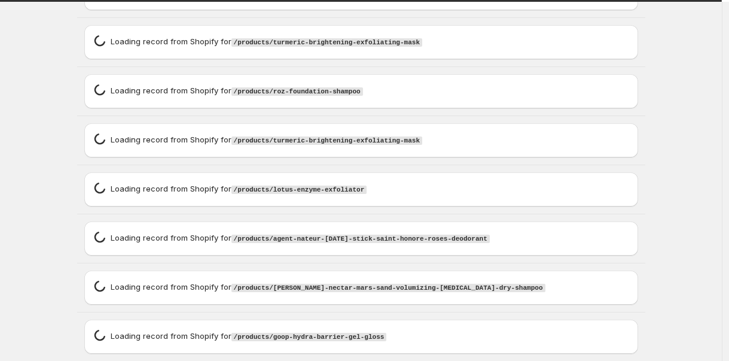
type textarea "**********"
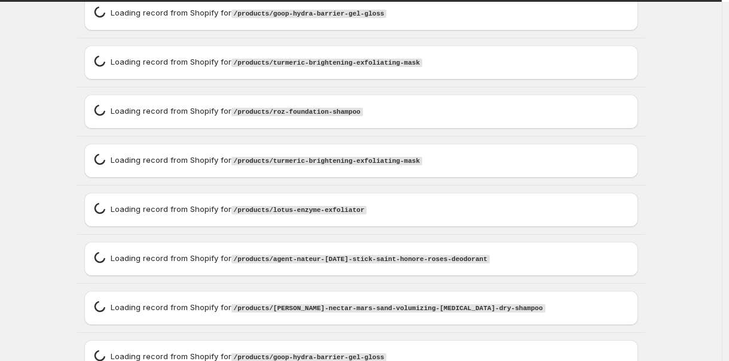
type textarea "**********"
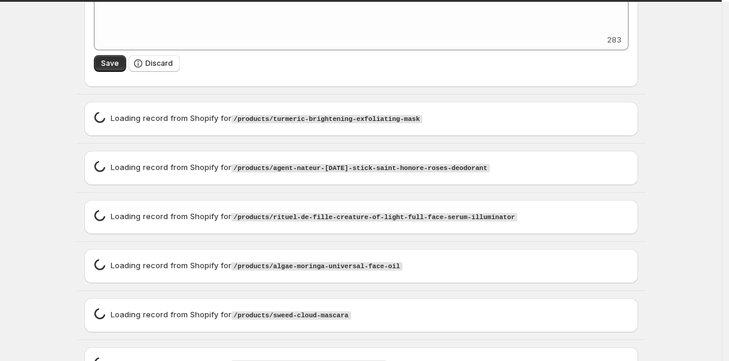
scroll to position [42900, 0]
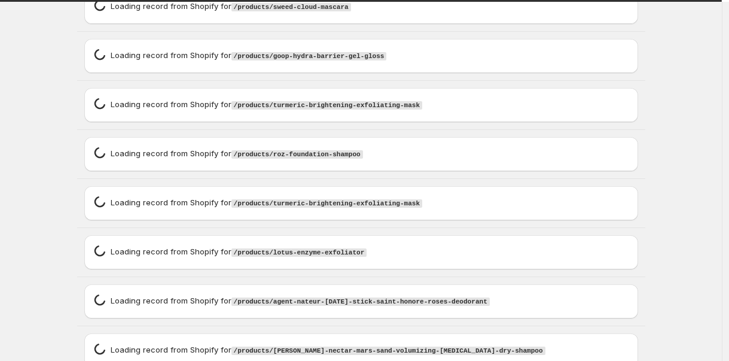
type textarea "**********"
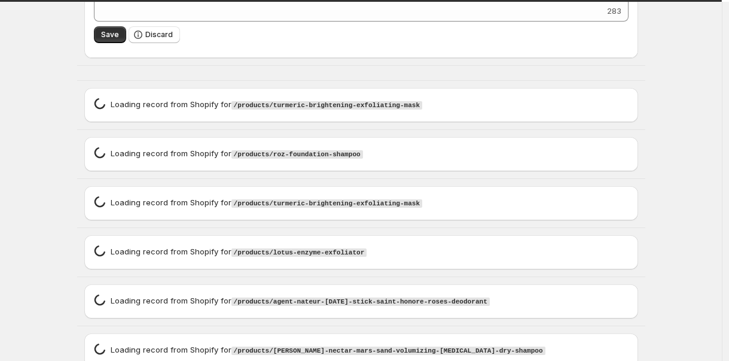
scroll to position [44319, 0]
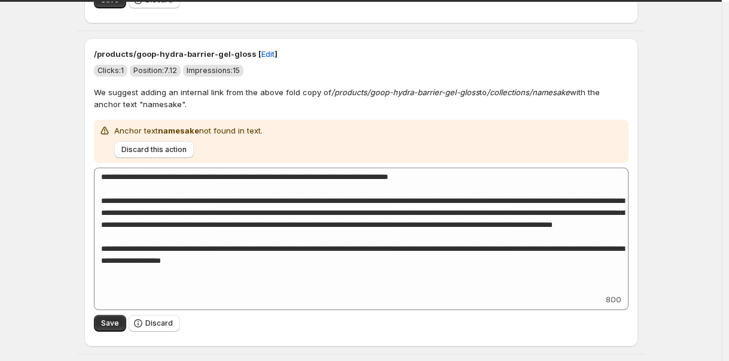
type textarea "**********"
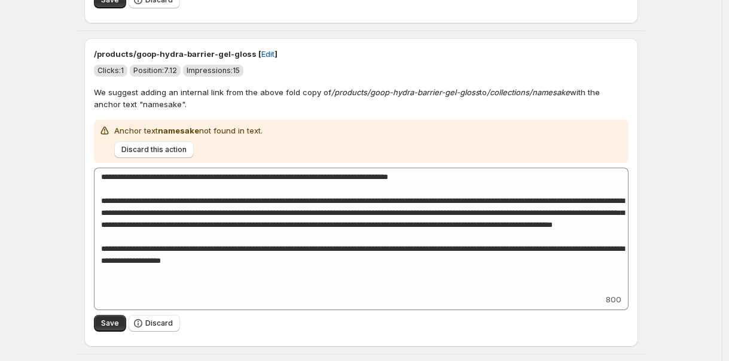
type textarea "**********"
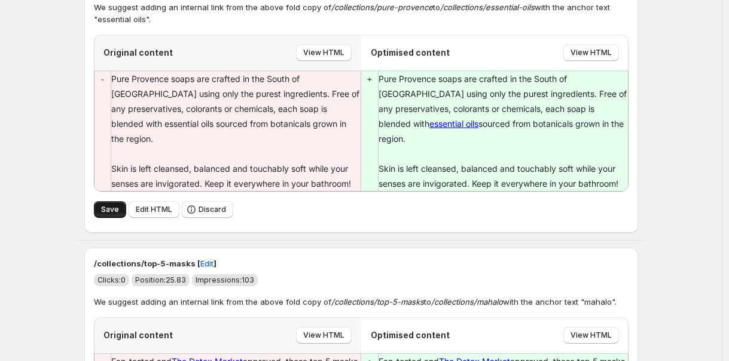
scroll to position [41267, 0]
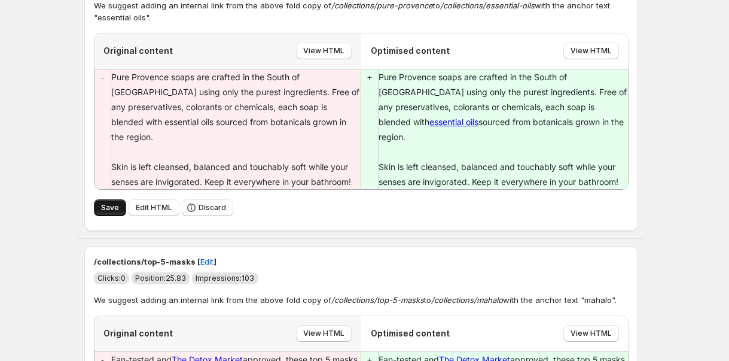
click at [108, 203] on span "Save" at bounding box center [110, 208] width 18 height 10
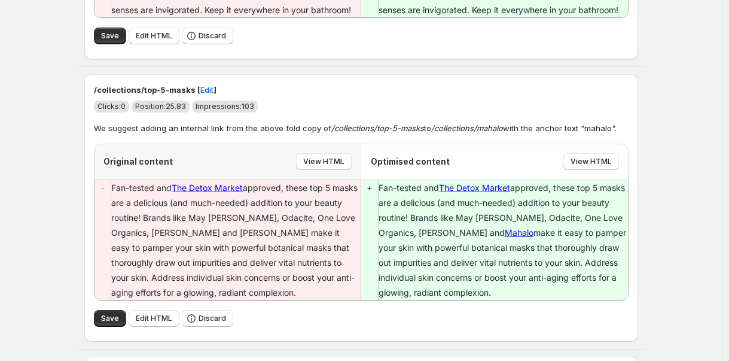
scroll to position [41630, 0]
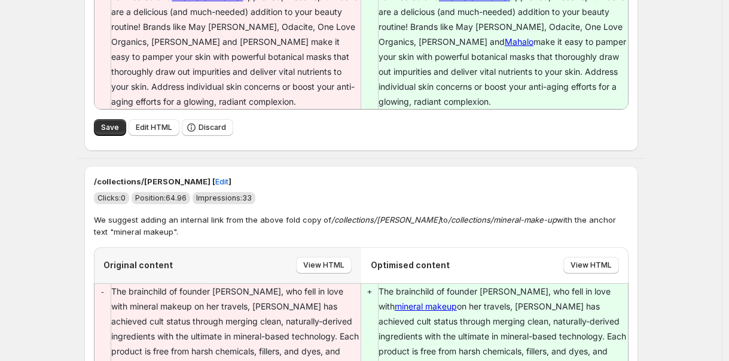
type textarea "**********"
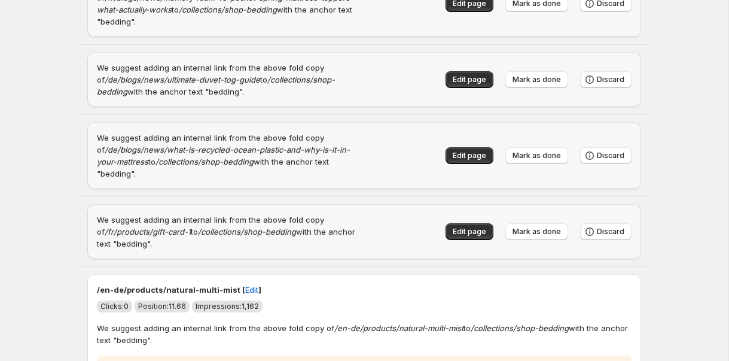
scroll to position [10265, 0]
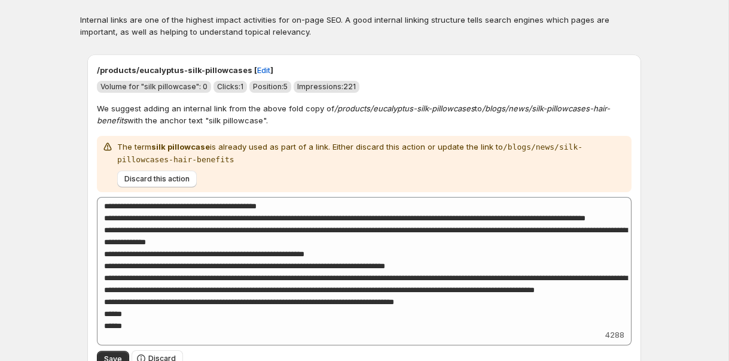
scroll to position [0, 0]
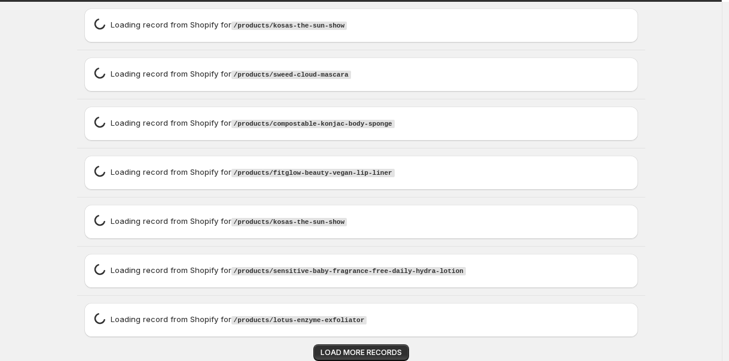
scroll to position [15346, 0]
click at [373, 354] on span "LOAD MORE RECORDS" at bounding box center [361, 352] width 81 height 10
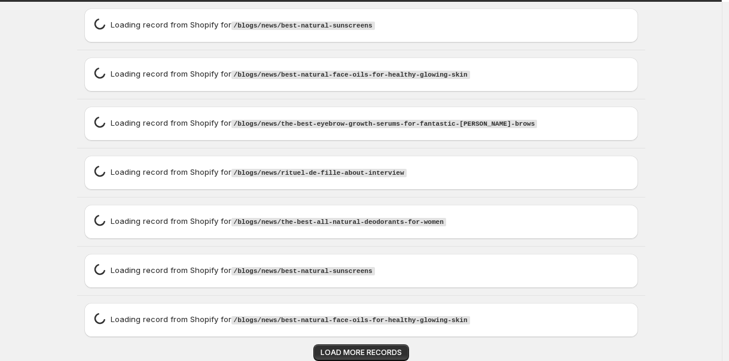
scroll to position [19213, 0]
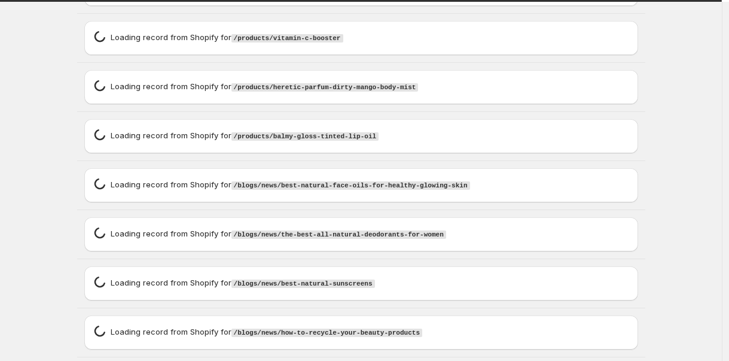
type textarea "**********"
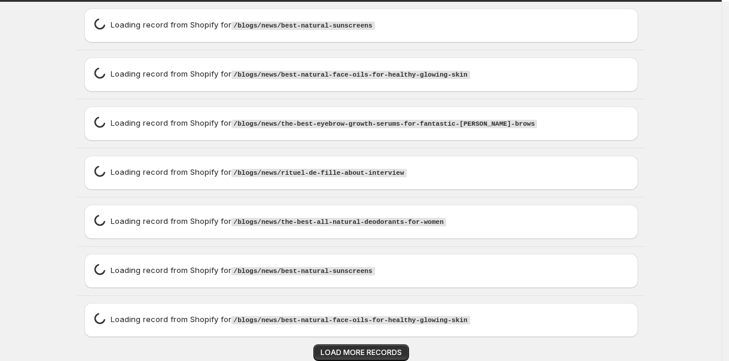
type textarea "**********"
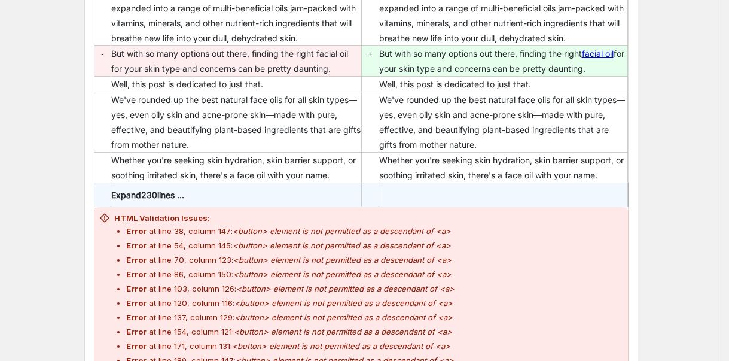
scroll to position [33210, 0]
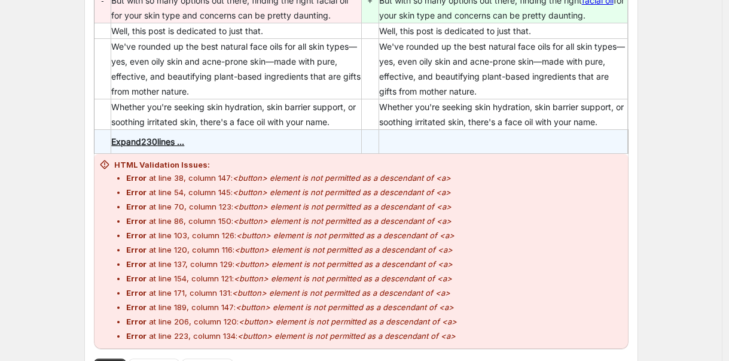
type textarea "**********"
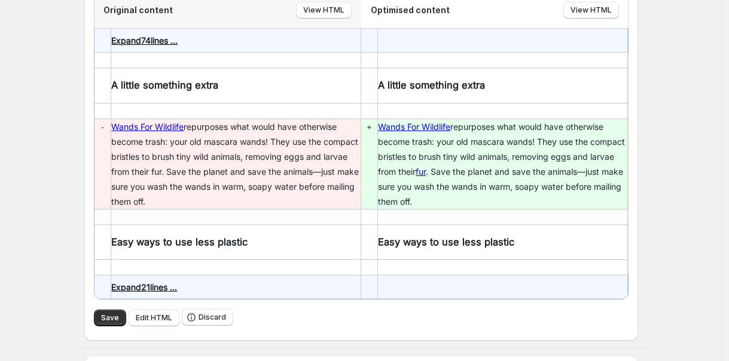
scroll to position [35765, 0]
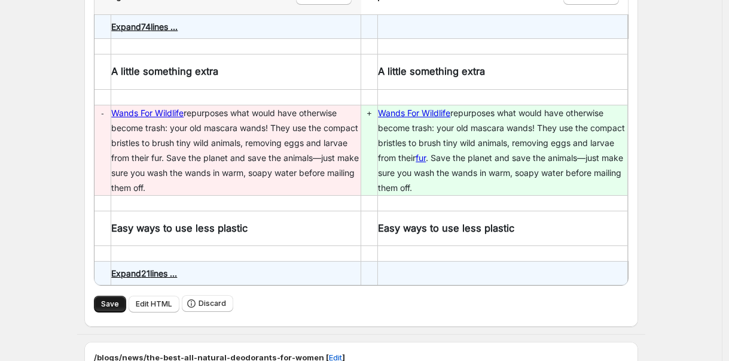
click at [124, 295] on button "Save" at bounding box center [110, 303] width 32 height 17
type textarea "**********"
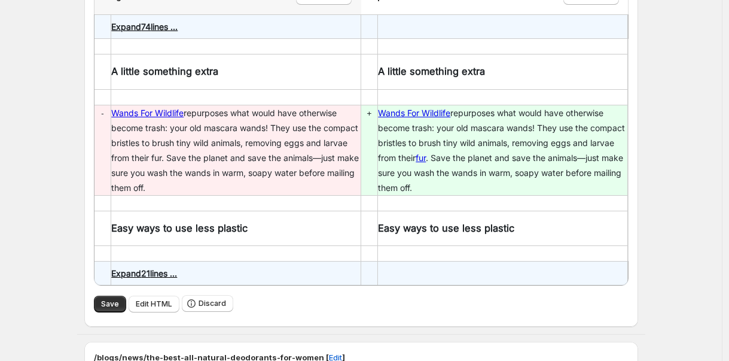
type textarea "**********"
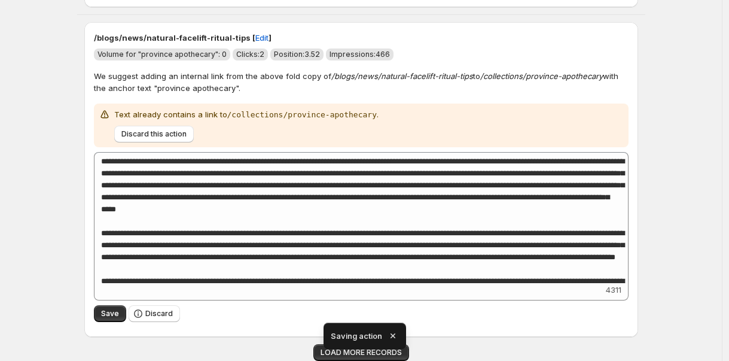
scroll to position [9185, 0]
click at [392, 331] on icon "button" at bounding box center [393, 335] width 12 height 12
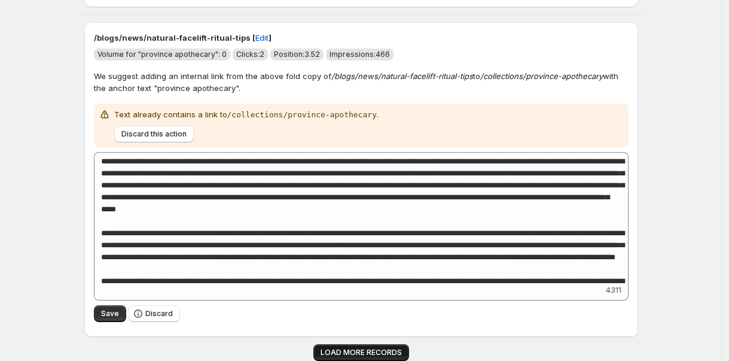
click at [355, 352] on span "LOAD MORE RECORDS" at bounding box center [361, 352] width 81 height 10
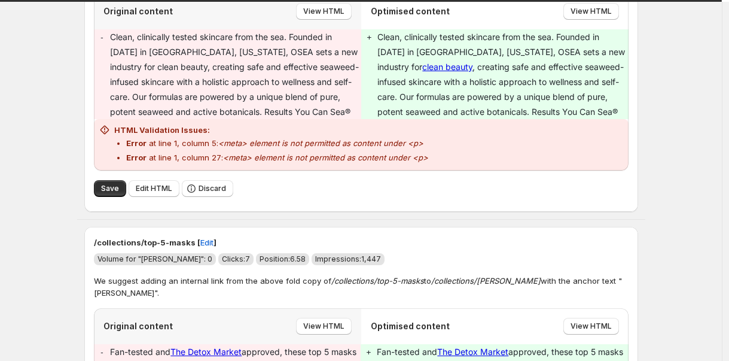
scroll to position [14414, 0]
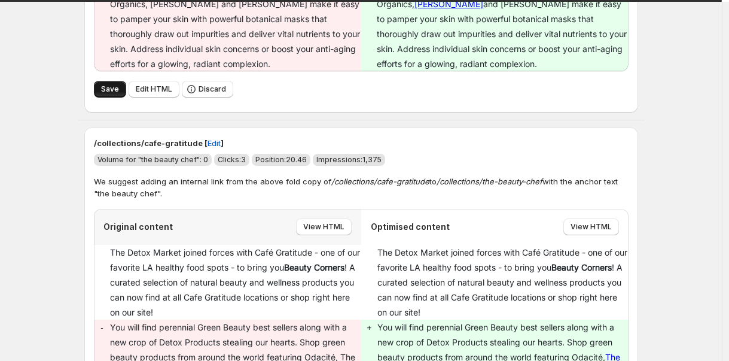
click at [116, 97] on button "Save" at bounding box center [110, 89] width 32 height 17
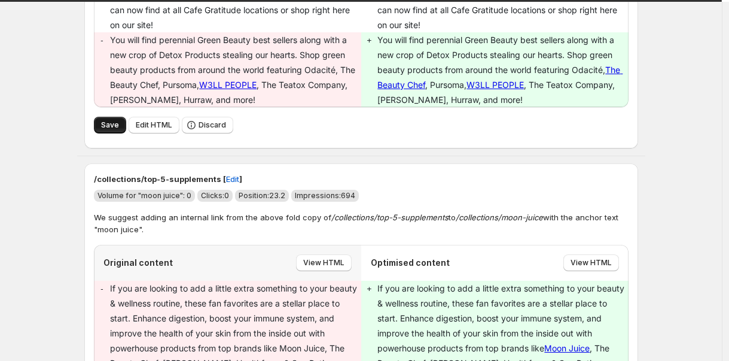
click at [105, 126] on span "Save" at bounding box center [110, 125] width 18 height 10
drag, startPoint x: 104, startPoint y: 126, endPoint x: 56, endPoint y: 125, distance: 48.4
click at [102, 126] on button "Save" at bounding box center [110, 125] width 32 height 17
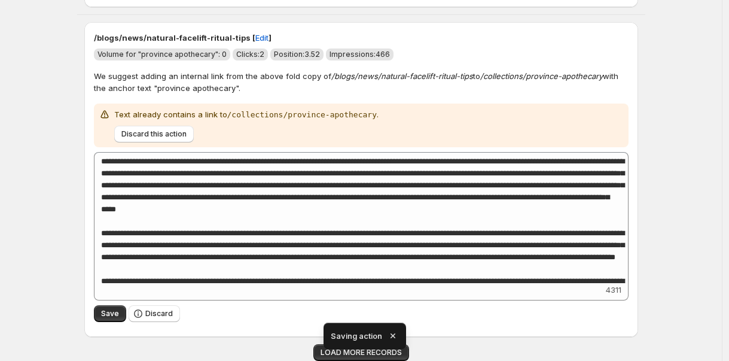
scroll to position [5, 0]
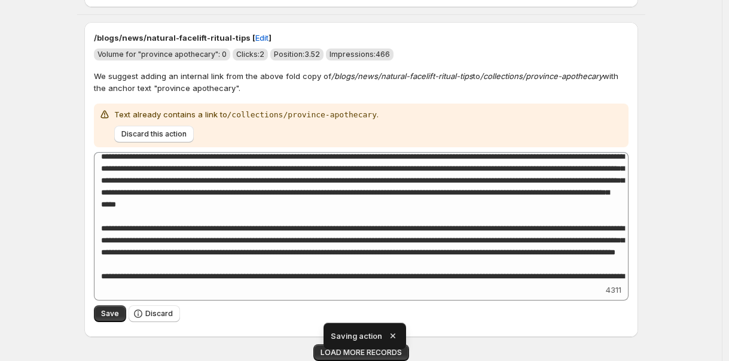
click at [393, 331] on icon "button" at bounding box center [393, 335] width 12 height 12
click at [370, 344] on div "Saving action" at bounding box center [364, 336] width 70 height 22
click at [389, 337] on icon "button" at bounding box center [393, 335] width 12 height 12
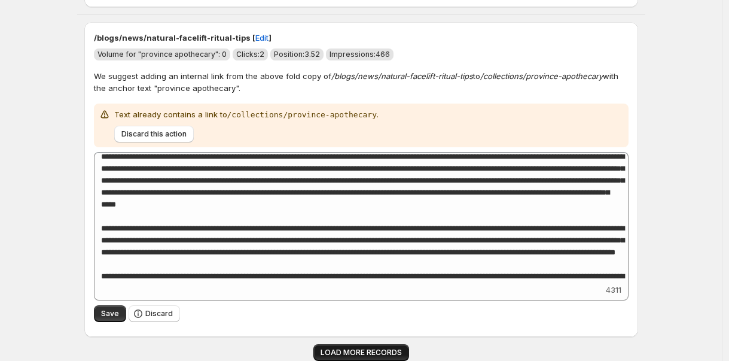
click at [391, 350] on span "LOAD MORE RECORDS" at bounding box center [361, 352] width 81 height 10
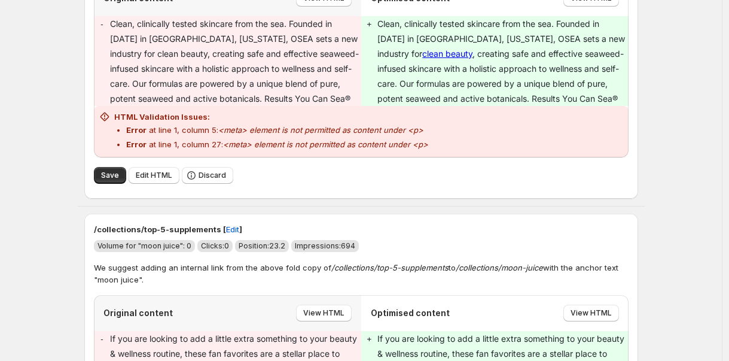
scroll to position [14439, 0]
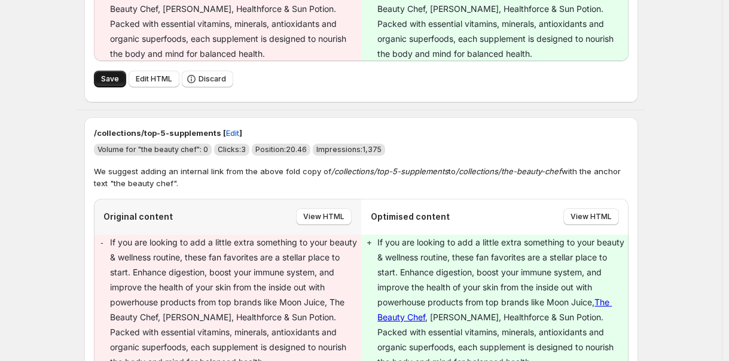
click at [111, 84] on span "Save" at bounding box center [110, 79] width 18 height 10
type textarea "**********"
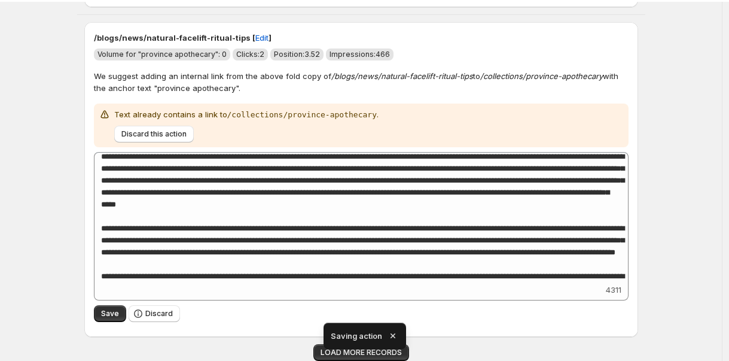
scroll to position [9185, 0]
click at [393, 334] on icon "button" at bounding box center [392, 335] width 5 height 5
click at [381, 347] on button "LOAD MORE RECORDS" at bounding box center [361, 352] width 96 height 17
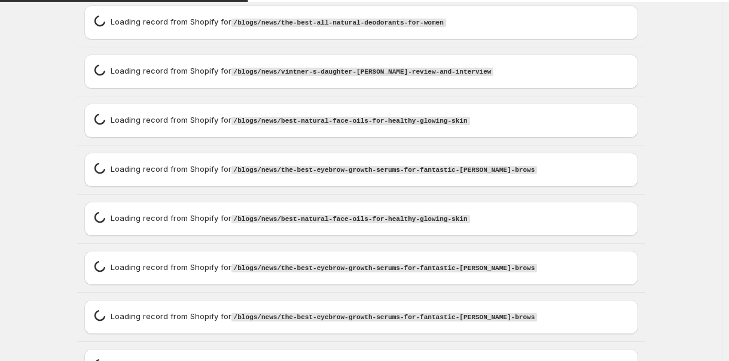
scroll to position [9579, 0]
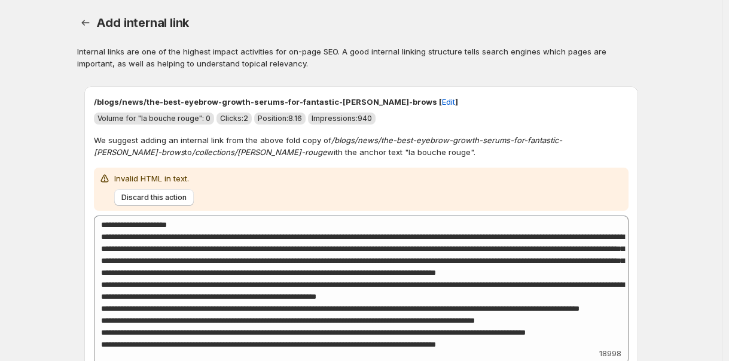
type textarea "**********"
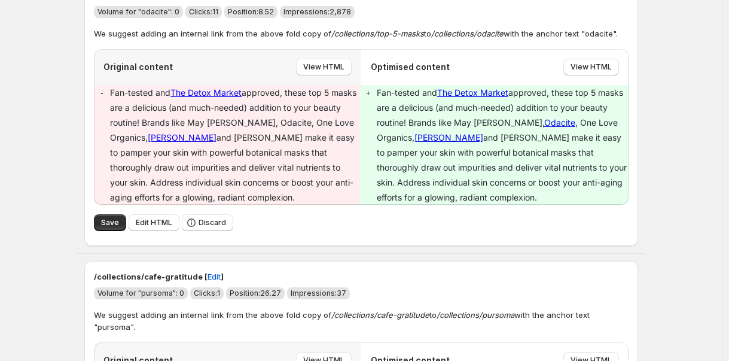
scroll to position [14328, 0]
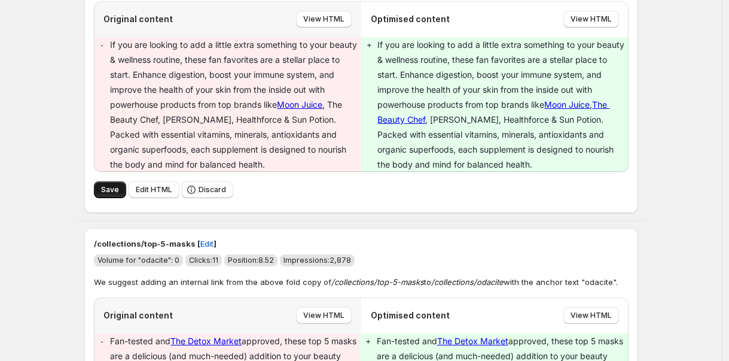
click at [125, 193] on button "Save" at bounding box center [110, 189] width 32 height 17
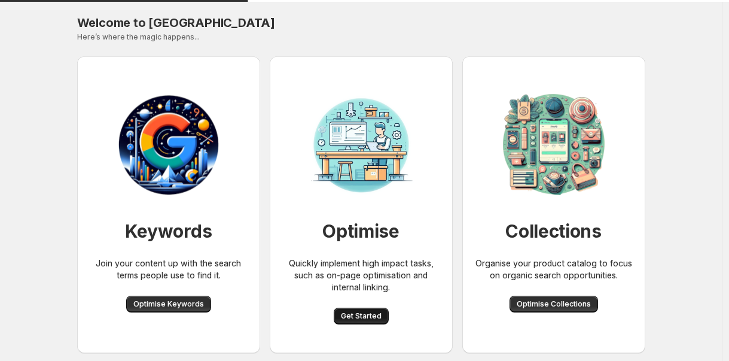
click at [361, 311] on button "Get Started" at bounding box center [361, 315] width 55 height 17
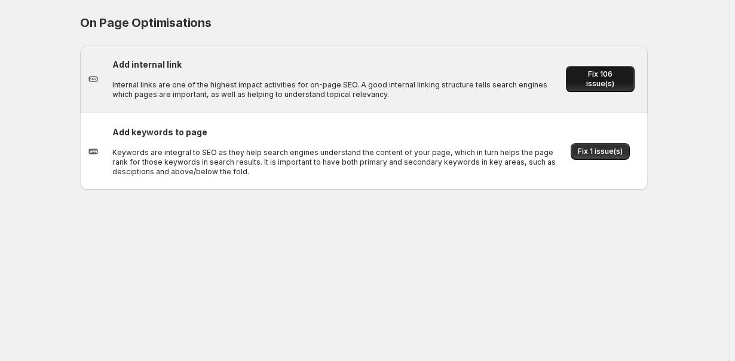
click at [586, 72] on button "Fix 106 issue(s)" at bounding box center [600, 79] width 69 height 26
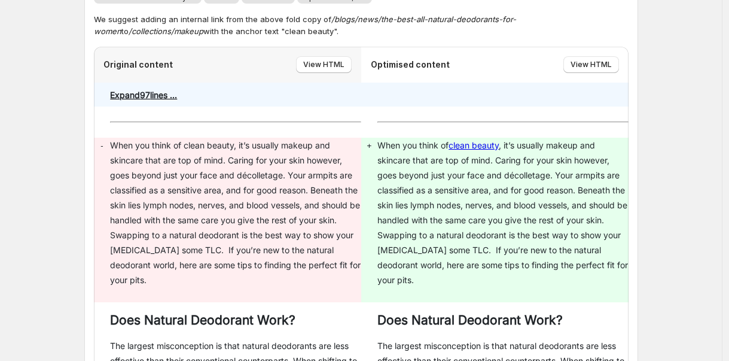
scroll to position [9348, 0]
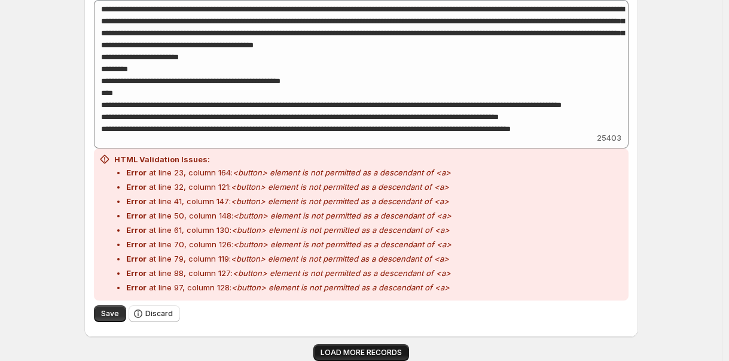
click at [360, 346] on button "LOAD MORE RECORDS" at bounding box center [361, 352] width 96 height 17
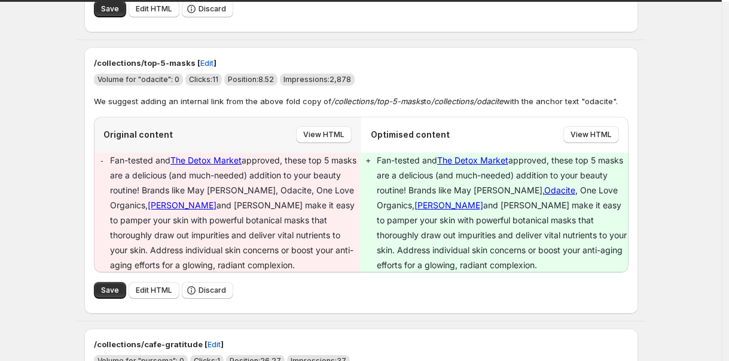
scroll to position [13932, 0]
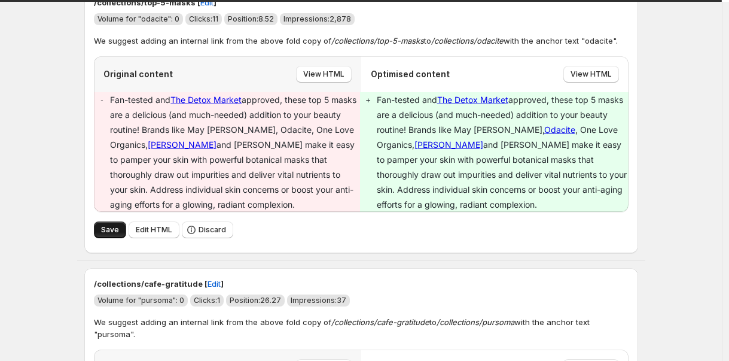
click at [111, 227] on button "Save" at bounding box center [110, 229] width 32 height 17
type textarea "**********"
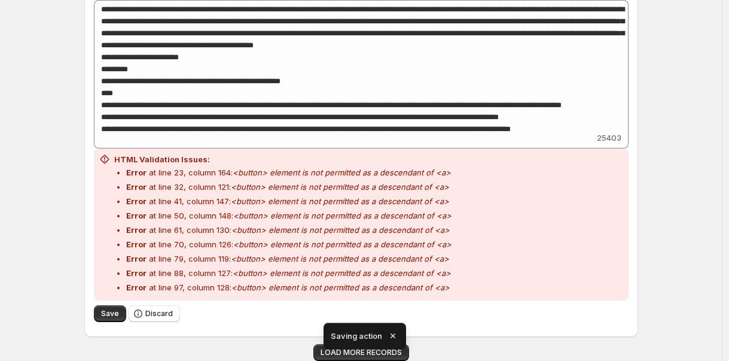
scroll to position [9348, 0]
click at [393, 333] on icon "button" at bounding box center [393, 335] width 12 height 12
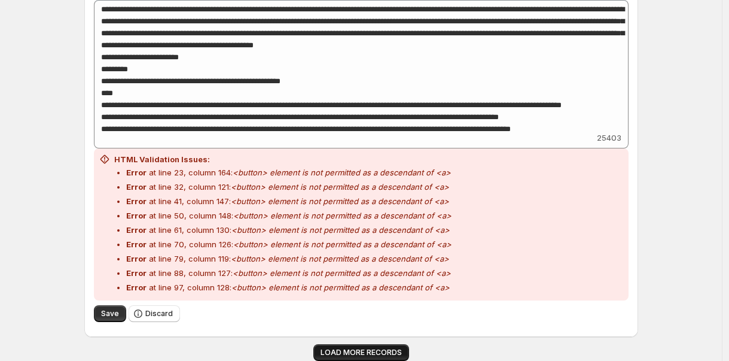
click at [384, 348] on span "LOAD MORE RECORDS" at bounding box center [361, 352] width 81 height 10
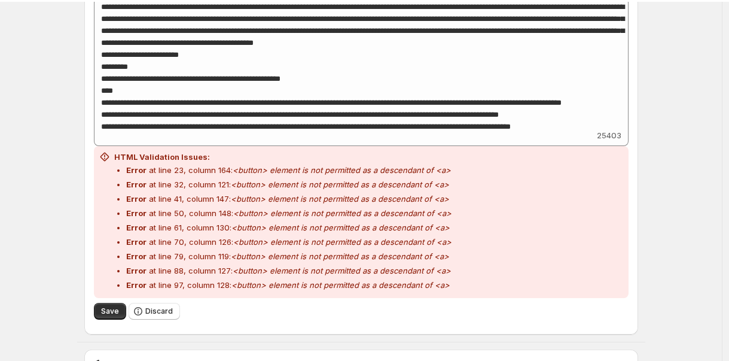
scroll to position [10335, 0]
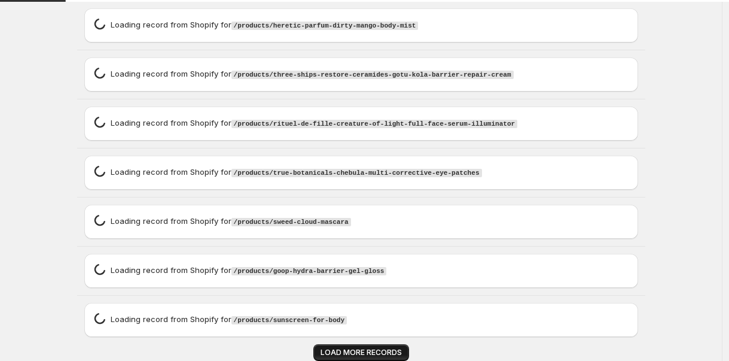
click at [390, 347] on button "LOAD MORE RECORDS" at bounding box center [361, 352] width 96 height 17
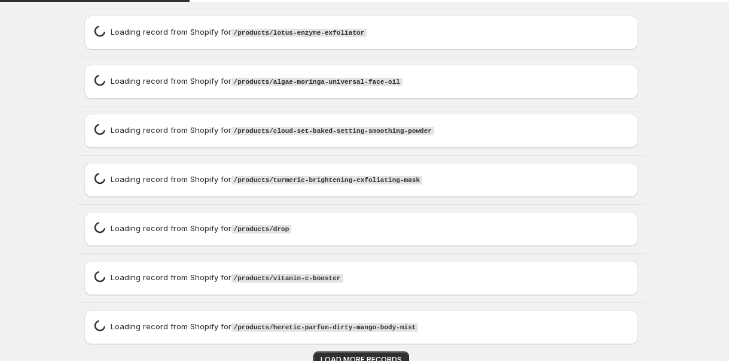
scroll to position [11322, 0]
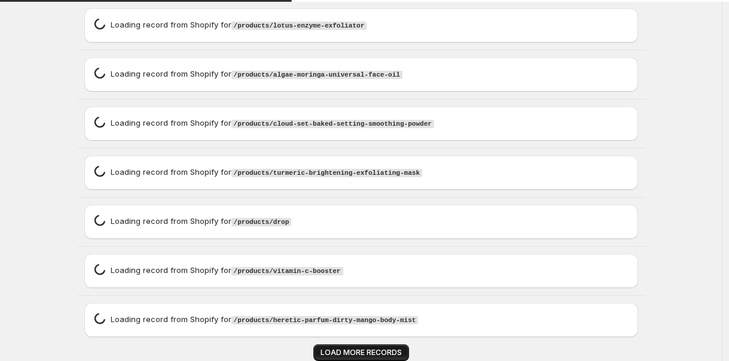
click at [362, 349] on span "LOAD MORE RECORDS" at bounding box center [361, 352] width 81 height 10
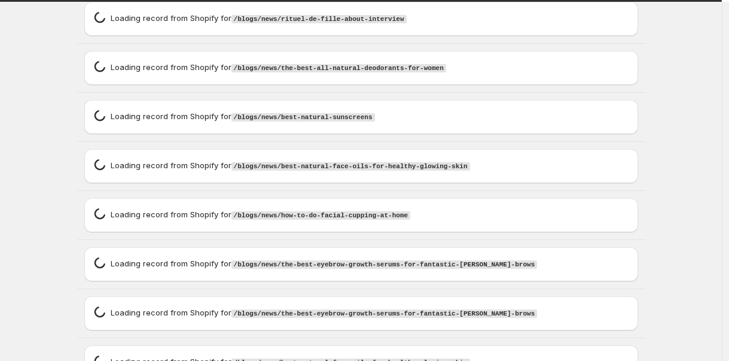
scroll to position [12476, 0]
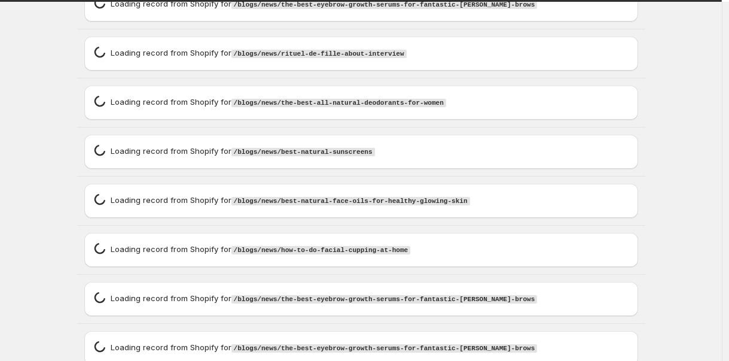
type textarea "**********"
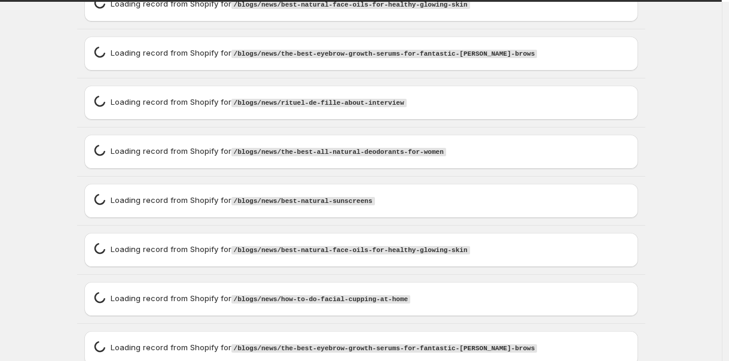
type textarea "**********"
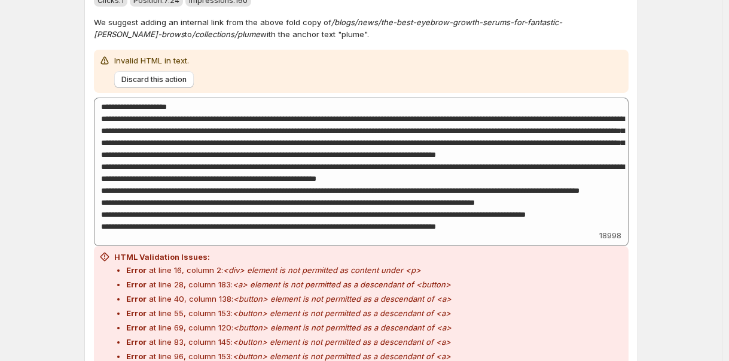
scroll to position [34357, 0]
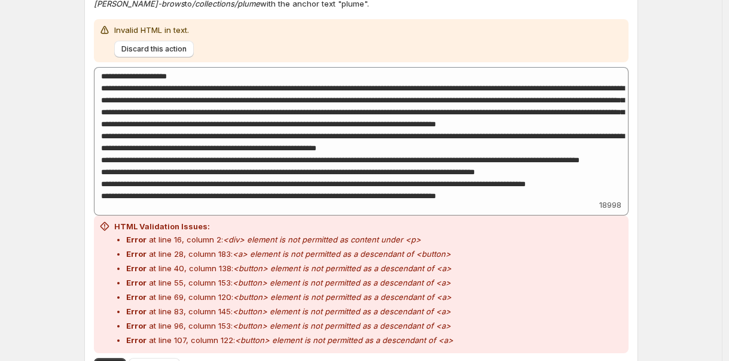
type textarea "**********"
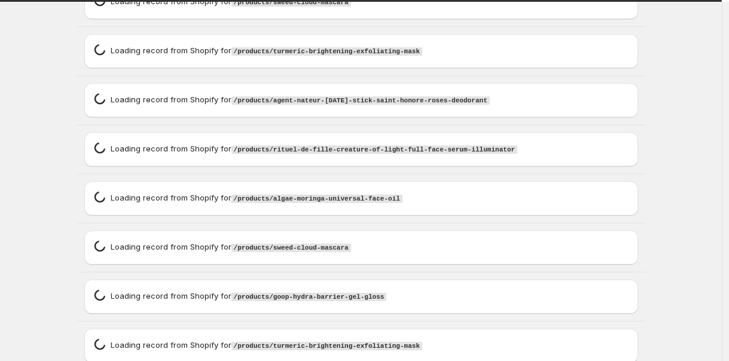
scroll to position [35343, 0]
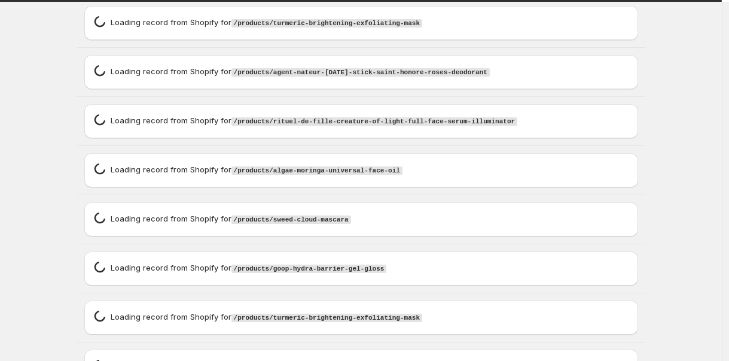
type textarea "**********"
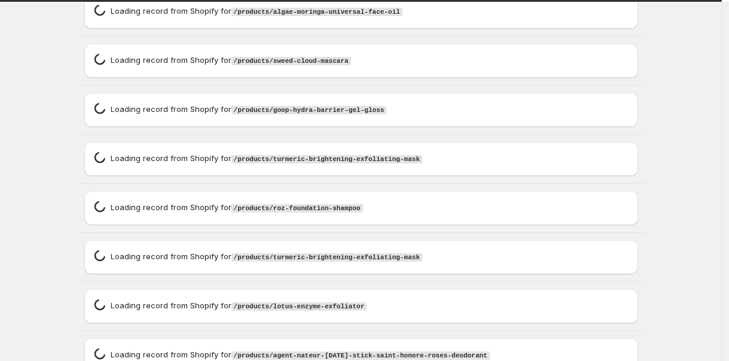
scroll to position [35573, 0]
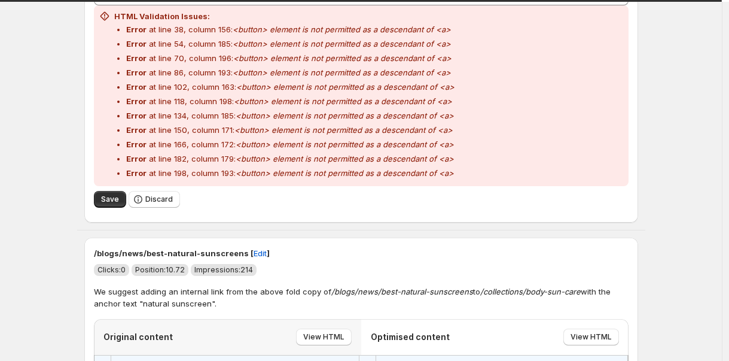
type textarea "**********"
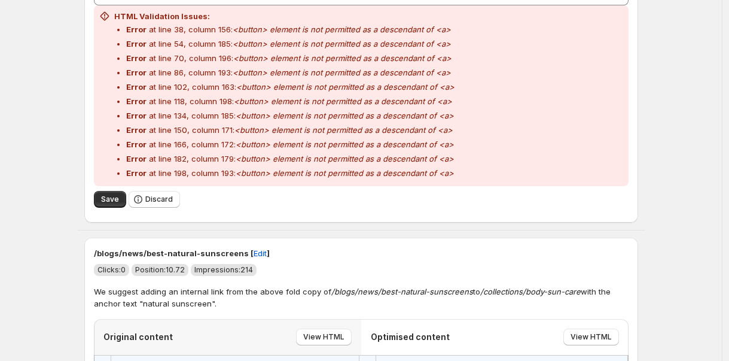
type textarea "**********"
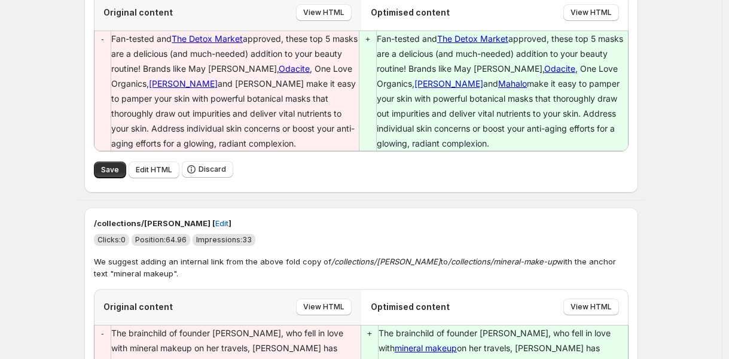
scroll to position [39141, 0]
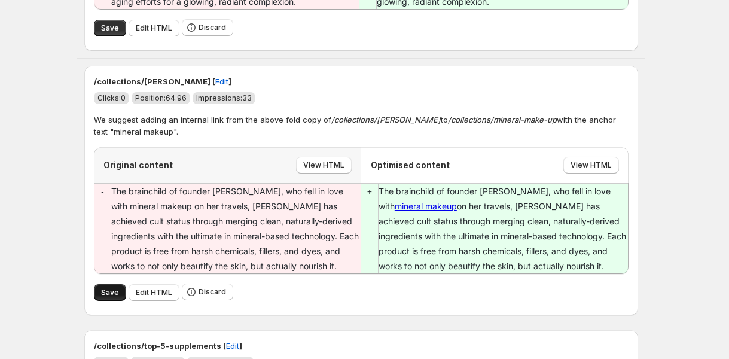
click at [105, 288] on span "Save" at bounding box center [110, 293] width 18 height 10
type textarea "**********"
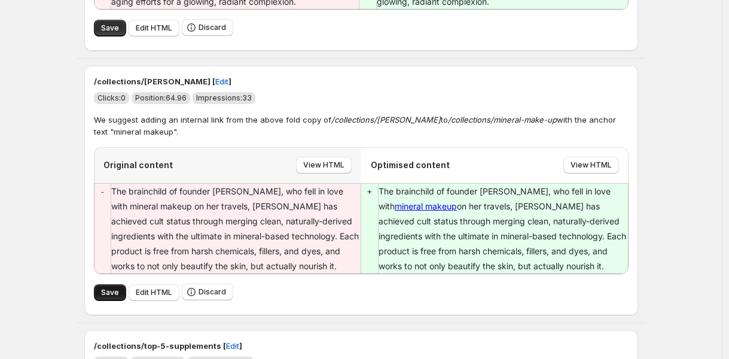
type textarea "**********"
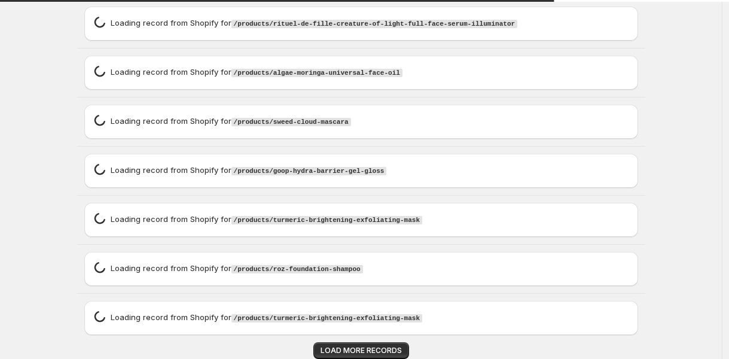
click at [371, 350] on span "LOAD MORE RECORDS" at bounding box center [361, 351] width 81 height 10
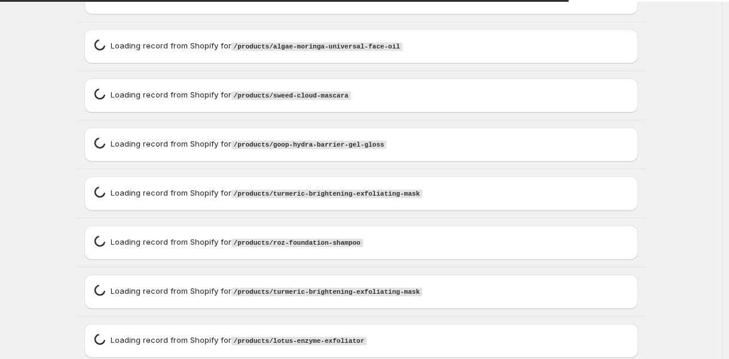
scroll to position [13477, 0]
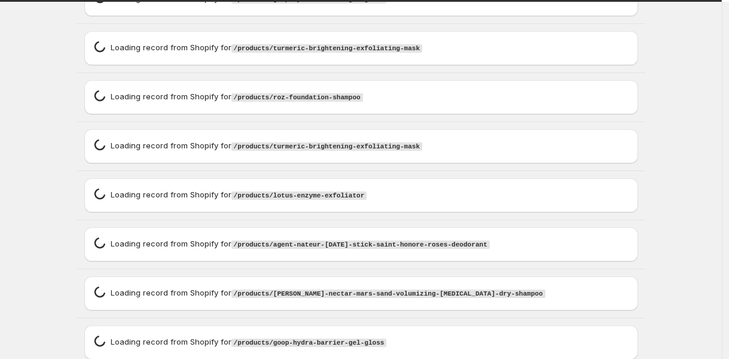
type textarea "**********"
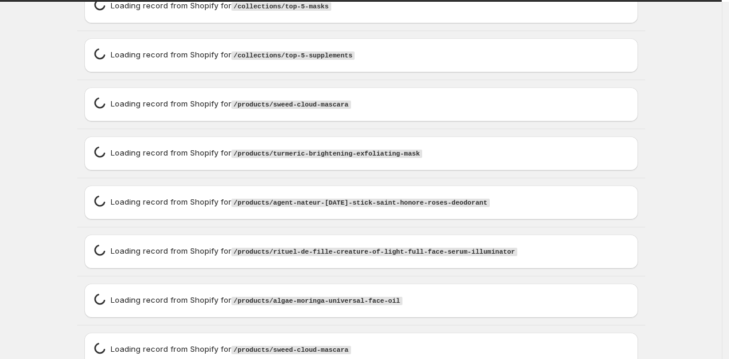
scroll to position [19378, 0]
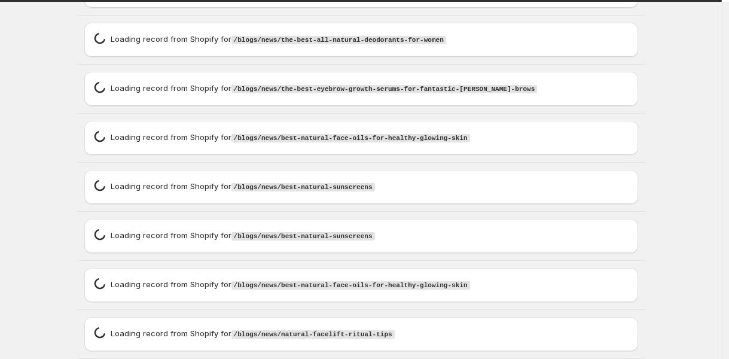
type textarea "**********"
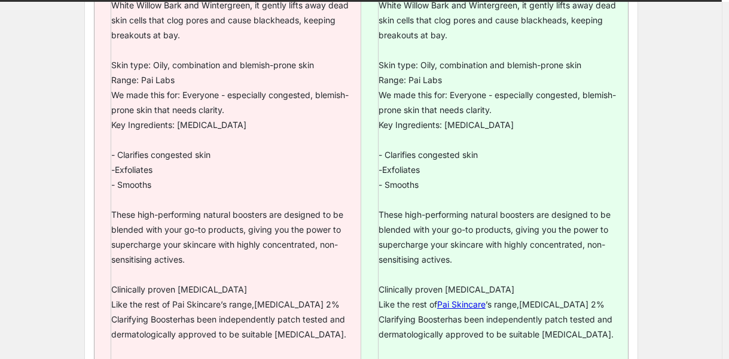
type textarea "**********"
